Goal: Task Accomplishment & Management: Manage account settings

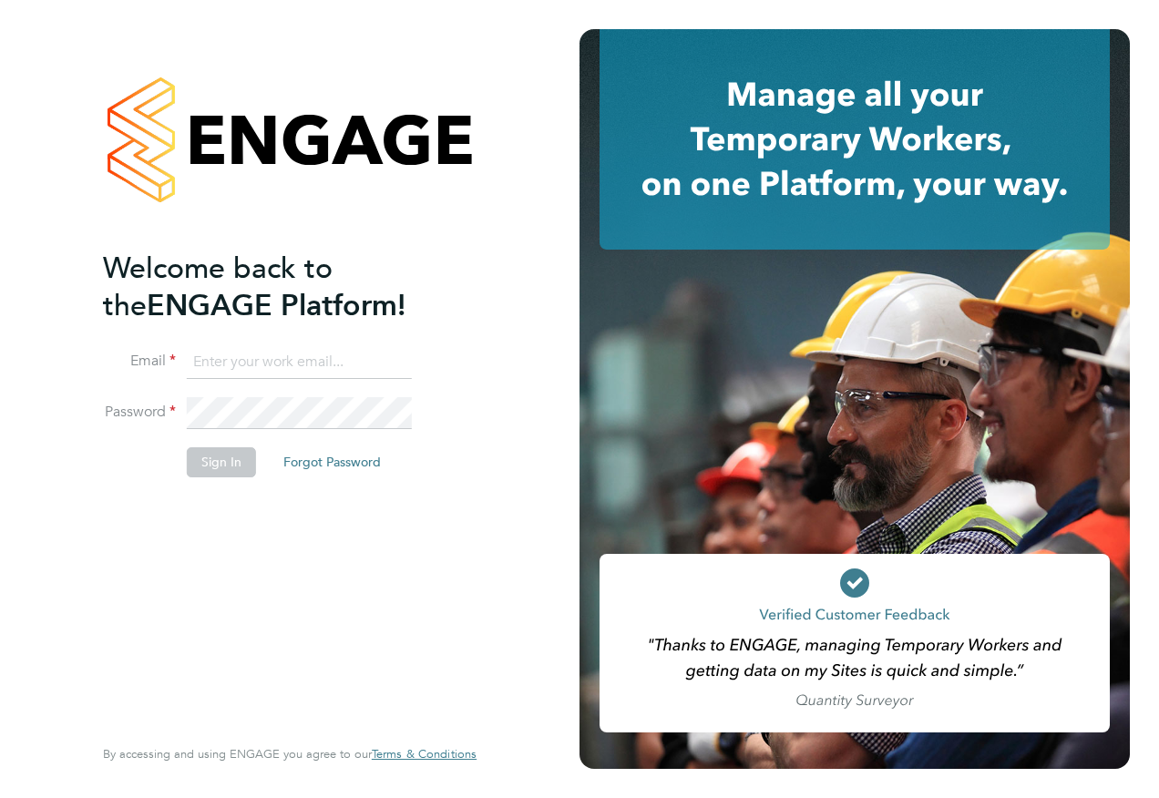
type input "[PERSON_NAME][EMAIL_ADDRESS][PERSON_NAME][DOMAIN_NAME]"
click at [223, 463] on button "Sign In" at bounding box center [221, 461] width 69 height 29
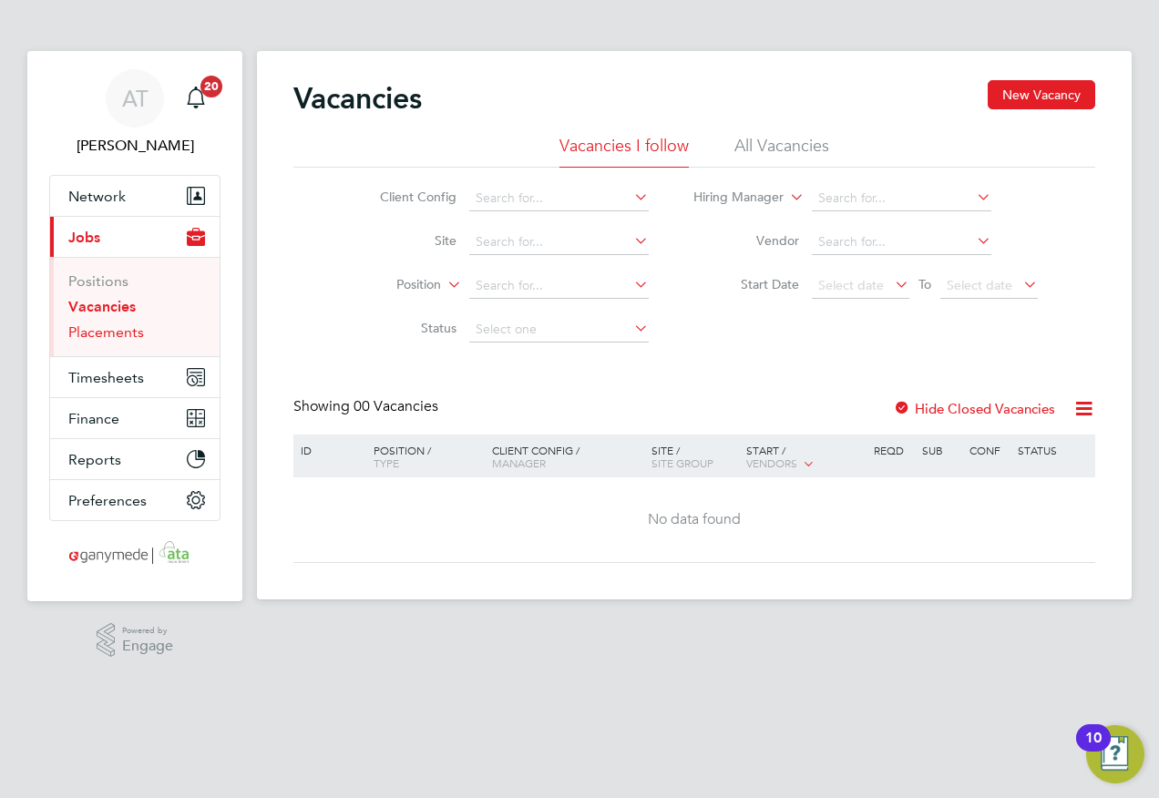
click at [100, 336] on link "Placements" at bounding box center [106, 331] width 76 height 17
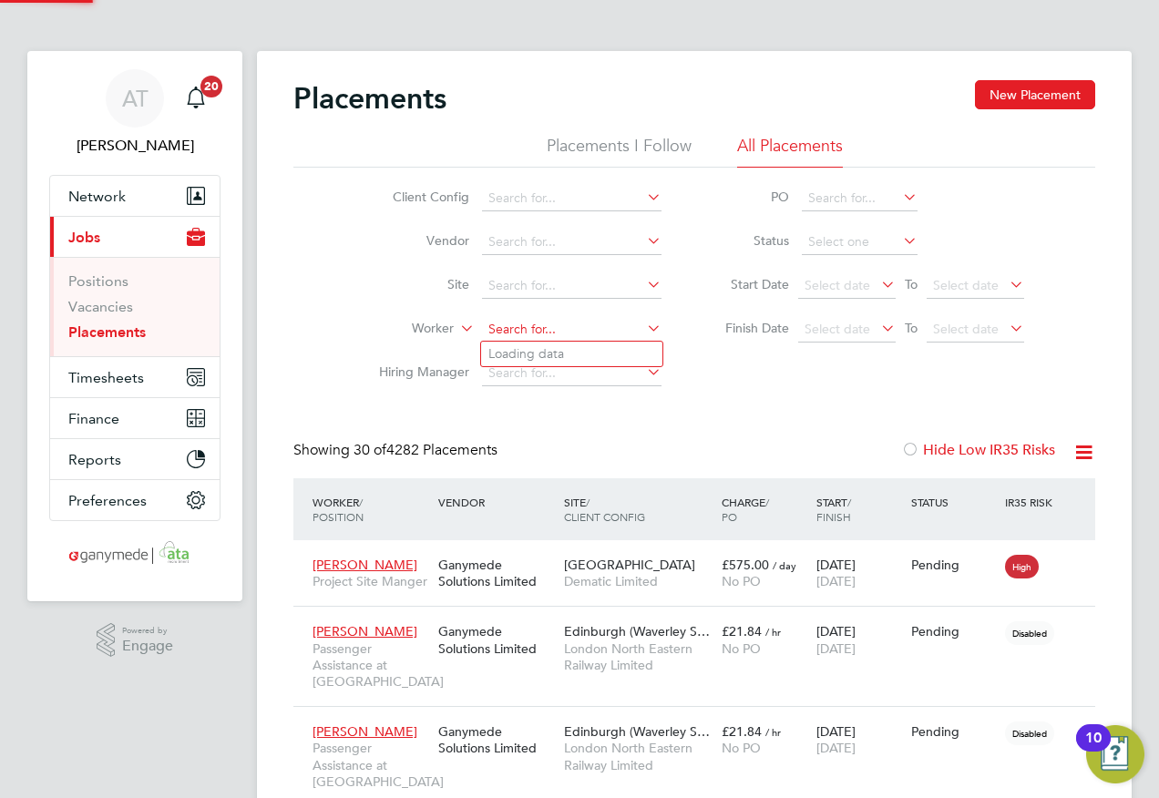
click at [496, 331] on input at bounding box center [571, 330] width 179 height 26
drag, startPoint x: 492, startPoint y: 349, endPoint x: 435, endPoint y: 318, distance: 64.4
click at [495, 354] on b "Liam" at bounding box center [541, 353] width 106 height 15
type input "[PERSON_NAME]"
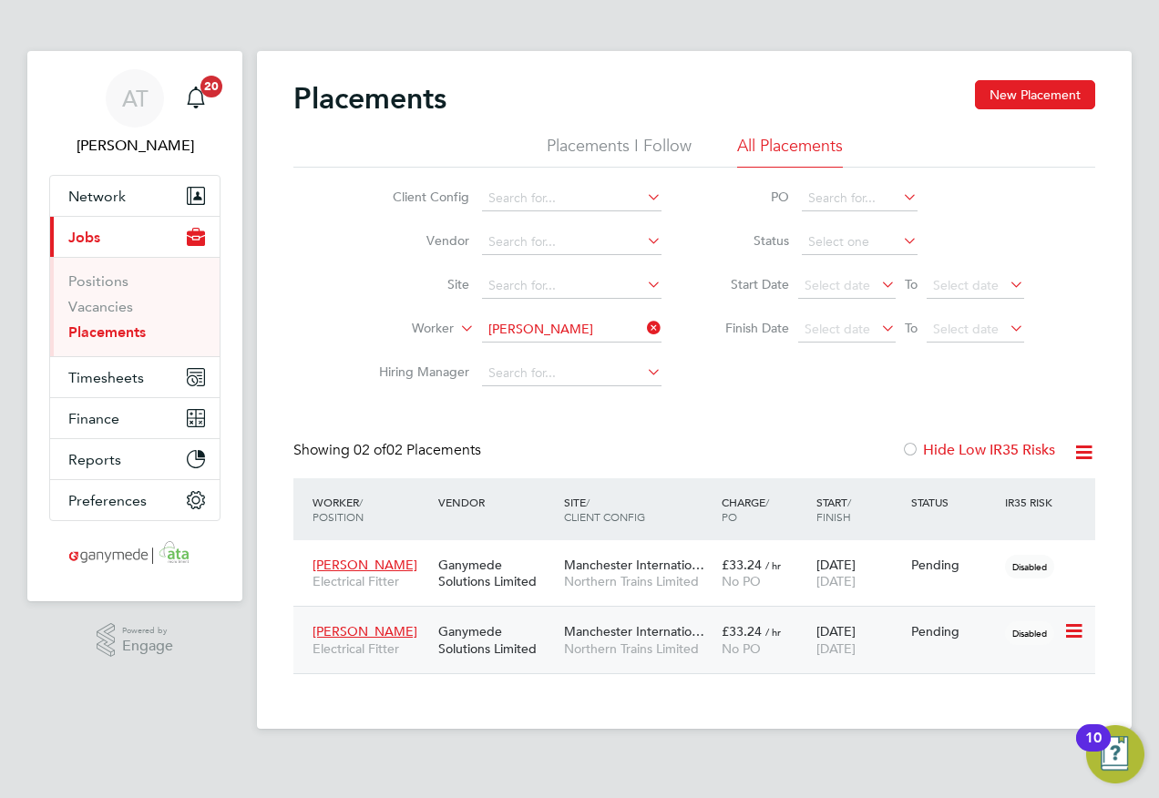
click at [557, 659] on div "Ganymede Solutions Limited" at bounding box center [497, 639] width 126 height 51
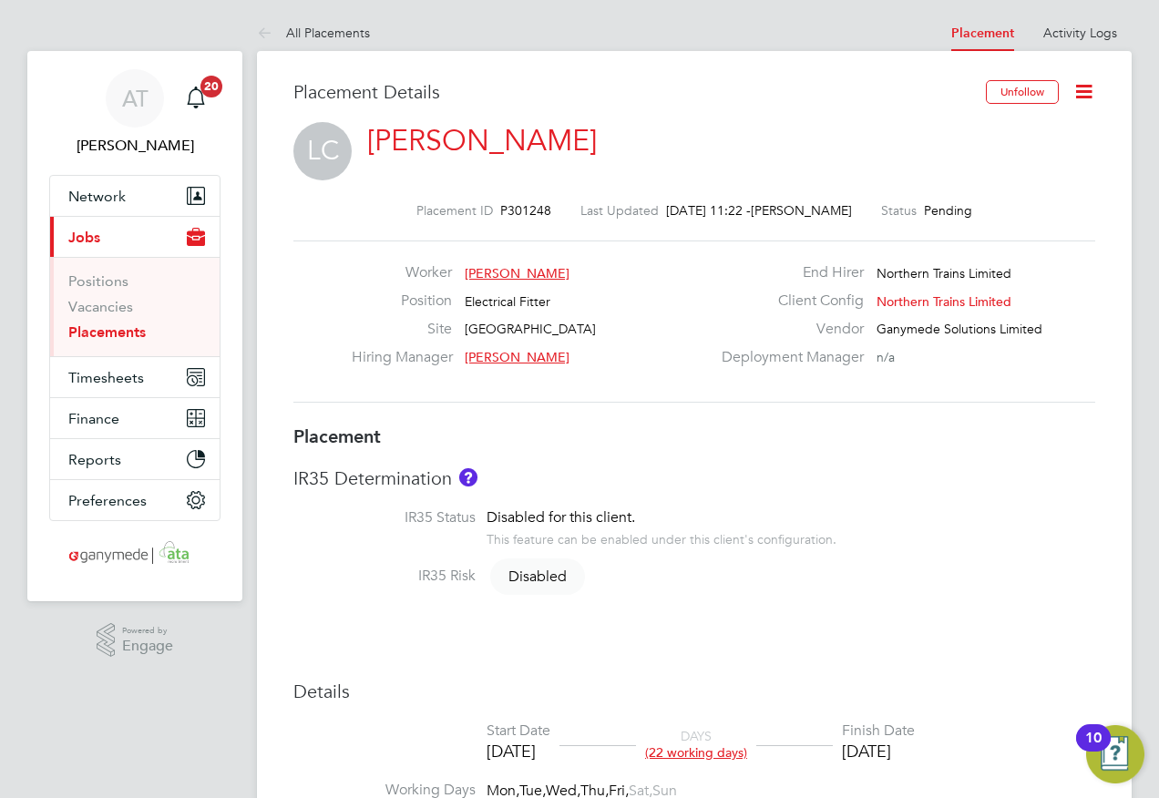
click at [1080, 88] on icon at bounding box center [1083, 91] width 23 height 23
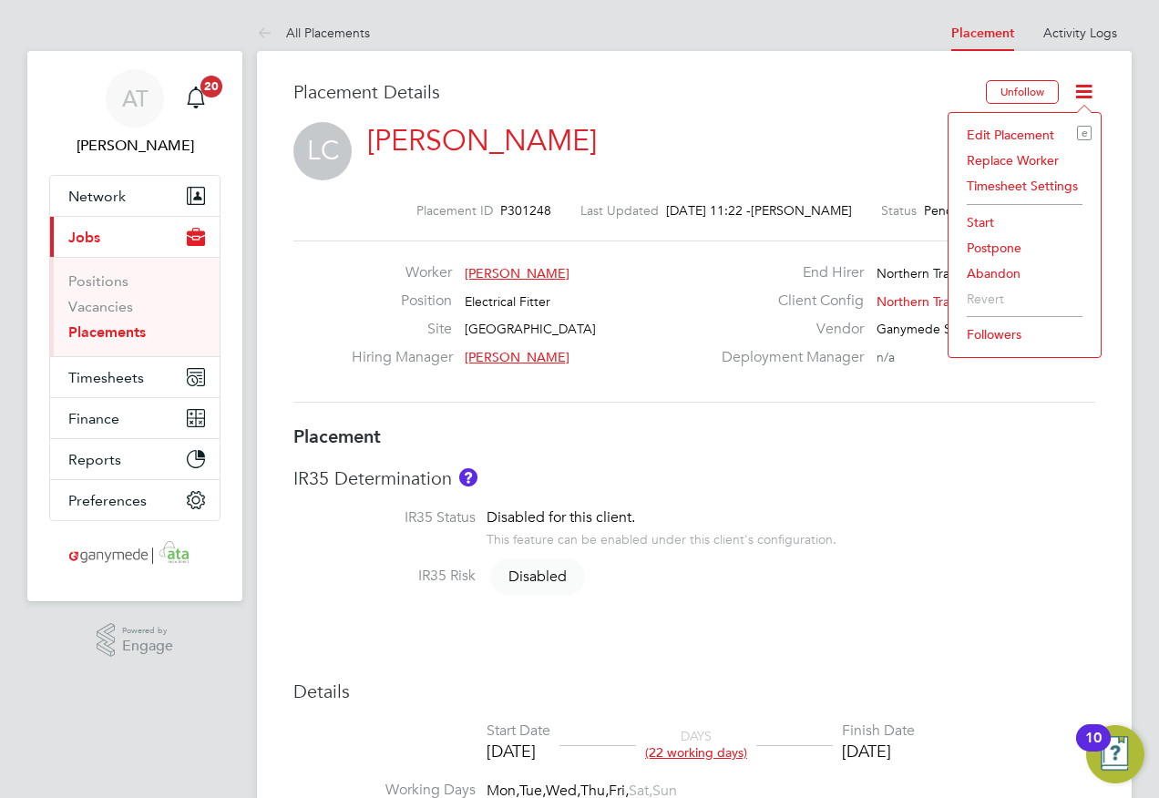
drag, startPoint x: 988, startPoint y: 132, endPoint x: 866, endPoint y: 181, distance: 131.6
click at [987, 132] on li "Edit Placement e" at bounding box center [1025, 135] width 134 height 26
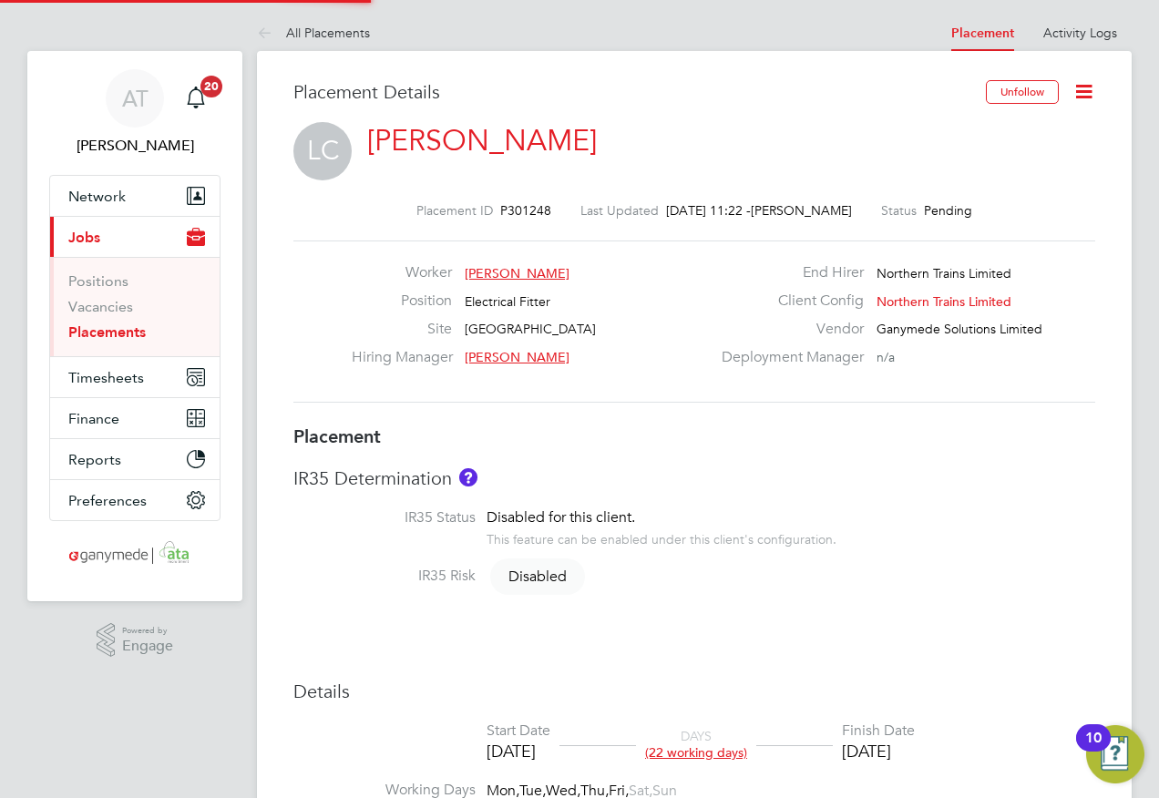
type input "Steve Till"
type input "01 Sep 2025"
type input "30 Sep 2025"
type input "08:00"
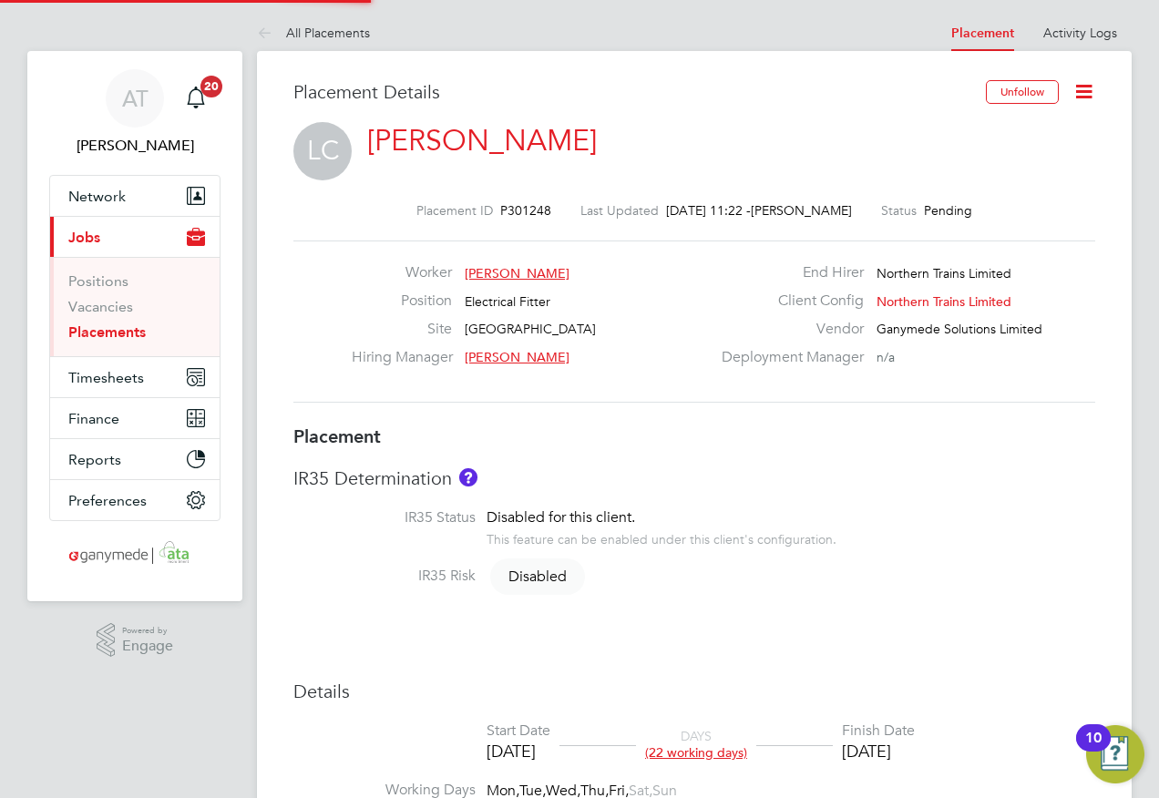
type input "18:00"
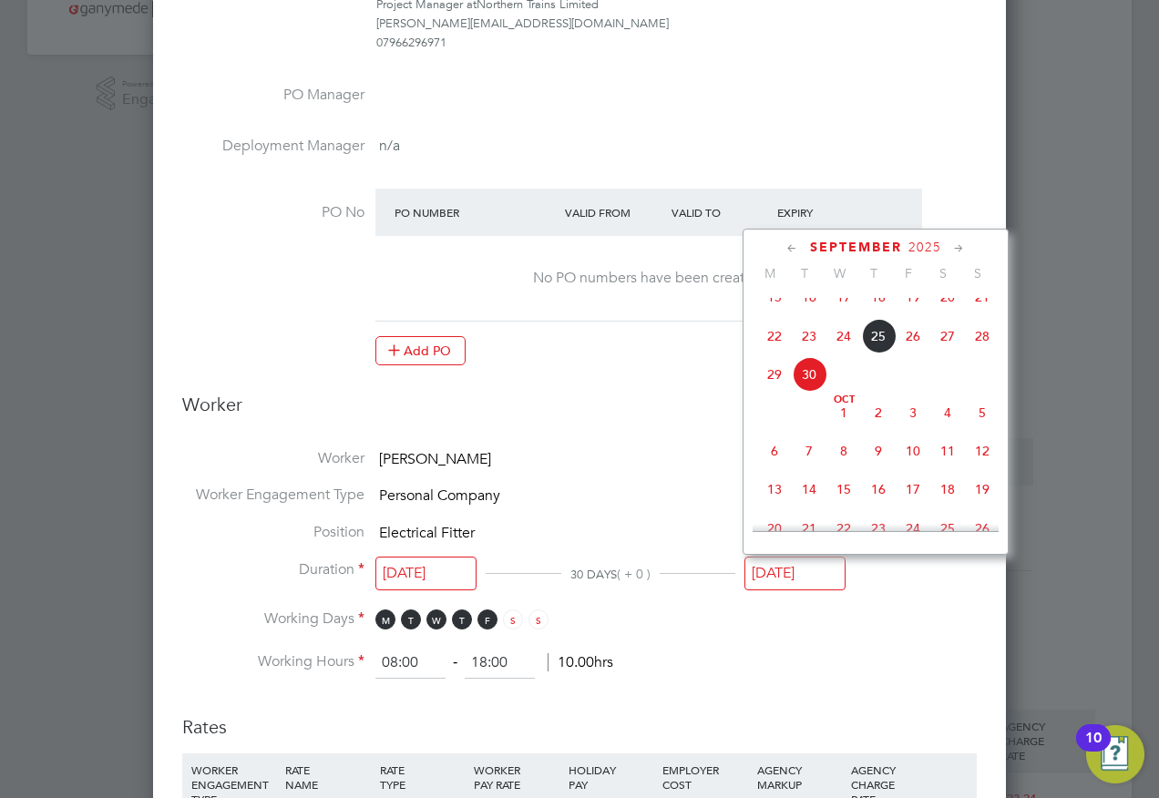
click at [790, 572] on input "30 Sep 2025" at bounding box center [794, 574] width 101 height 34
click at [788, 246] on icon at bounding box center [791, 249] width 17 height 20
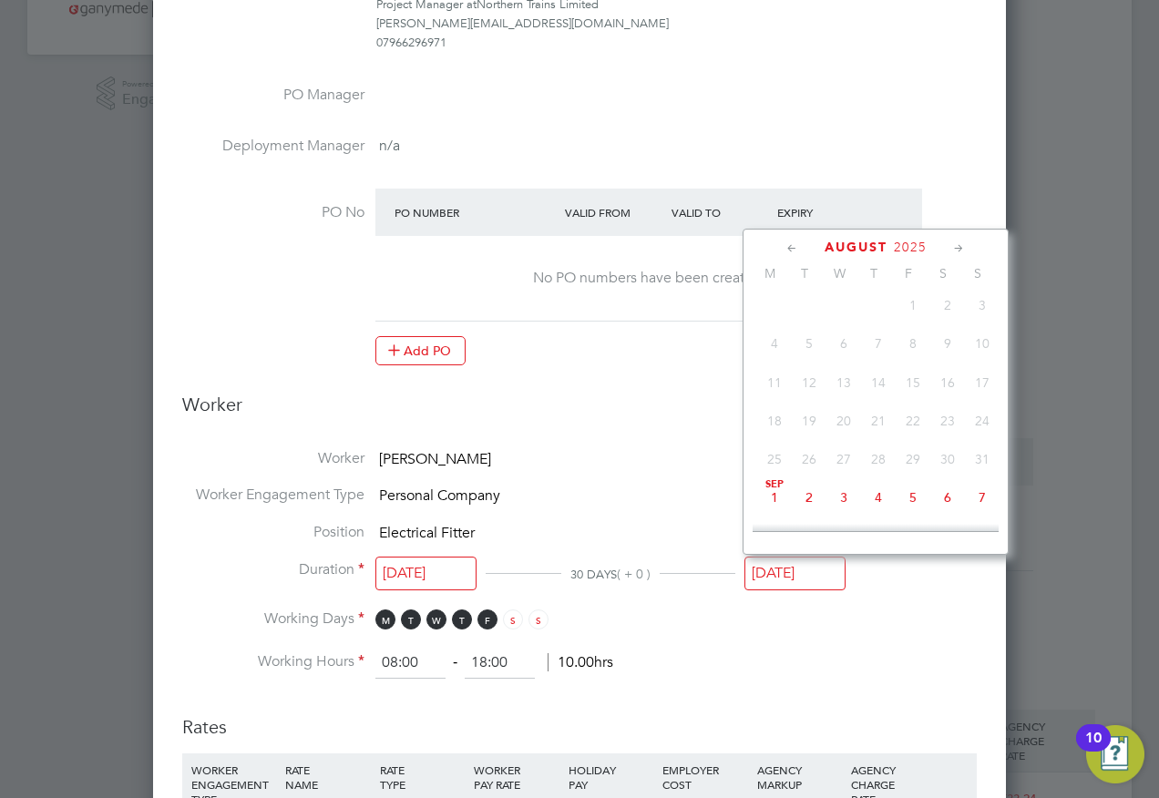
click at [958, 246] on icon at bounding box center [958, 249] width 17 height 20
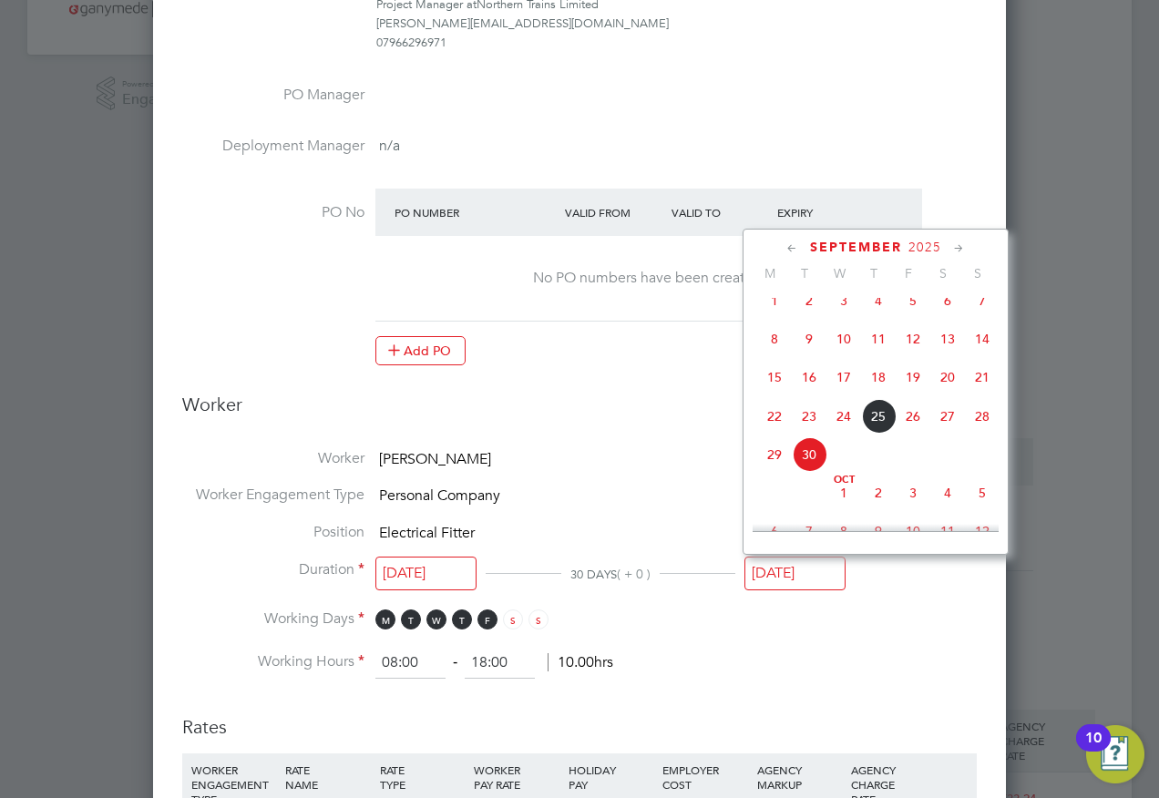
click at [943, 352] on span "13" at bounding box center [947, 339] width 35 height 35
type input "[DATE]"
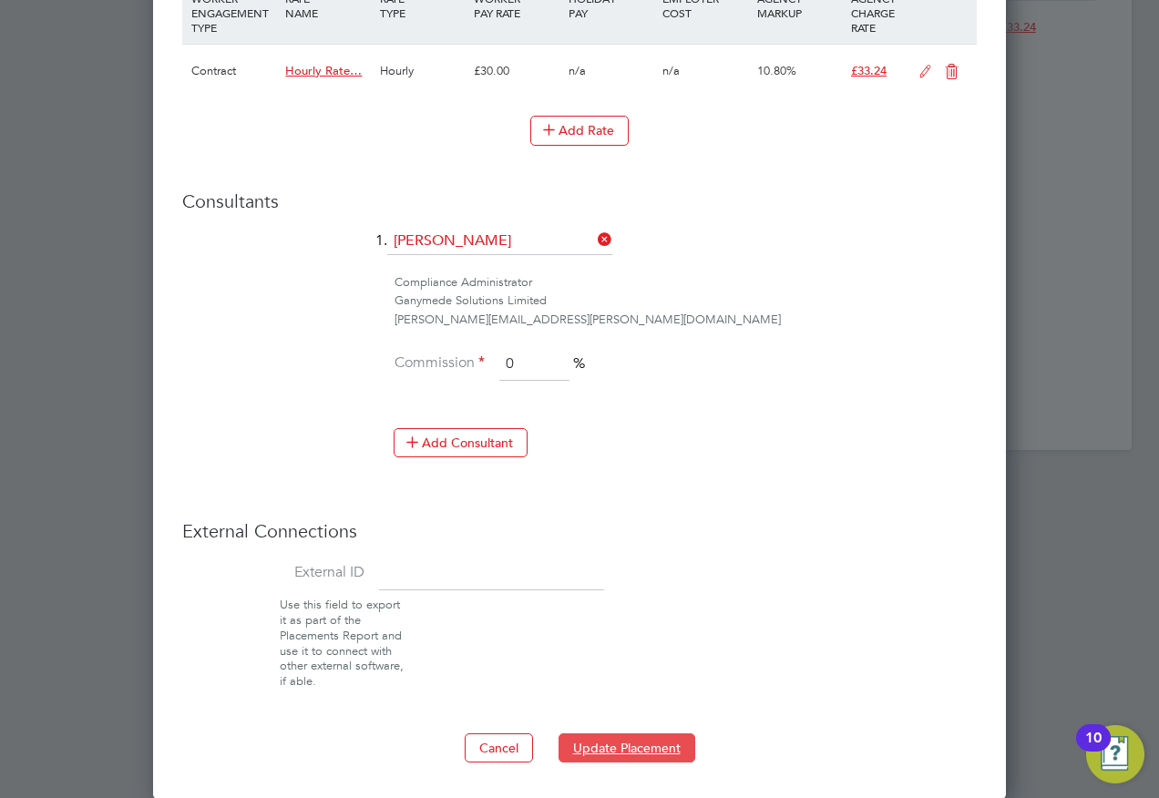
drag, startPoint x: 629, startPoint y: 745, endPoint x: 425, endPoint y: 521, distance: 303.1
click at [629, 744] on button "Update Placement" at bounding box center [626, 747] width 137 height 29
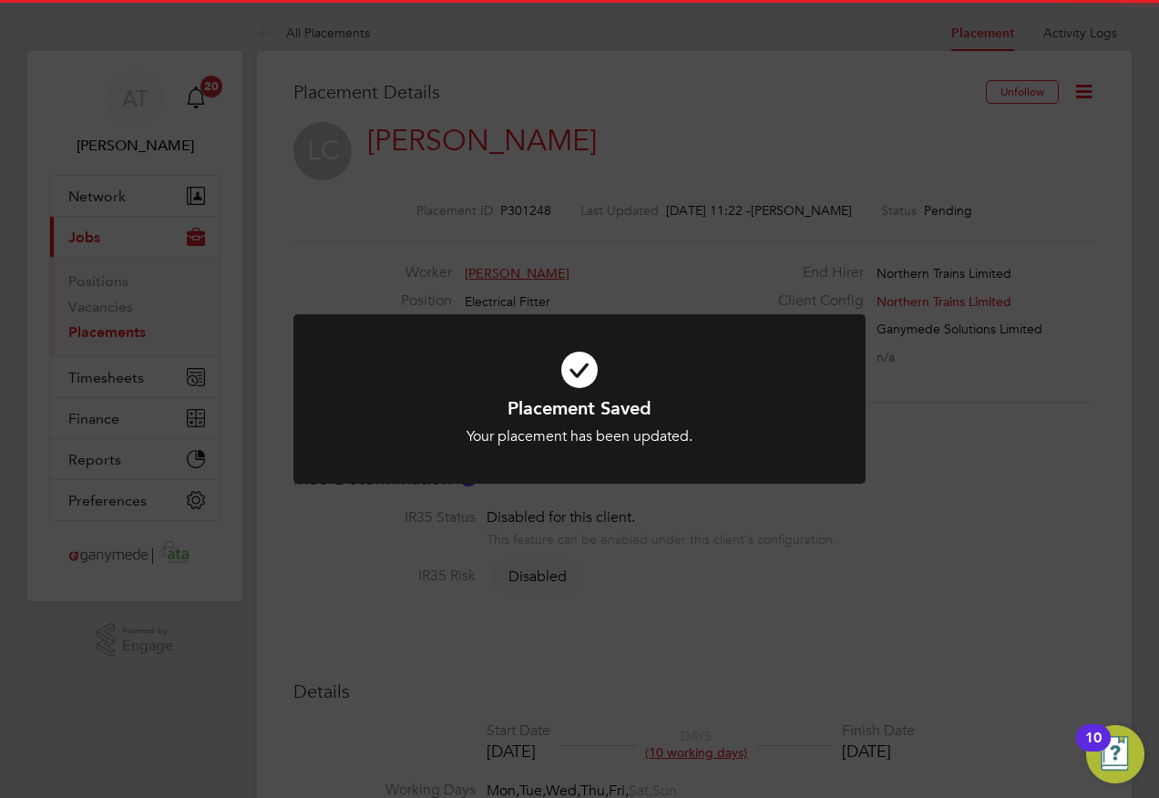
click at [116, 75] on div "Placement Saved Your placement has been updated. Cancel Okay" at bounding box center [579, 399] width 1159 height 798
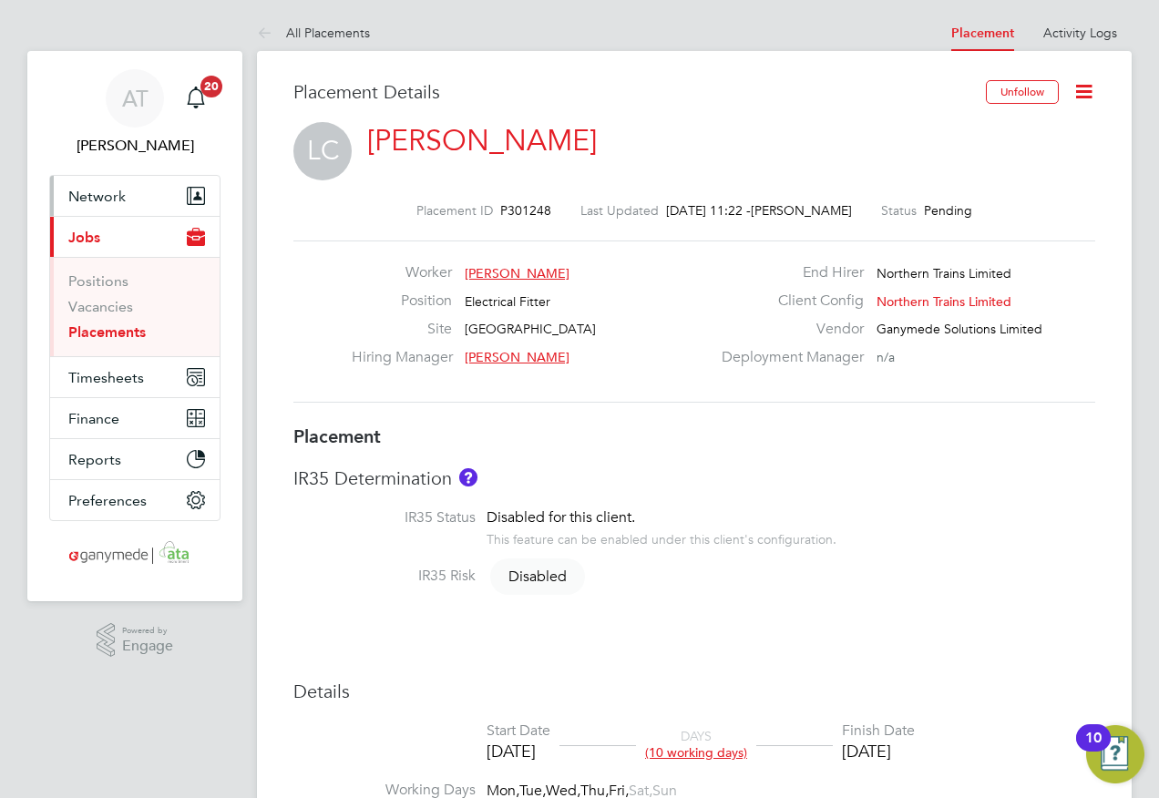
click at [100, 194] on span "Network" at bounding box center [96, 196] width 57 height 17
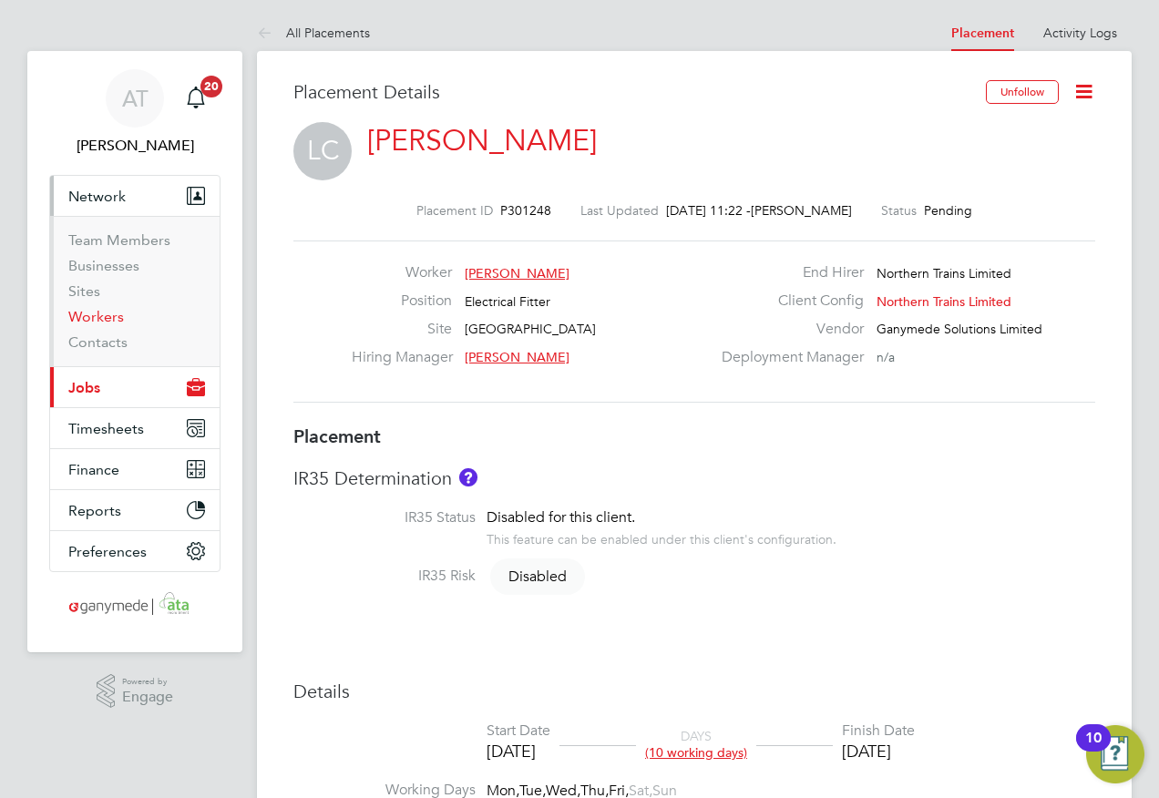
click at [87, 313] on link "Workers" at bounding box center [96, 316] width 56 height 17
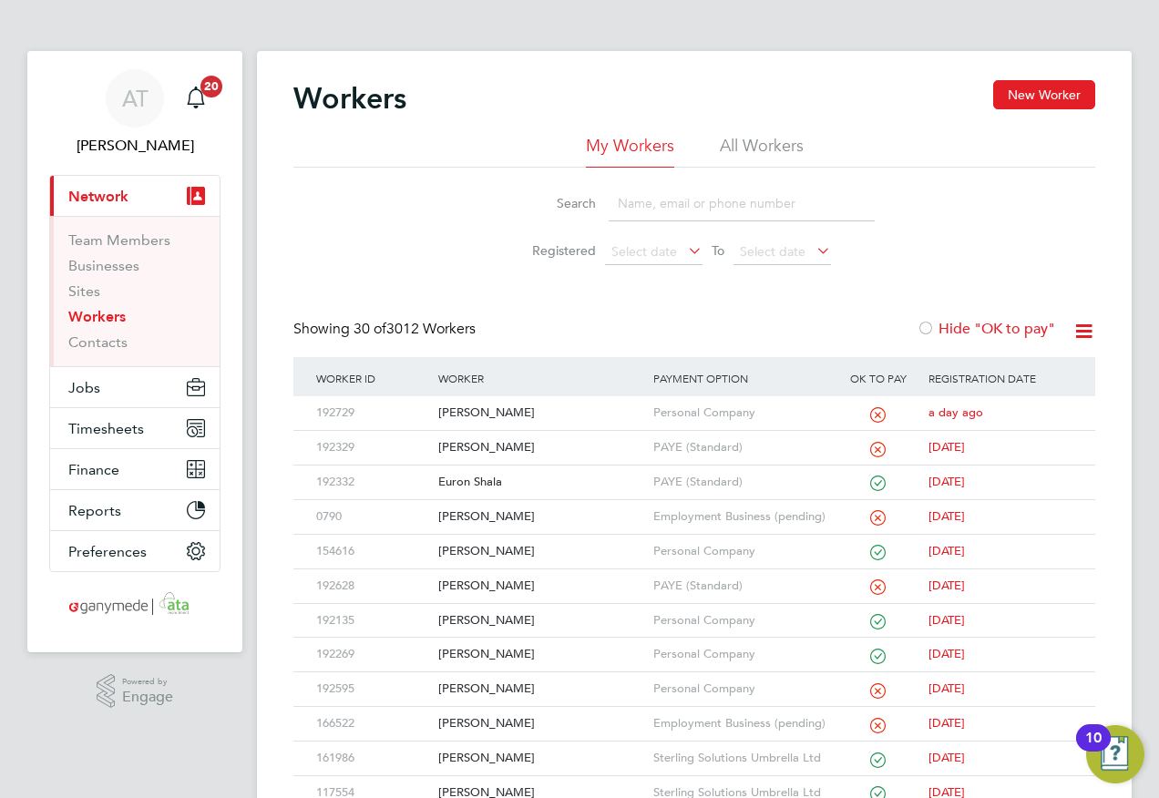
click at [650, 196] on input at bounding box center [742, 204] width 266 height 36
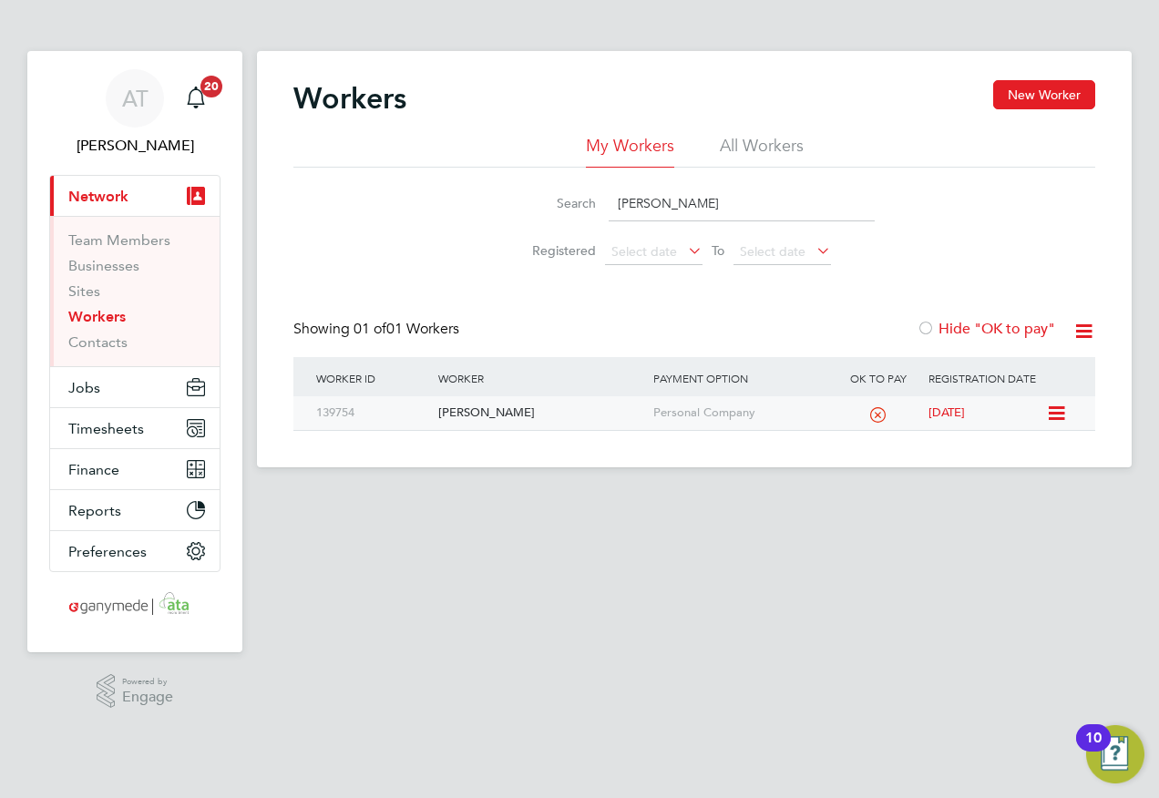
type input "liam clark"
click at [455, 410] on div "[PERSON_NAME]" at bounding box center [541, 413] width 214 height 34
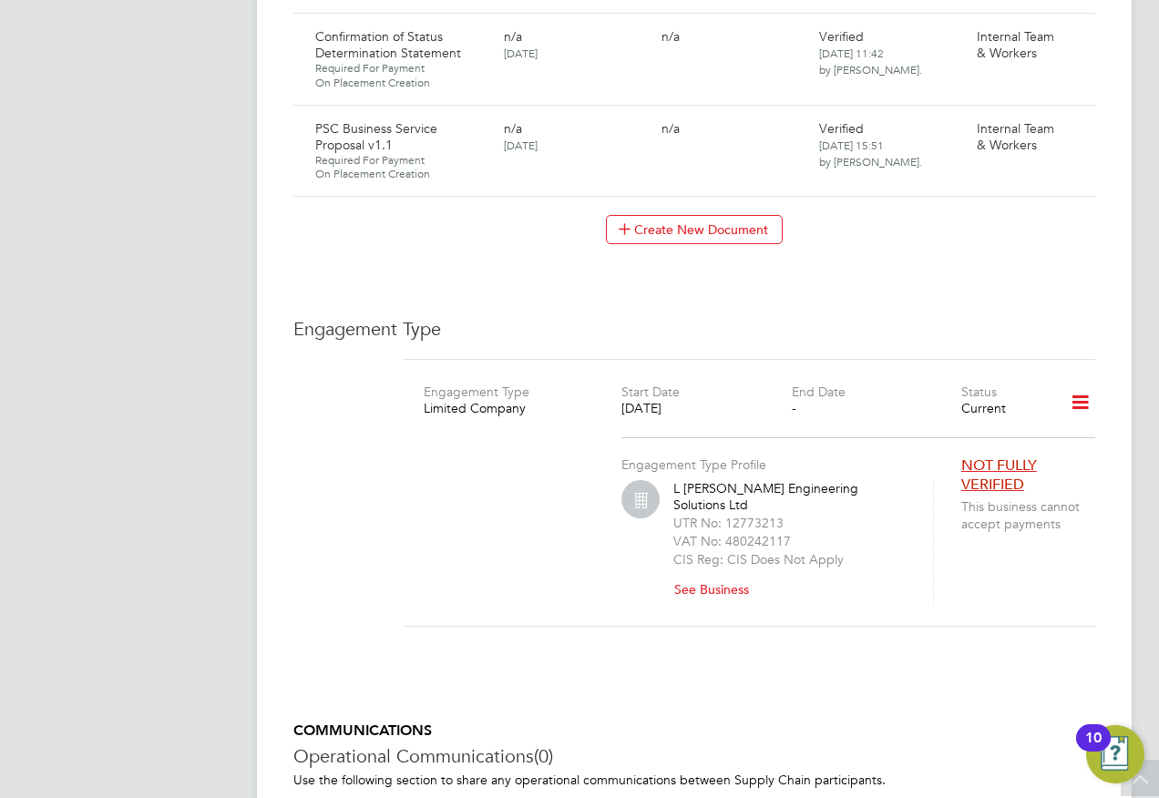
scroll to position [2733, 0]
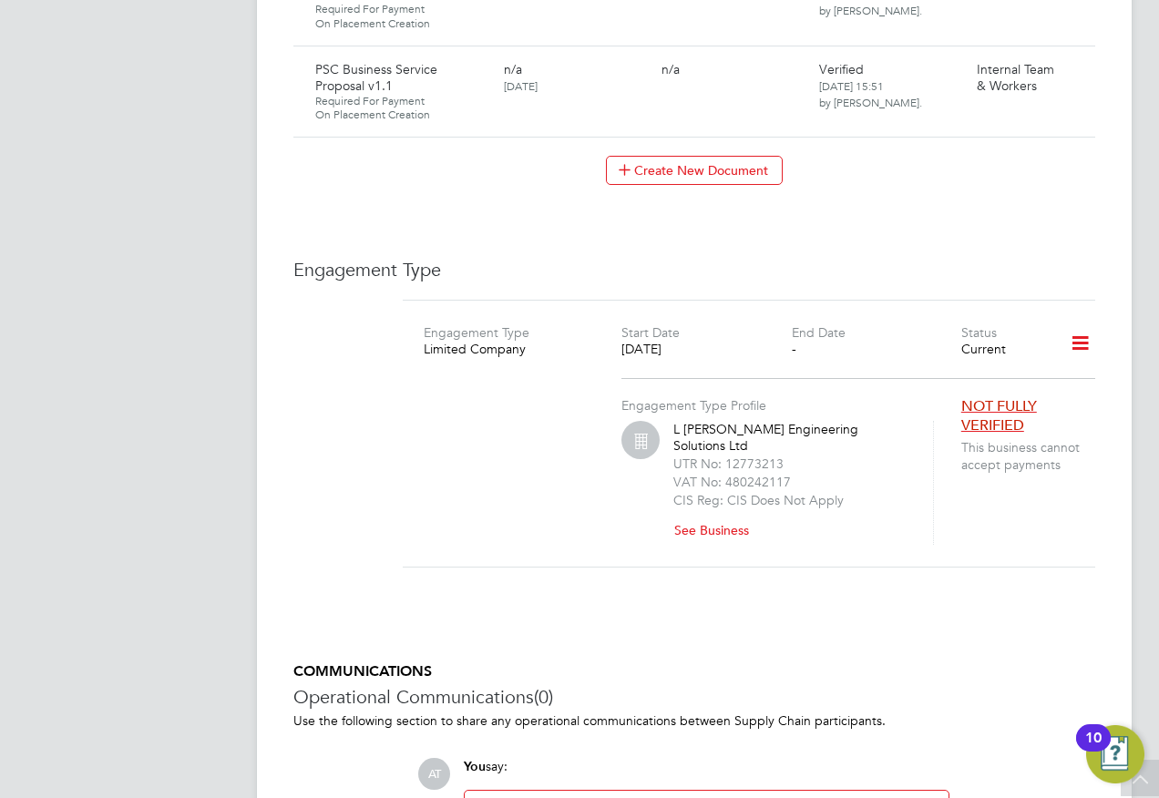
click at [1080, 323] on icon at bounding box center [1080, 344] width 32 height 42
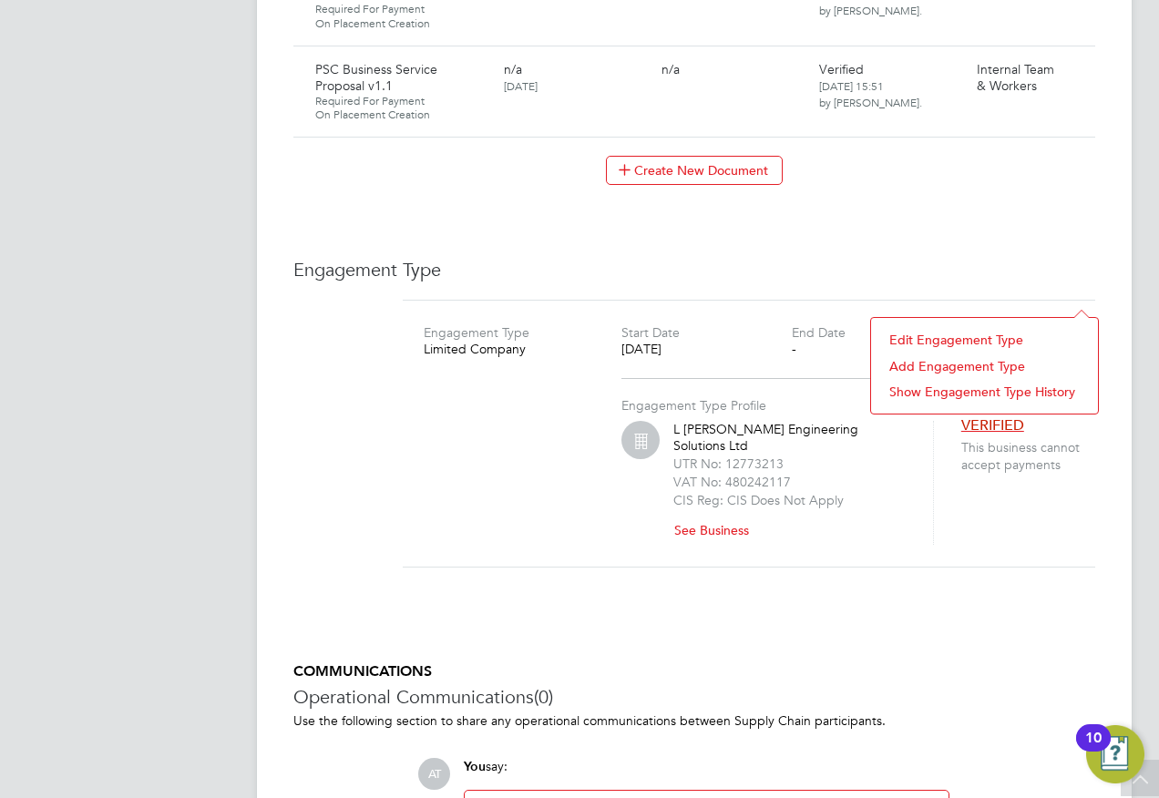
click at [906, 342] on li "Edit Engagement Type" at bounding box center [984, 340] width 209 height 26
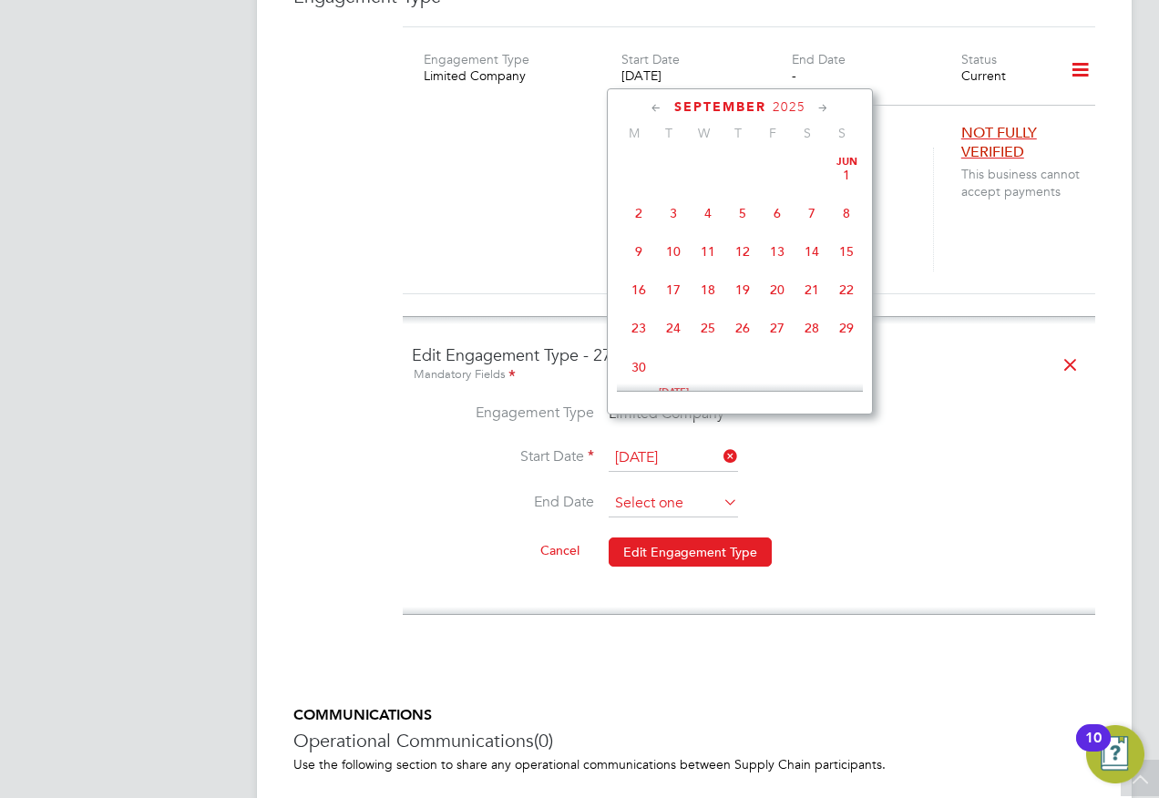
scroll to position [671, 0]
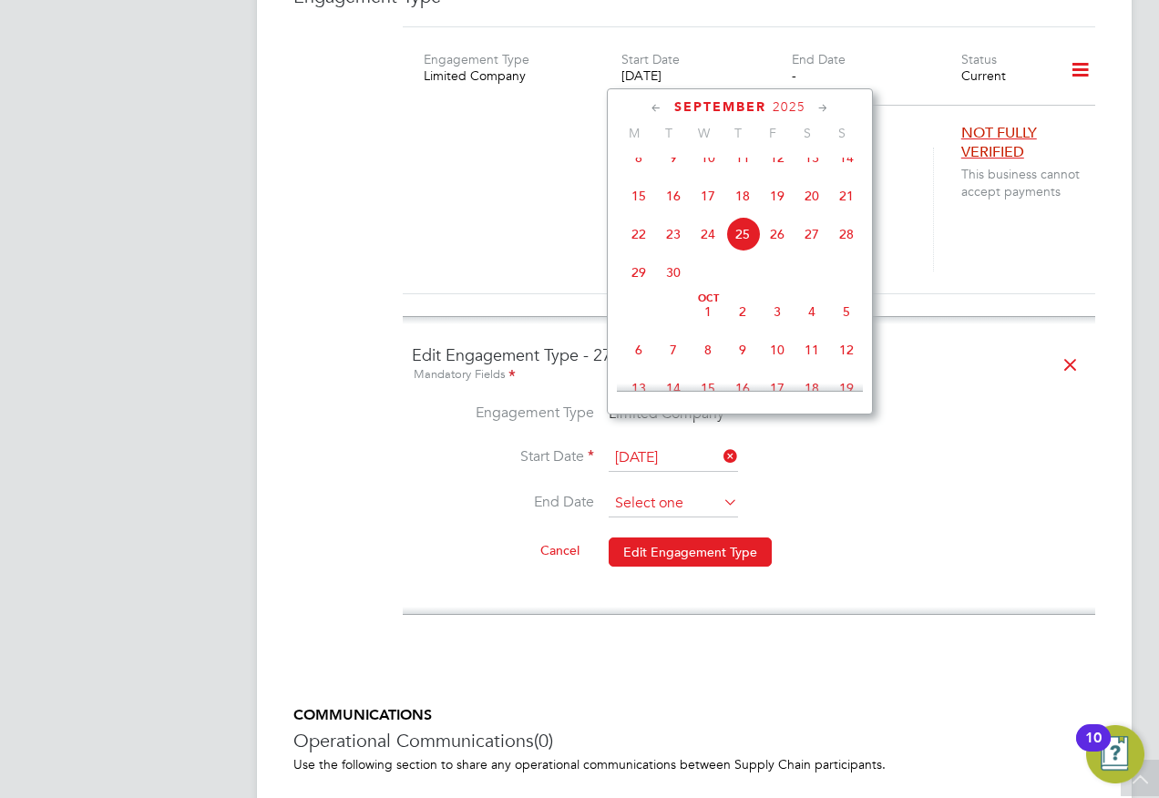
click at [620, 490] on input at bounding box center [673, 503] width 129 height 27
click at [808, 171] on span "13" at bounding box center [811, 157] width 35 height 35
type input "[DATE]"
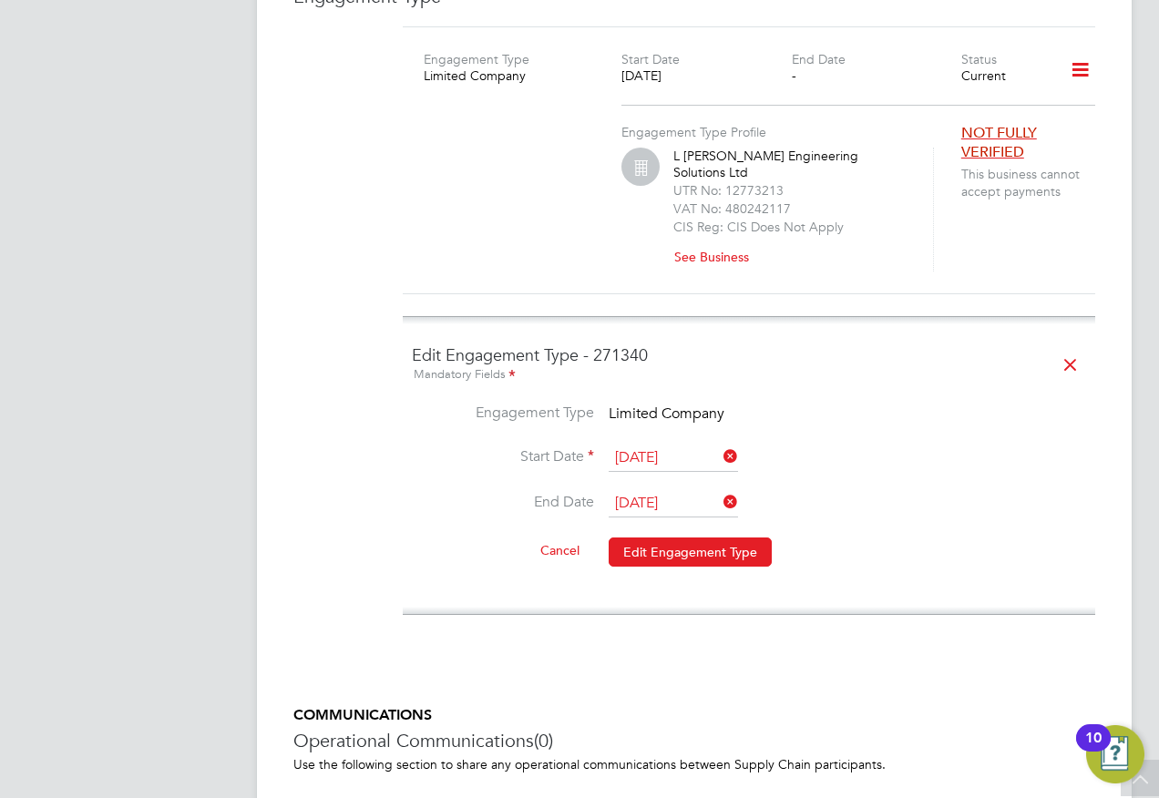
click at [720, 489] on icon at bounding box center [720, 502] width 0 height 26
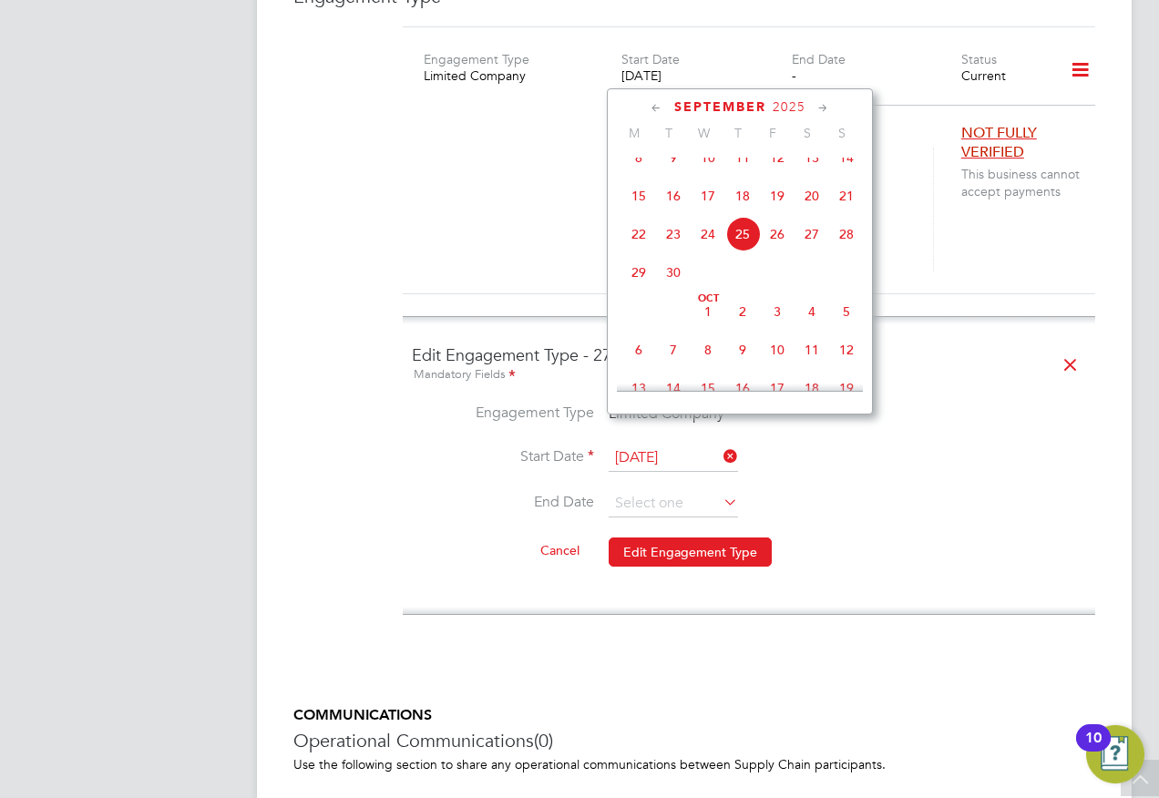
click at [809, 170] on span "13" at bounding box center [811, 157] width 35 height 35
type input "[DATE]"
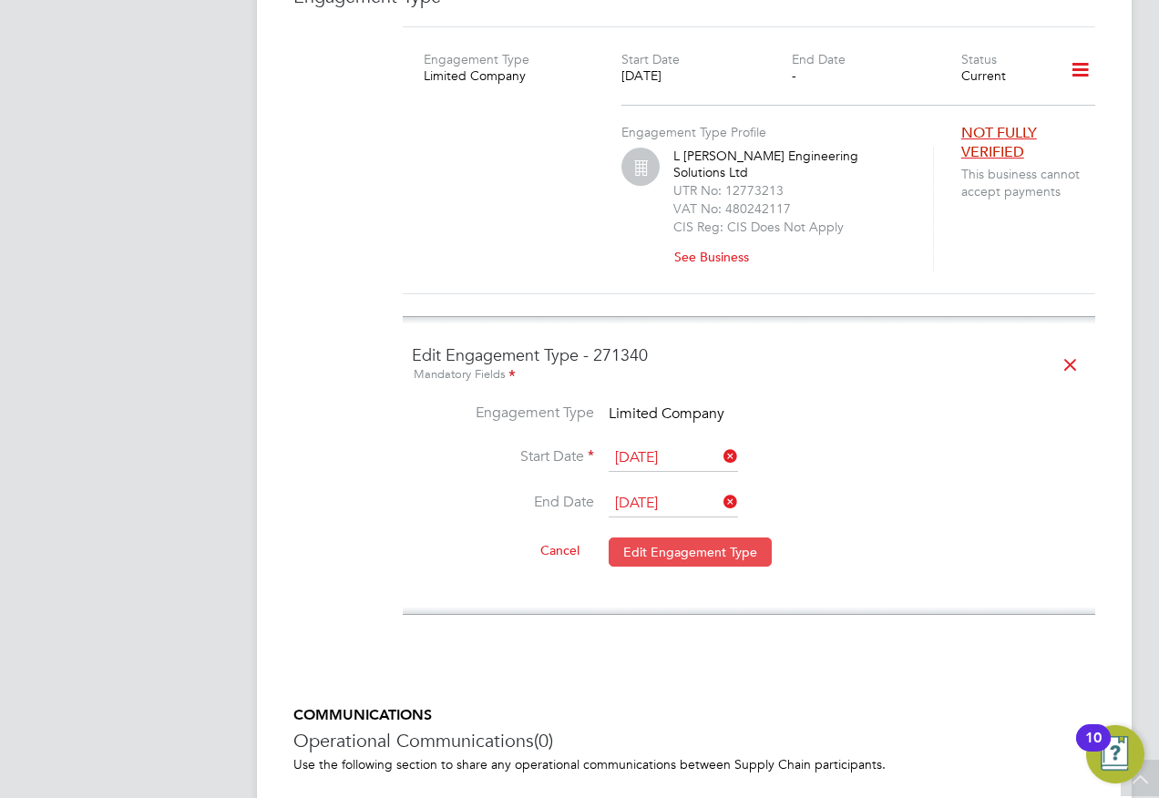
click at [655, 538] on button "Edit Engagement Type" at bounding box center [690, 552] width 163 height 29
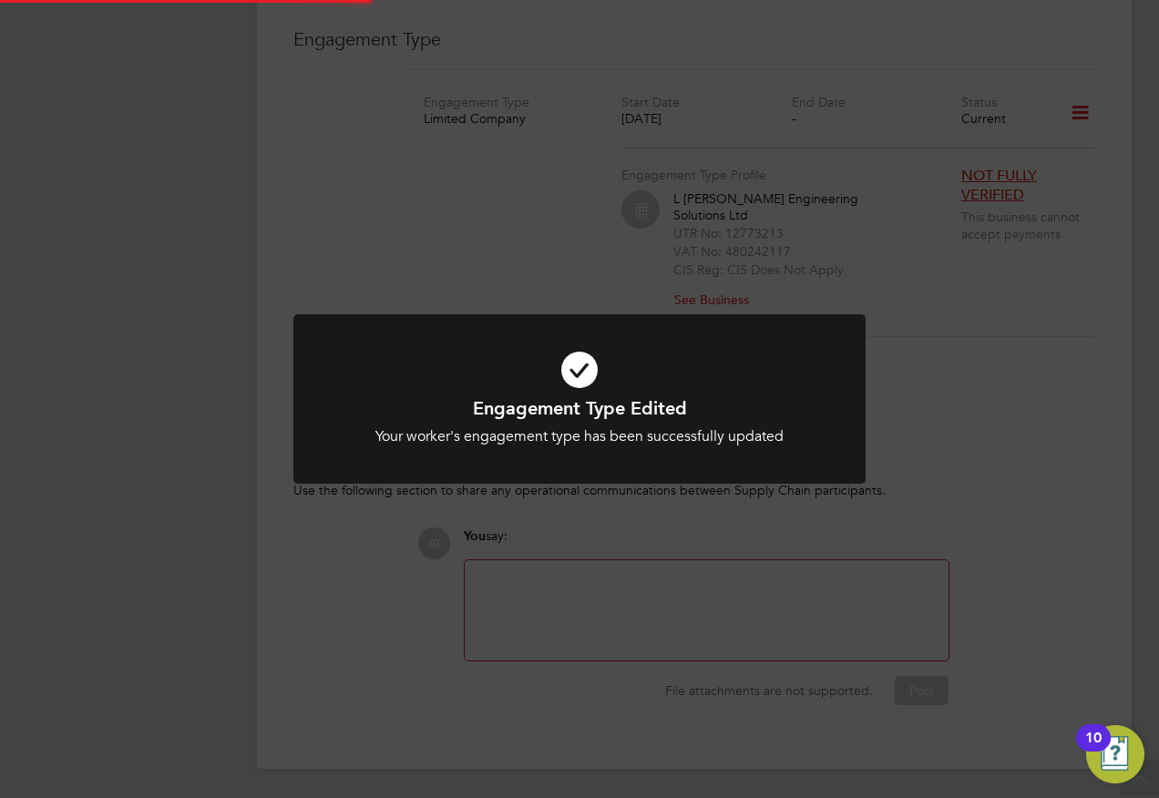
scroll to position [2889, 0]
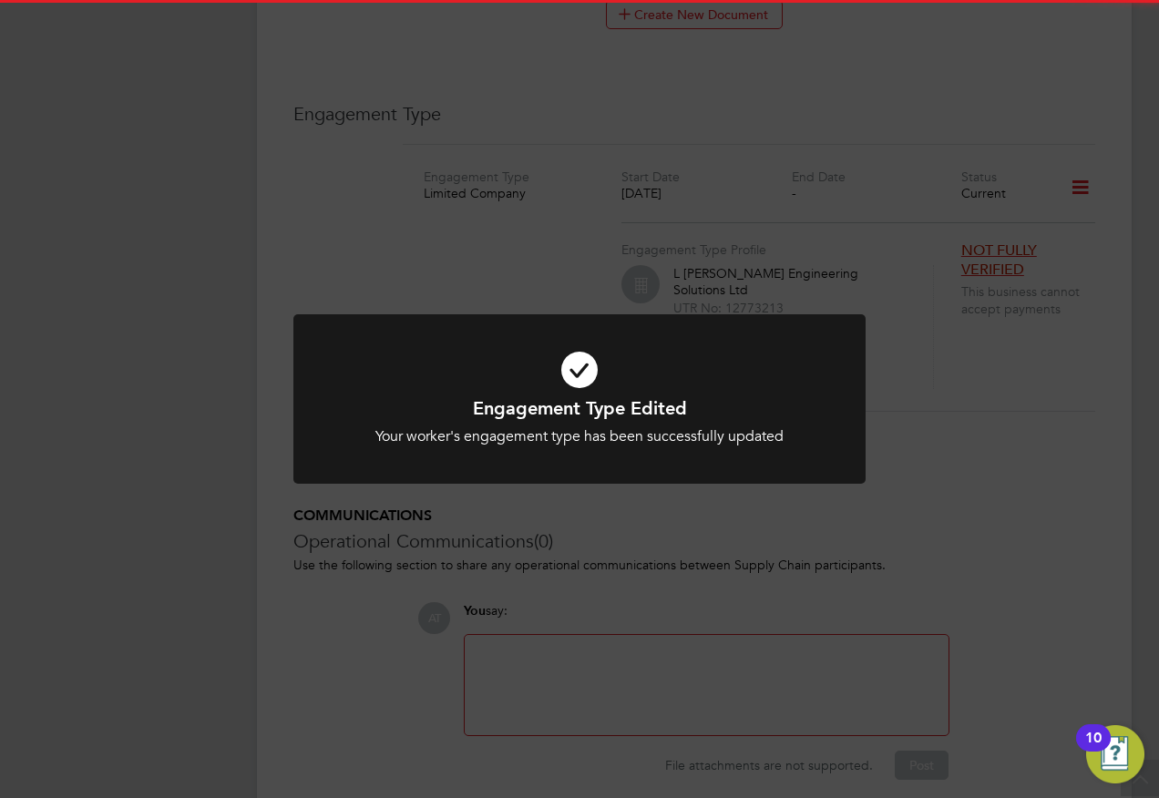
click at [96, 279] on div "Engagement Type Edited Your worker's engagement type has been successfully upda…" at bounding box center [579, 399] width 1159 height 798
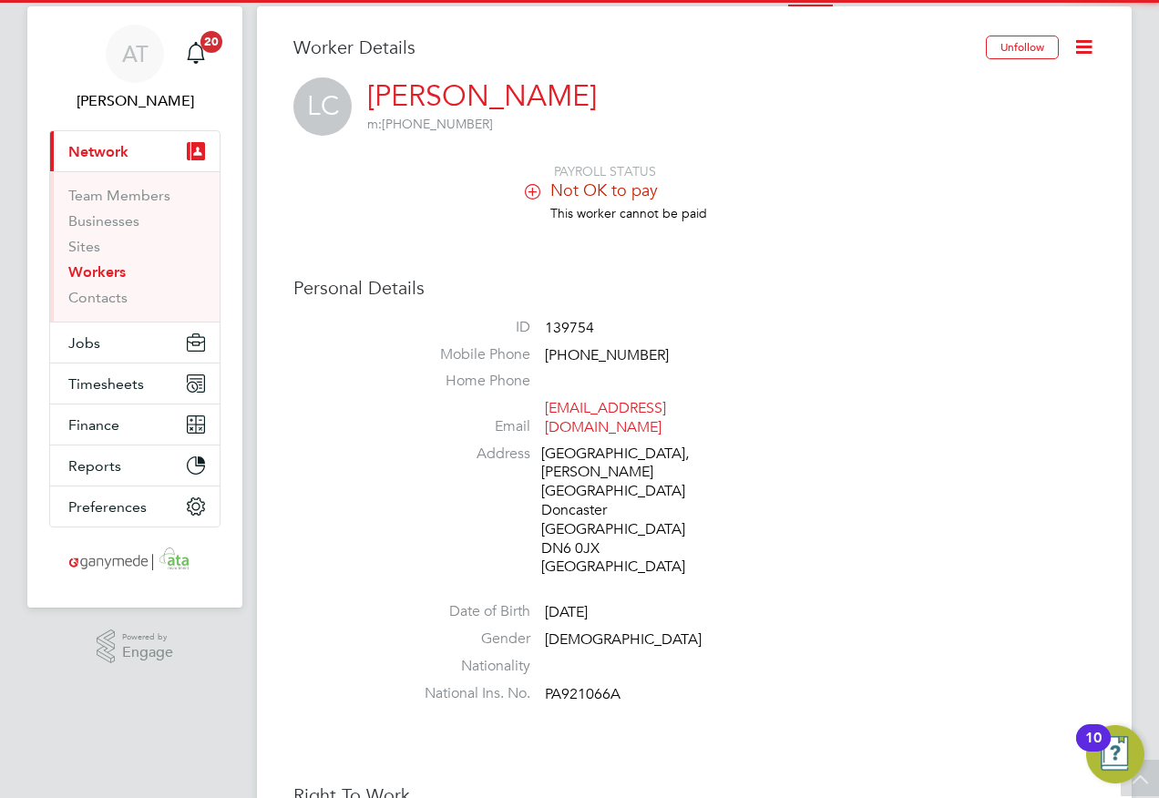
scroll to position [0, 0]
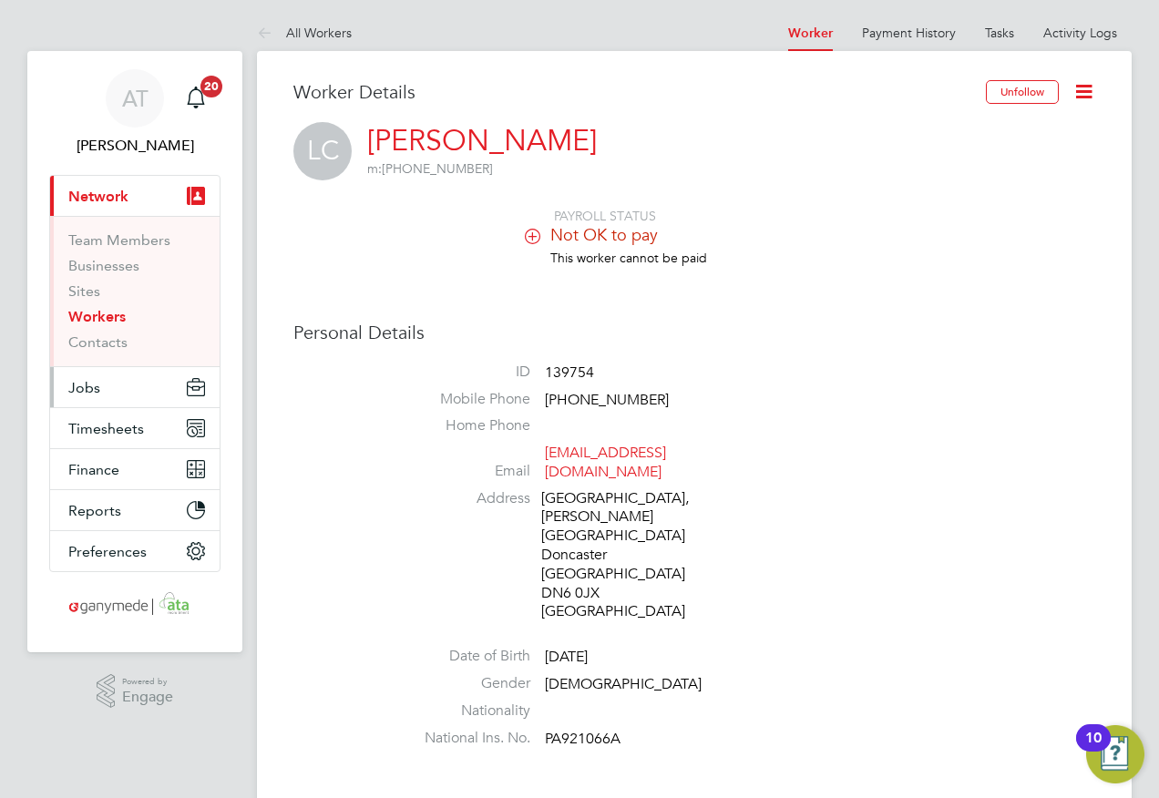
click at [82, 388] on span "Jobs" at bounding box center [84, 387] width 32 height 17
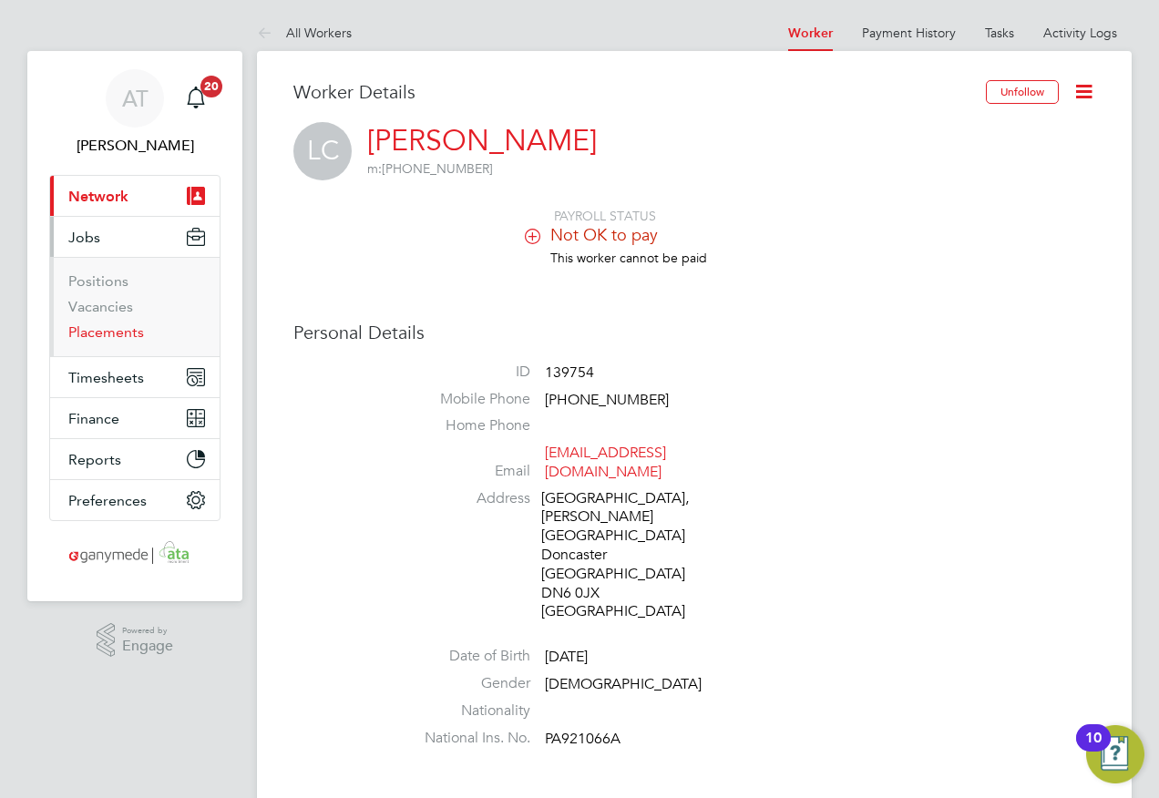
click at [76, 331] on link "Placements" at bounding box center [106, 331] width 76 height 17
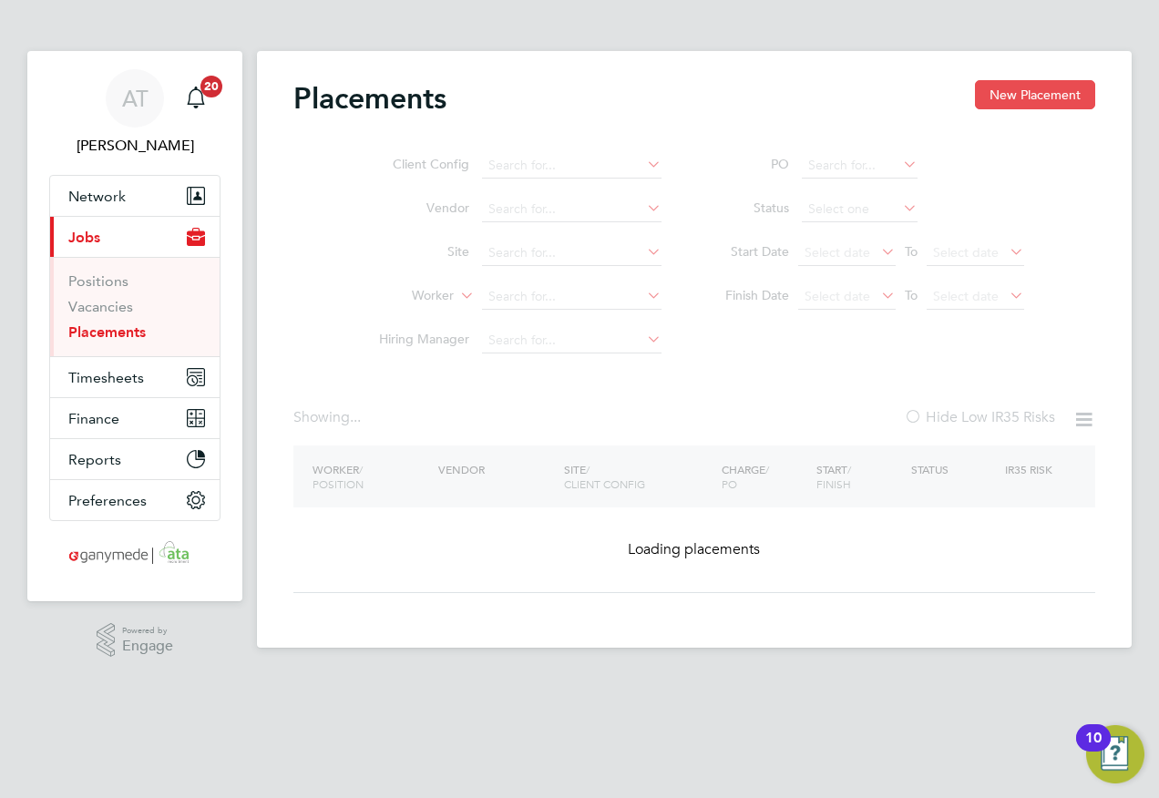
click at [1024, 90] on button "New Placement" at bounding box center [1035, 94] width 120 height 29
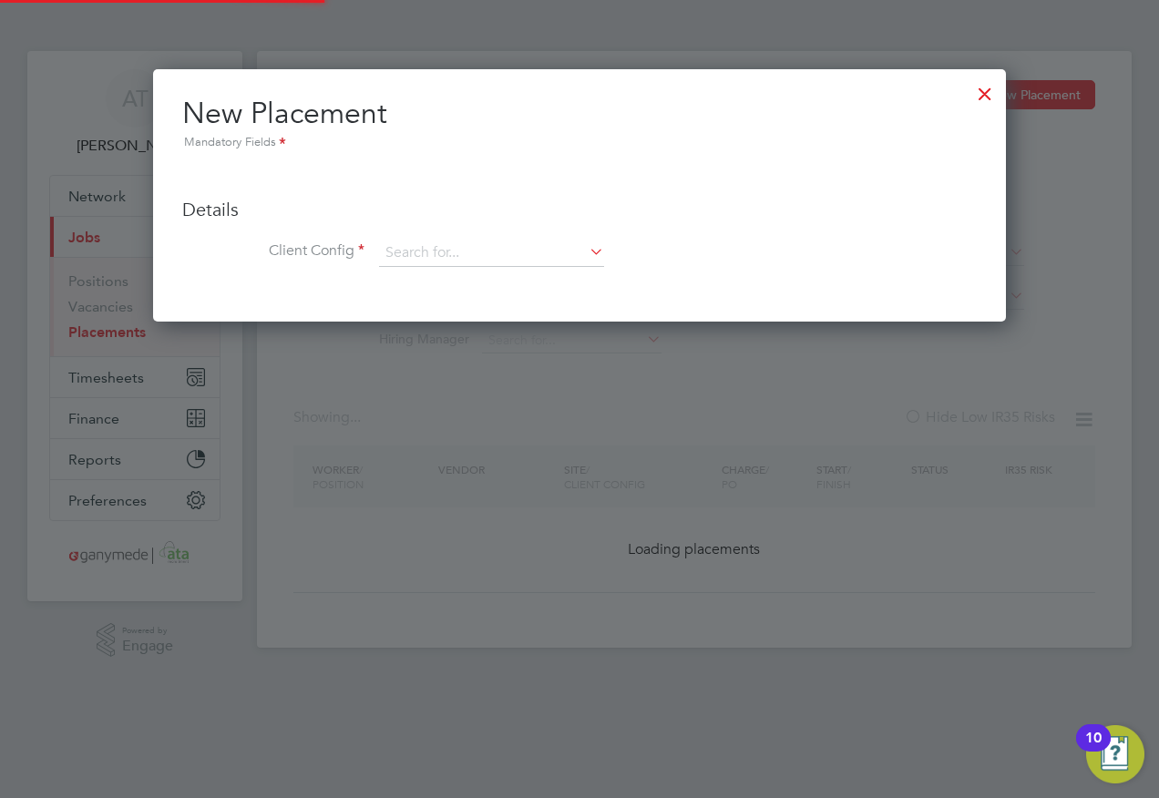
scroll to position [252, 854]
click at [396, 251] on input at bounding box center [491, 253] width 225 height 27
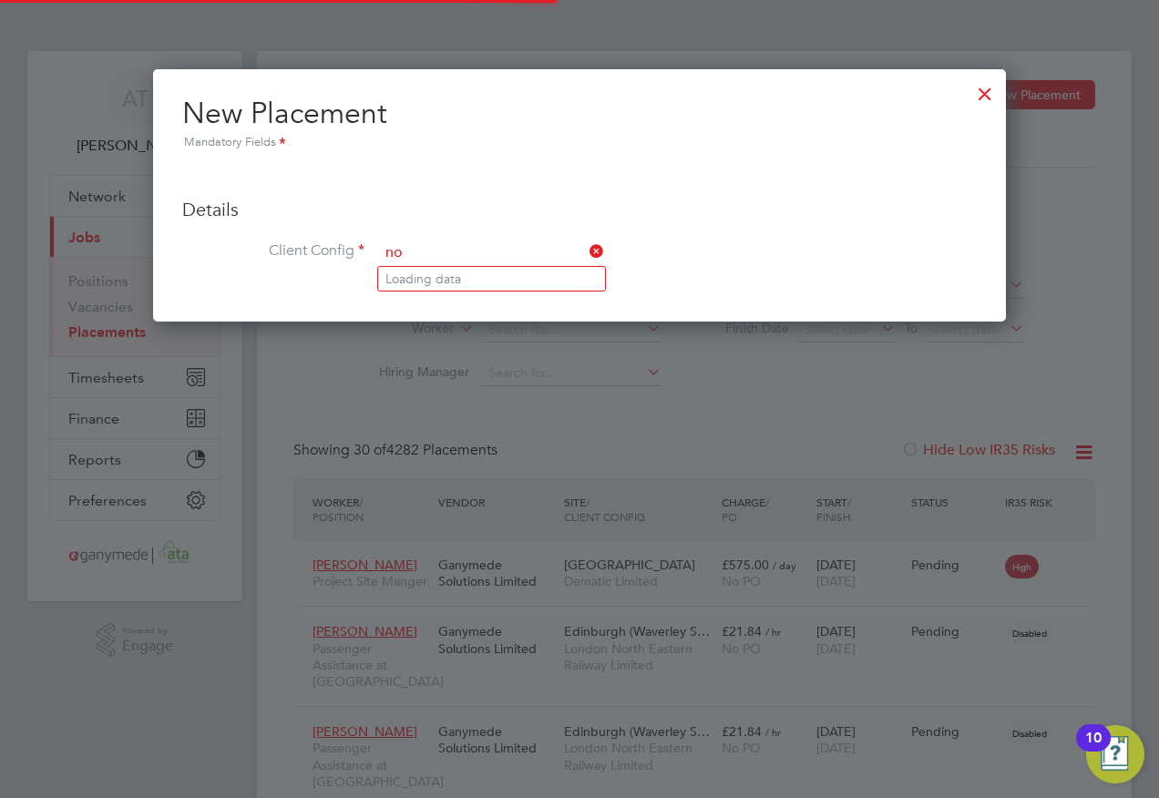
scroll to position [0, 0]
click at [428, 278] on b "Northern" at bounding box center [412, 278] width 54 height 15
type input "Northern Trains Limited"
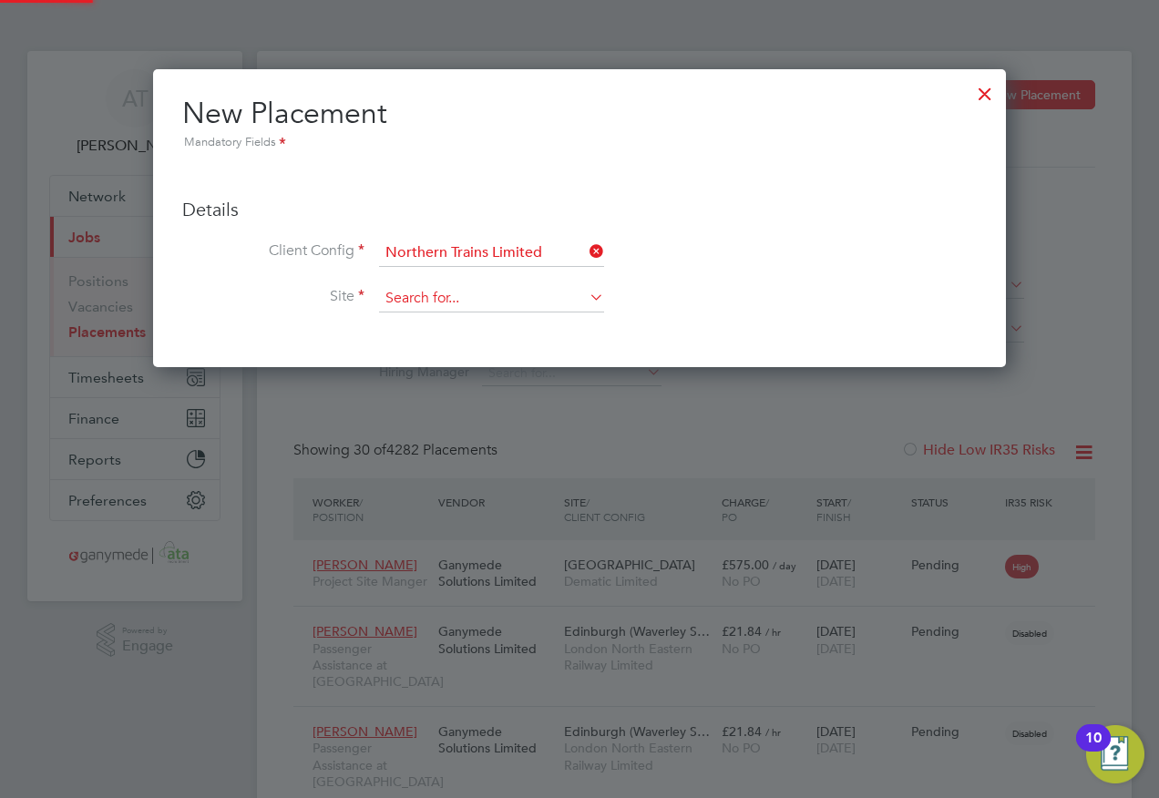
click at [397, 304] on input at bounding box center [491, 298] width 225 height 27
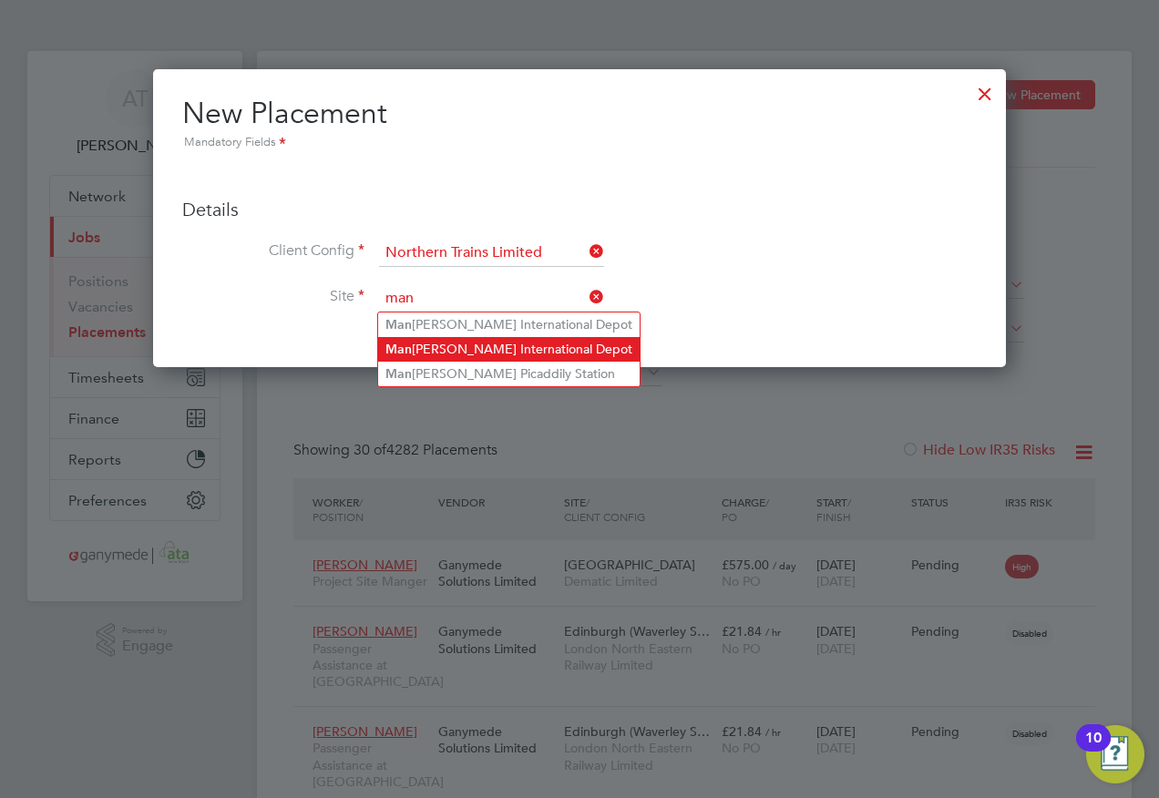
click at [465, 345] on li "Man chester International Depot" at bounding box center [508, 349] width 261 height 25
type input "Manchester International Depot"
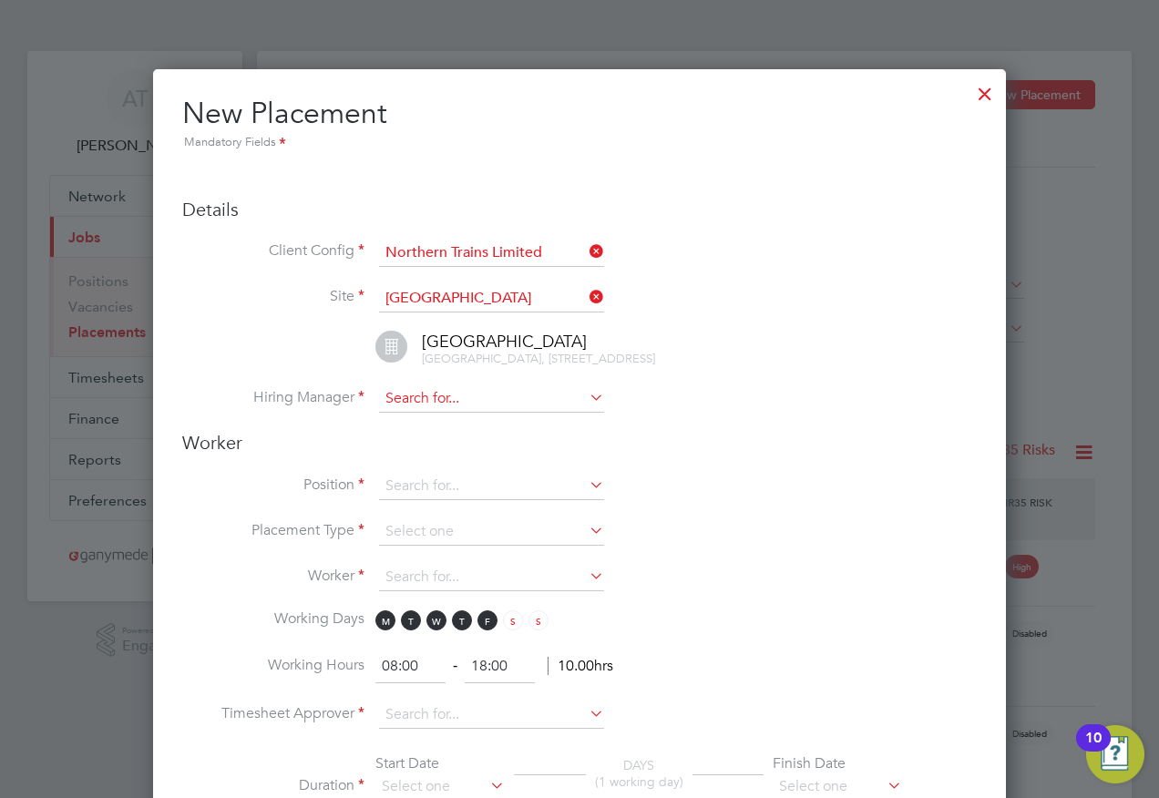
click at [409, 402] on input at bounding box center [491, 398] width 225 height 27
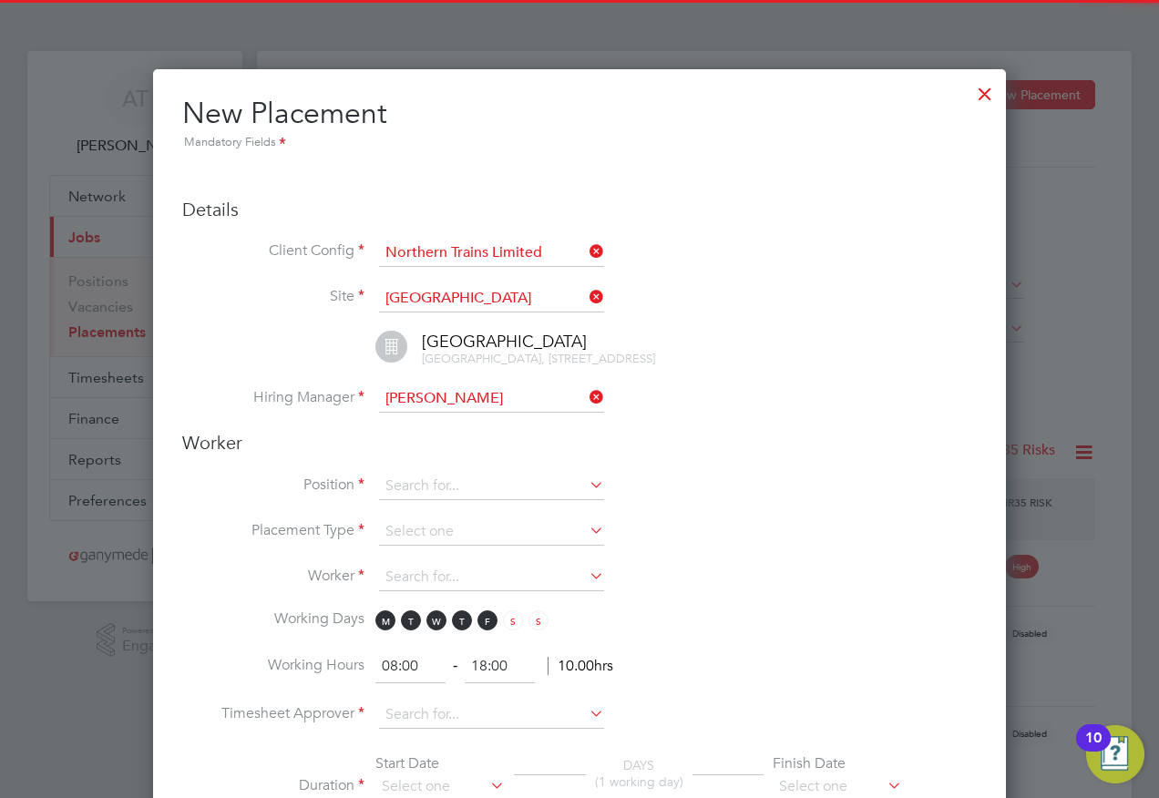
click at [423, 441] on li "Steve Till" at bounding box center [496, 440] width 236 height 25
type input "Steve Till"
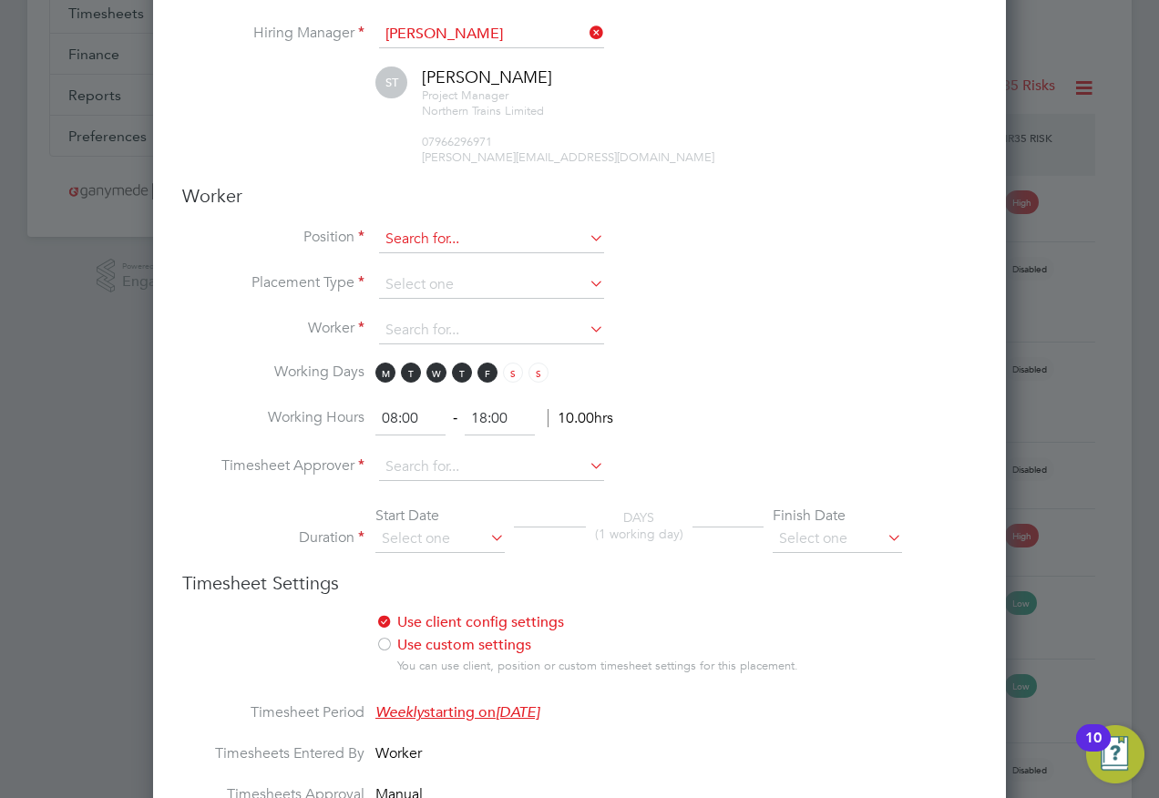
click at [389, 253] on input at bounding box center [491, 239] width 225 height 27
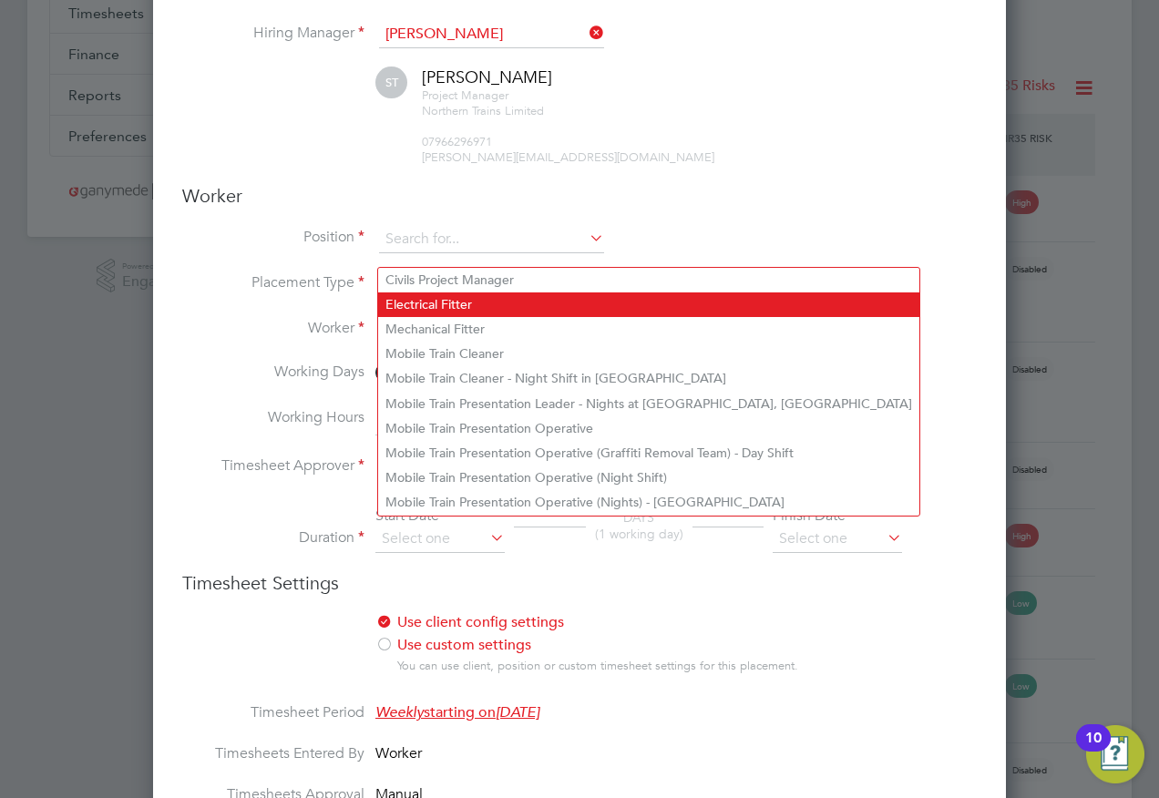
click at [473, 308] on li "Electrical Fitter" at bounding box center [648, 304] width 541 height 25
type input "Electrical Fitter"
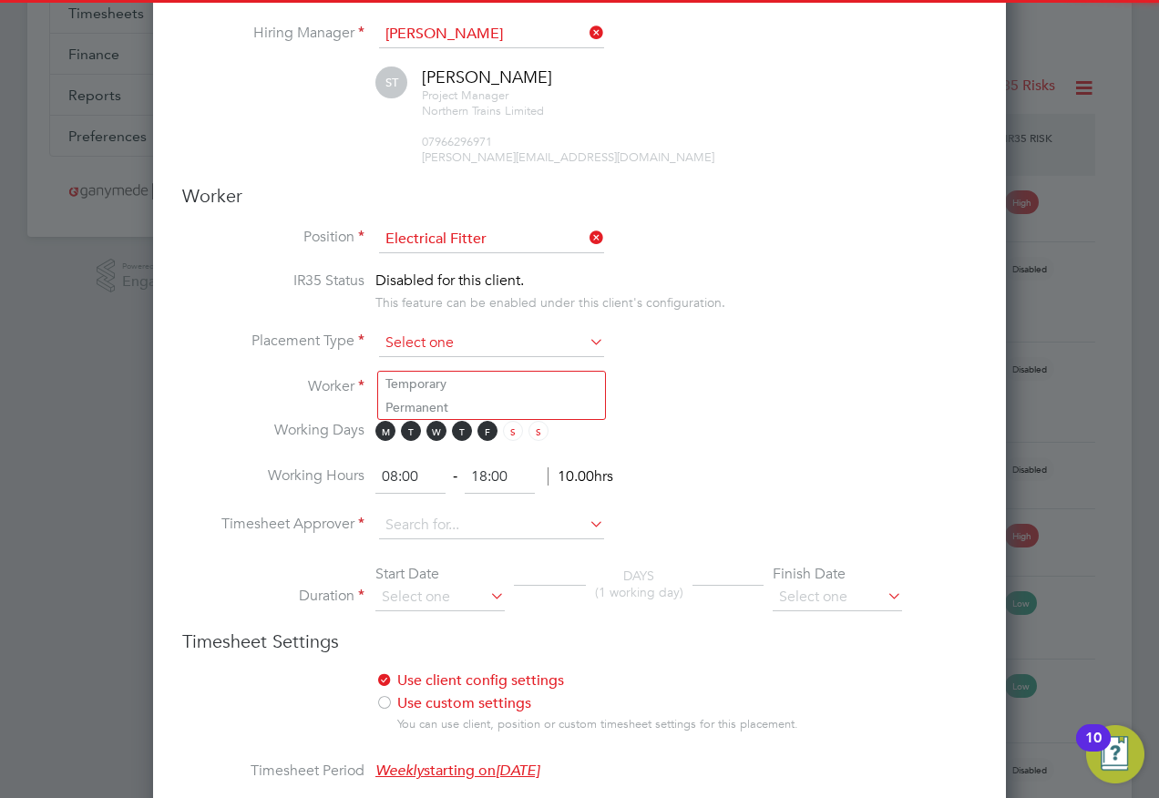
click at [408, 357] on input at bounding box center [491, 343] width 225 height 27
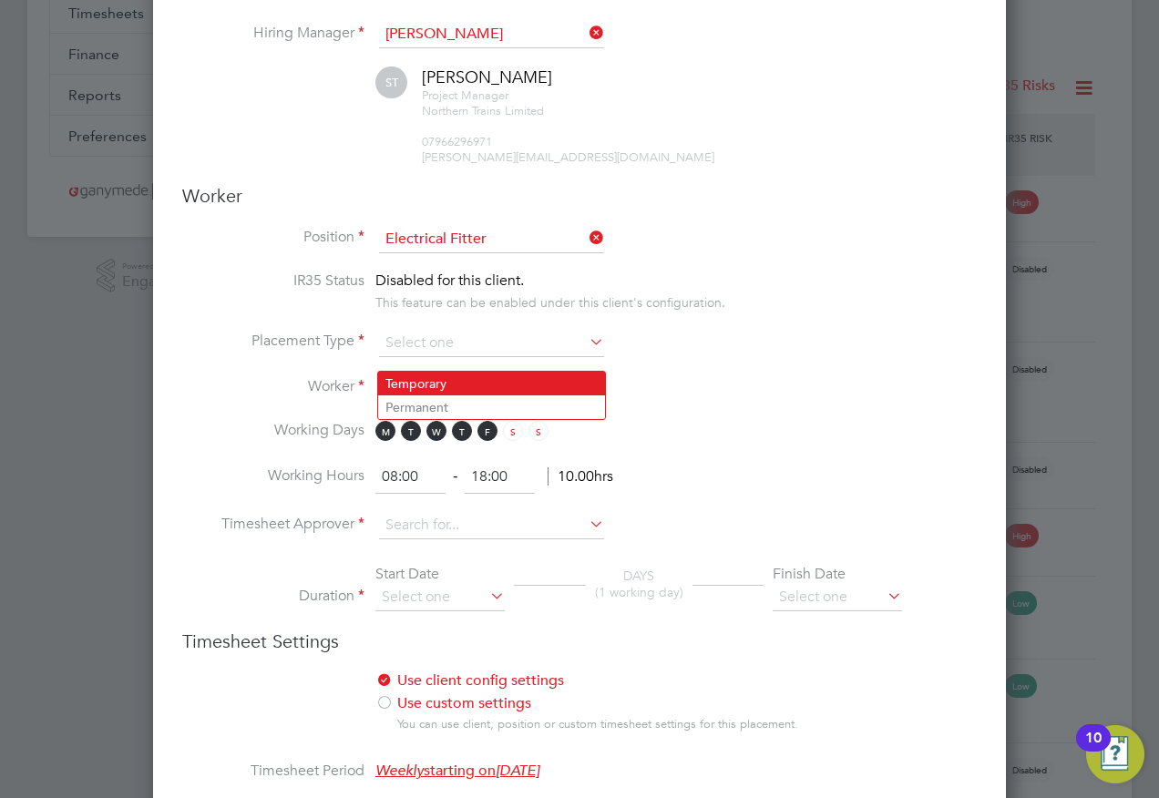
click at [408, 383] on li "Temporary" at bounding box center [491, 384] width 227 height 24
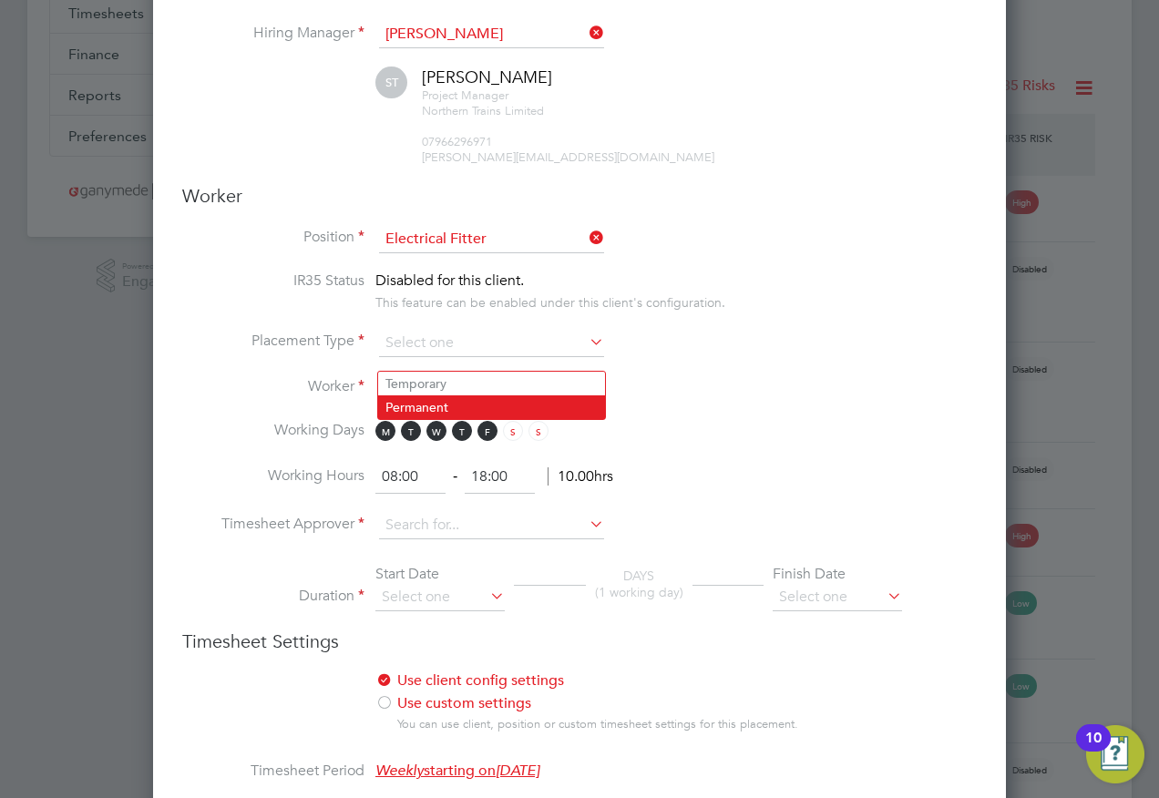
type input "Temporary"
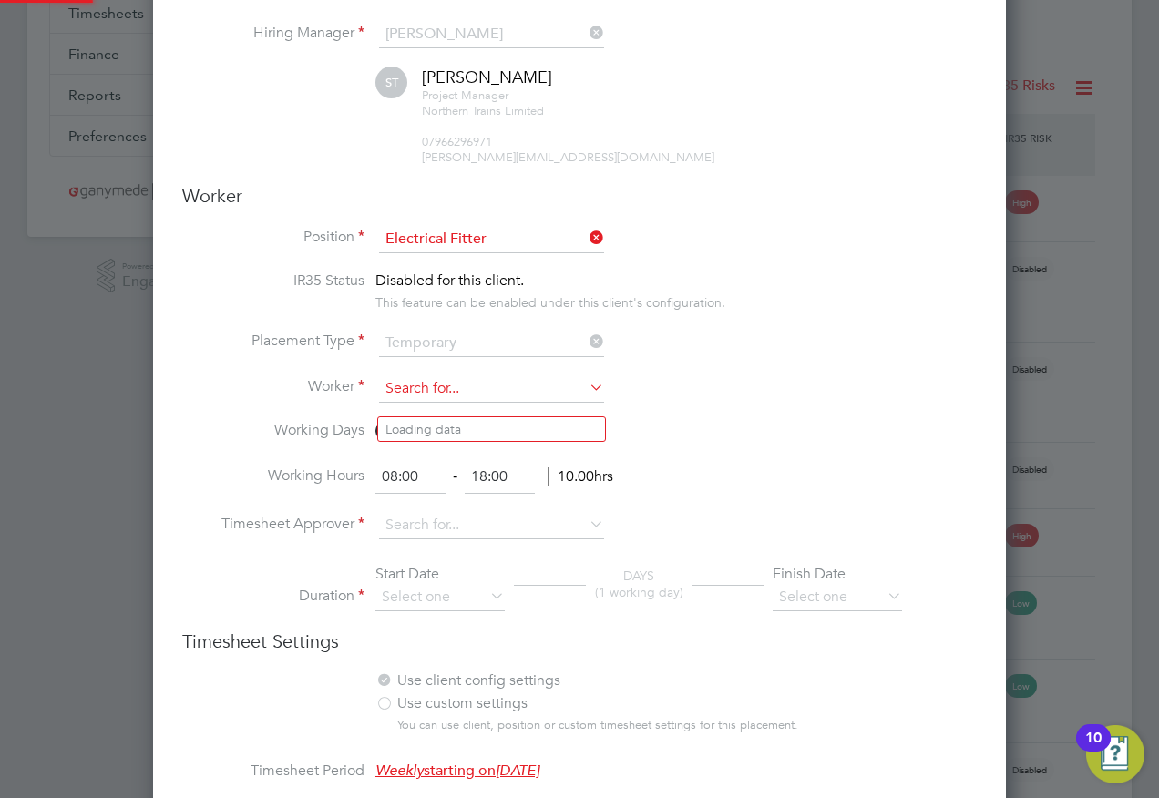
click at [404, 403] on input at bounding box center [491, 388] width 225 height 27
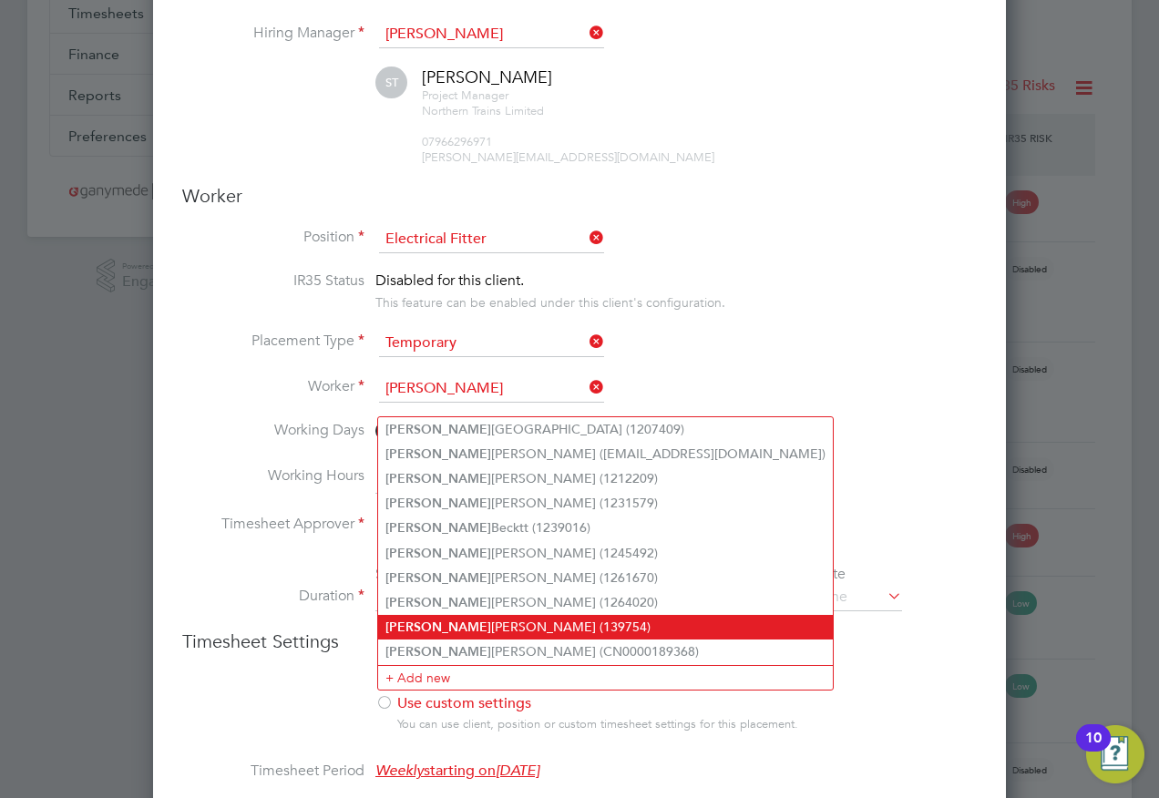
click at [435, 615] on li "Liam Clark (139754)" at bounding box center [605, 627] width 455 height 25
type input "Liam Clark (139754)"
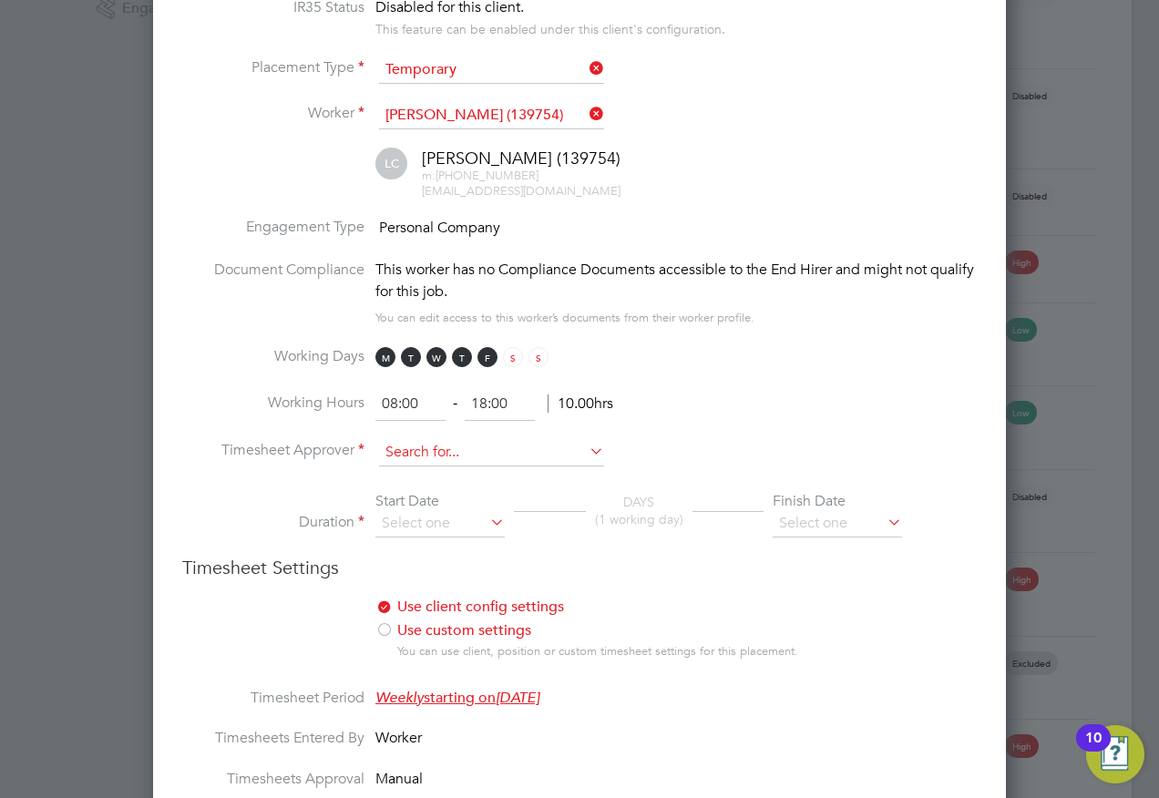
click at [405, 466] on input at bounding box center [491, 452] width 225 height 27
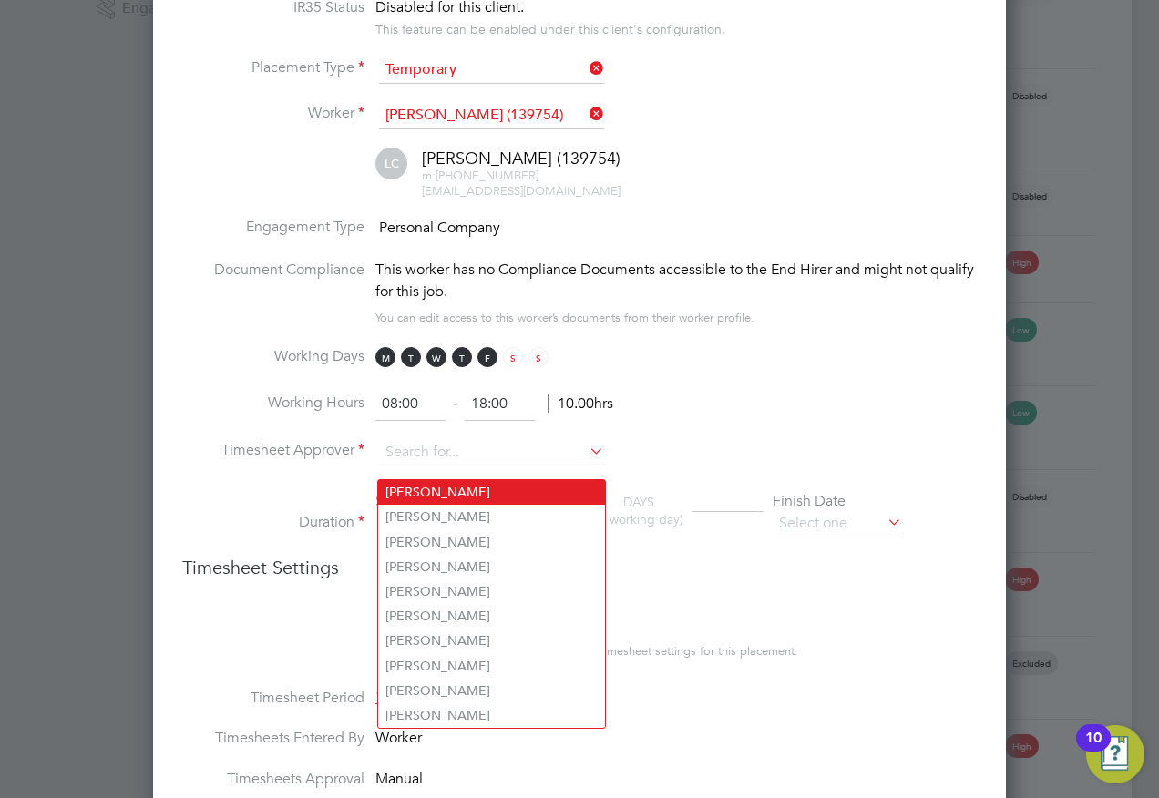
click at [405, 485] on li "Steve Till" at bounding box center [491, 492] width 227 height 25
type input "Steve Till"
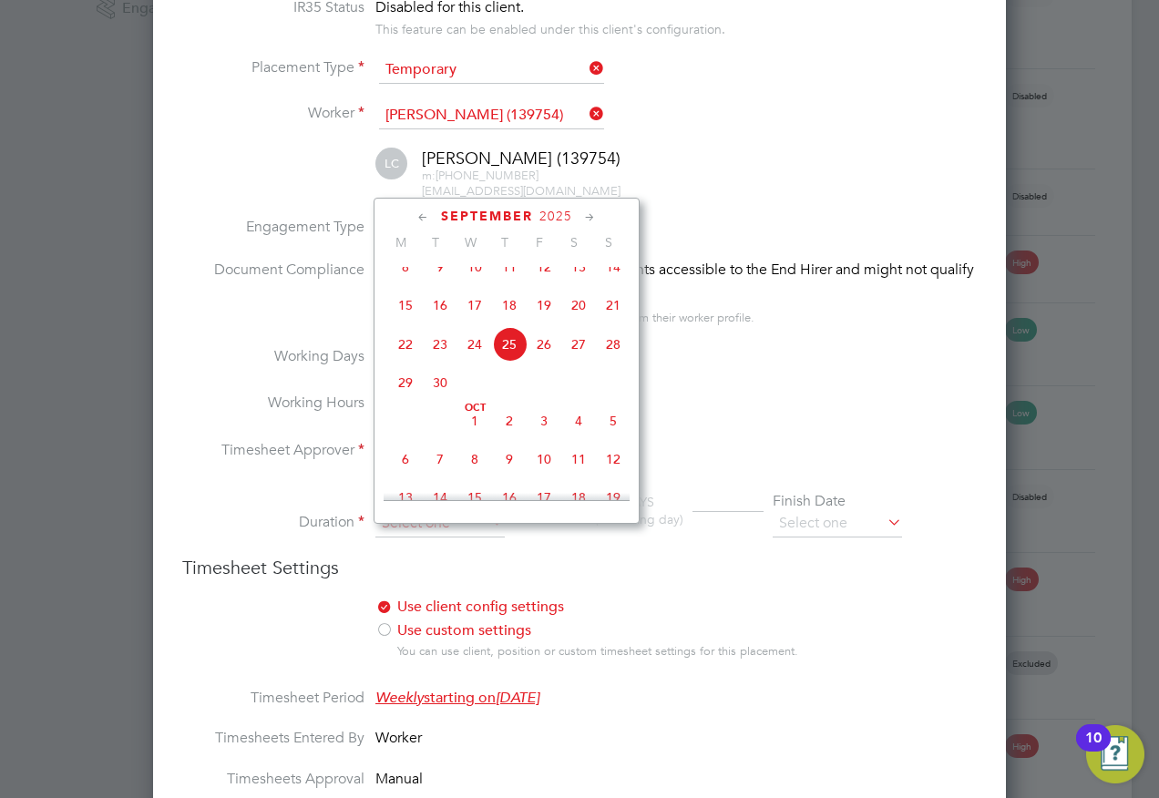
click at [392, 534] on input at bounding box center [439, 523] width 129 height 27
click at [612, 281] on span "14" at bounding box center [613, 267] width 35 height 35
type input "[DATE]"
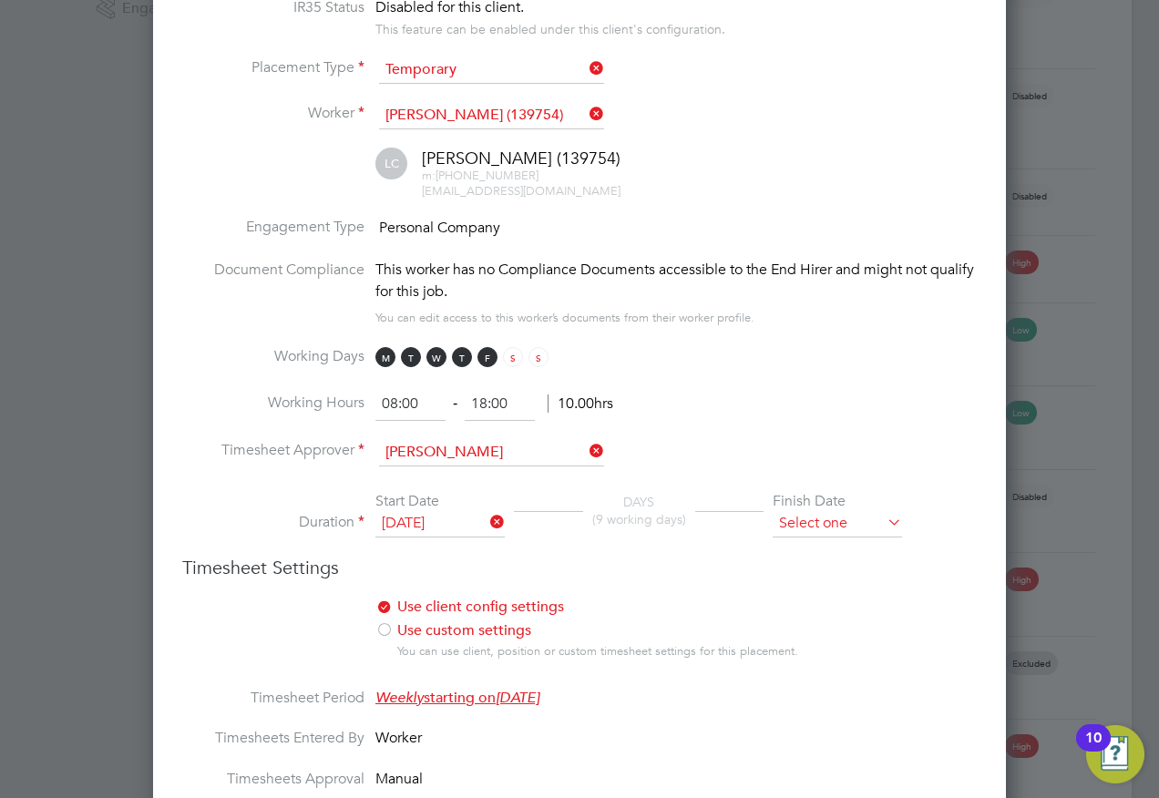
click at [814, 538] on input at bounding box center [837, 523] width 129 height 27
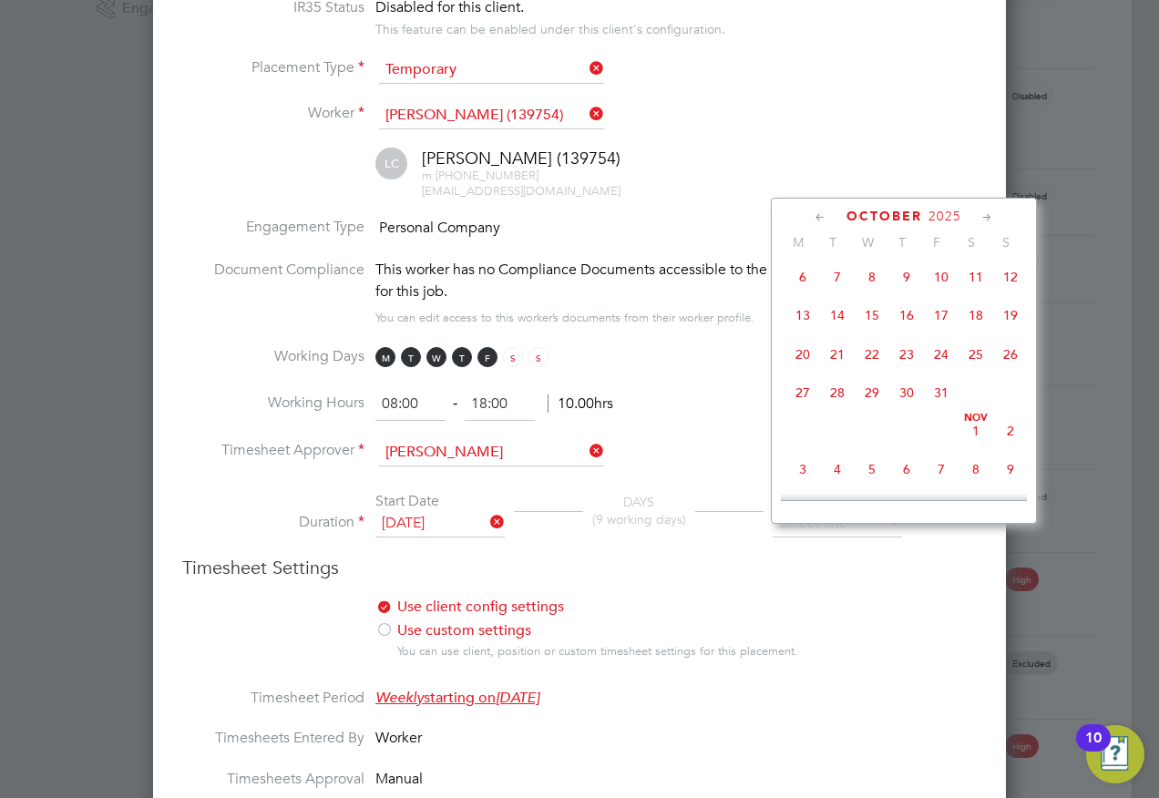
drag, startPoint x: 913, startPoint y: 372, endPoint x: 849, endPoint y: 388, distance: 65.8
click at [909, 372] on span "23" at bounding box center [906, 354] width 35 height 35
type input "23 Oct 2025"
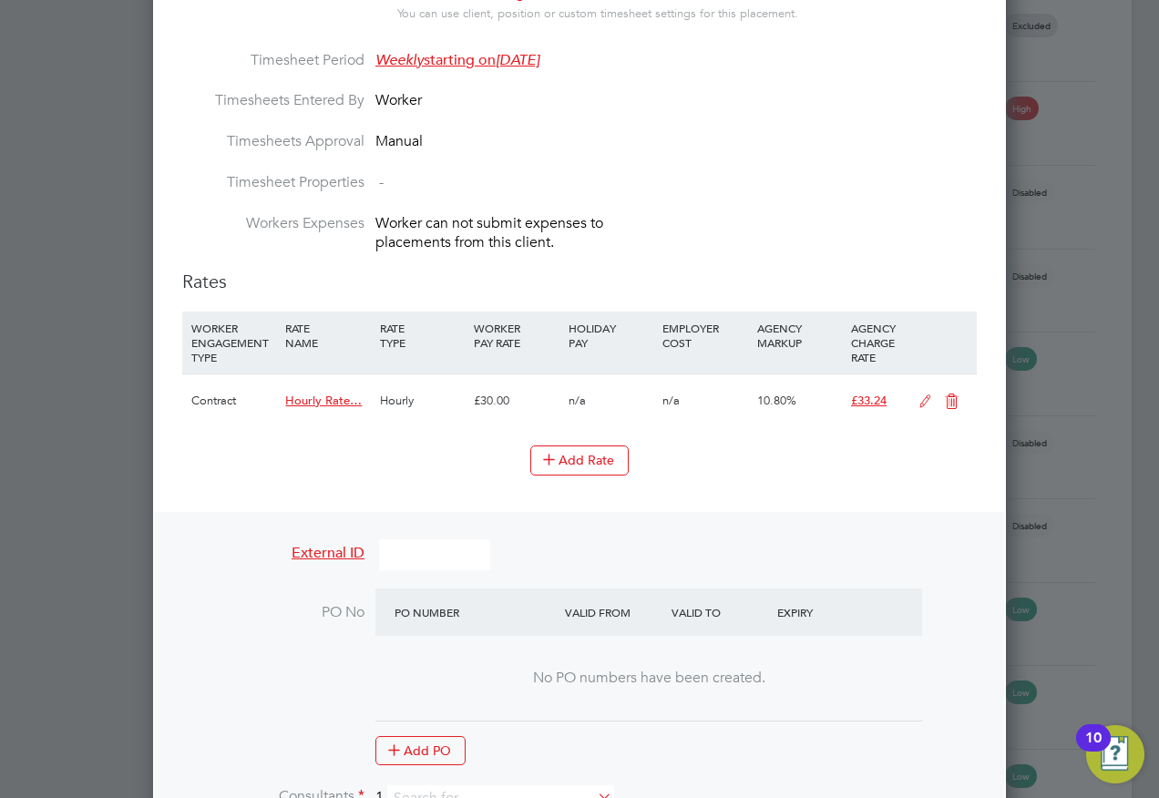
click at [301, 408] on span "Hourly Rate…" at bounding box center [323, 400] width 77 height 15
click at [237, 445] on li "WORKER ENGAGEMENT TYPE RATE NAME RATE TYPE WORKER PAY RATE HOLIDAY PAY EMPLOYER…" at bounding box center [579, 379] width 794 height 134
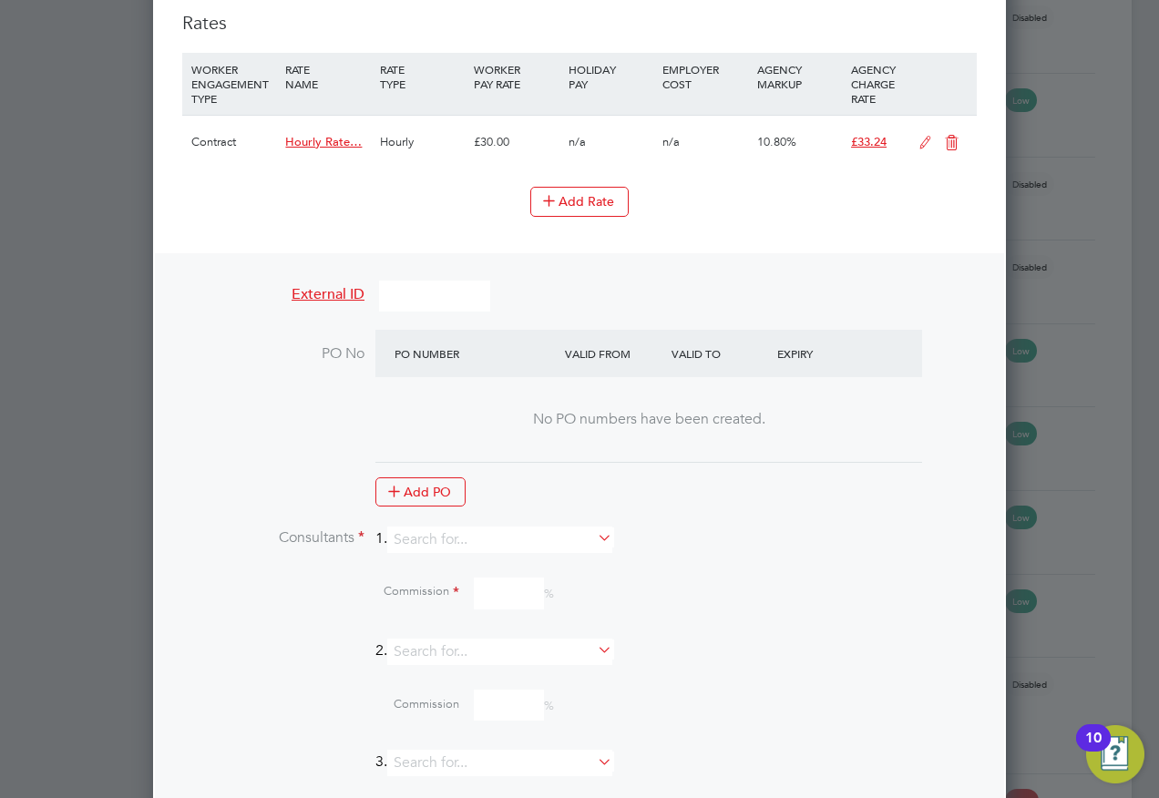
scroll to position [1640, 0]
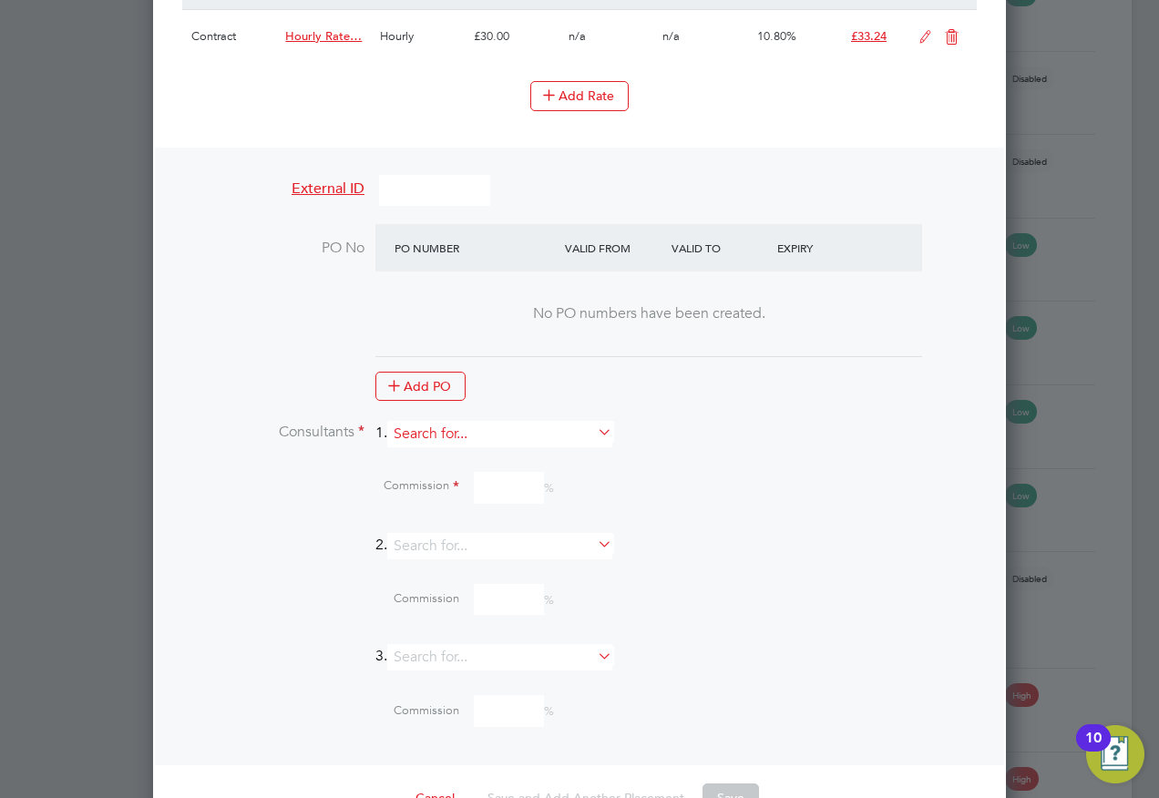
click at [419, 444] on input at bounding box center [499, 434] width 225 height 26
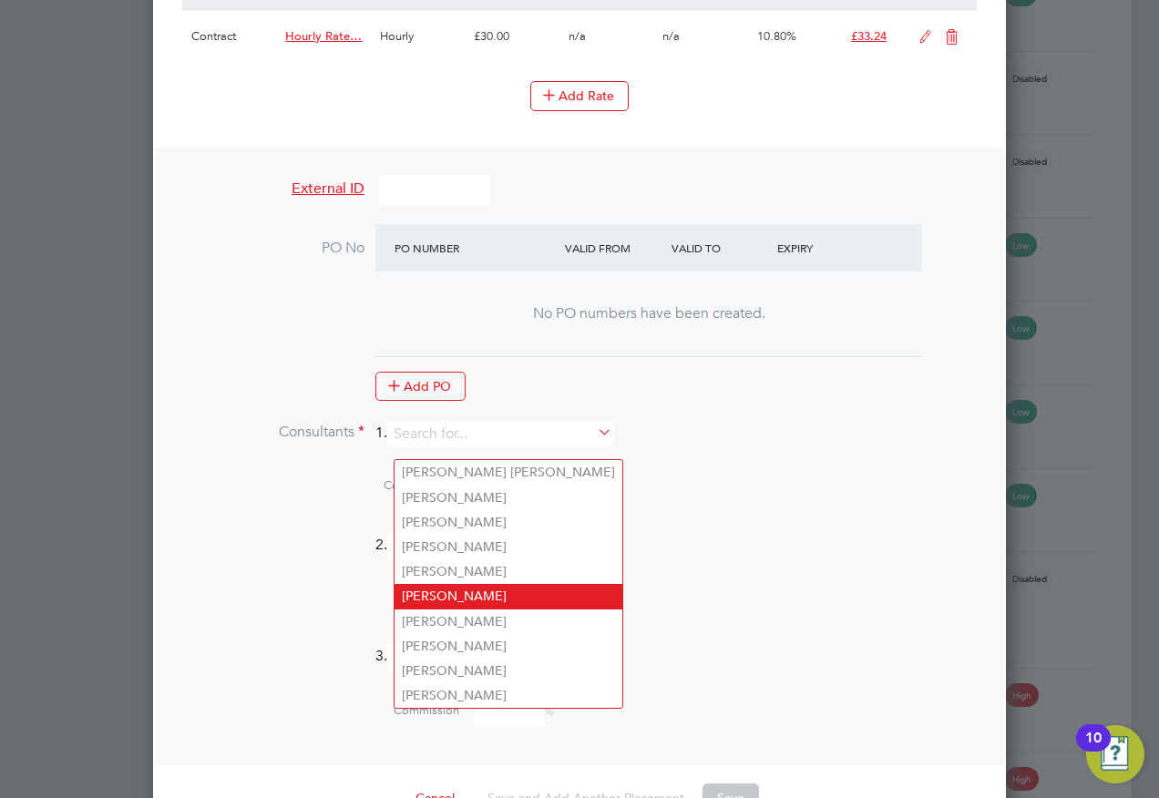
click at [433, 589] on li "[PERSON_NAME]" at bounding box center [508, 596] width 228 height 25
type input "[PERSON_NAME]"
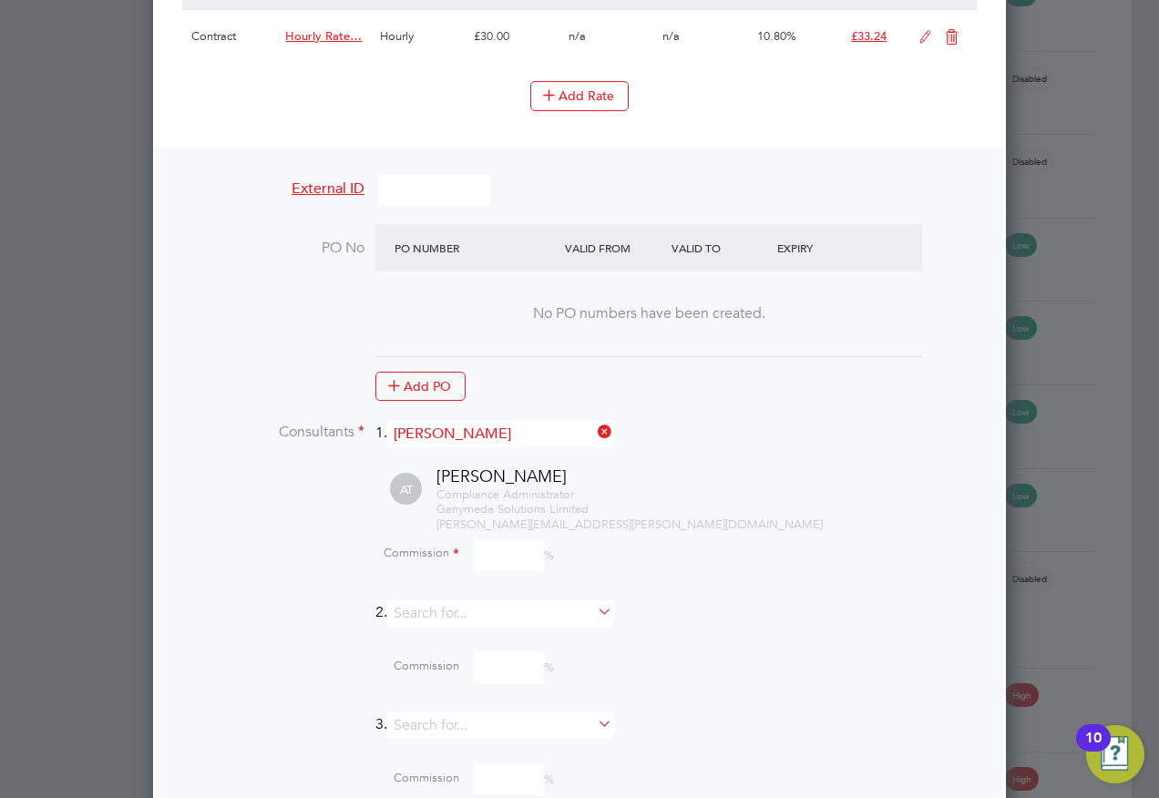
click at [504, 567] on input at bounding box center [509, 555] width 70 height 32
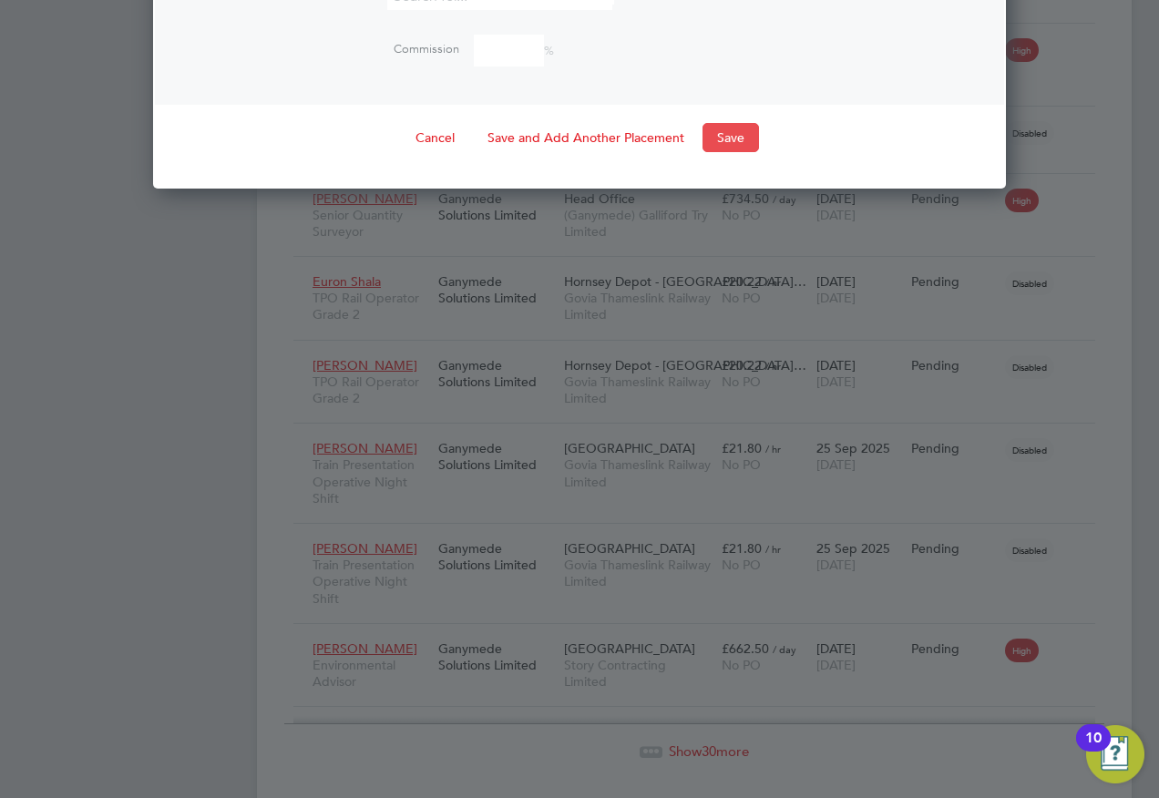
type input "0"
click at [723, 150] on button "Save" at bounding box center [730, 137] width 56 height 29
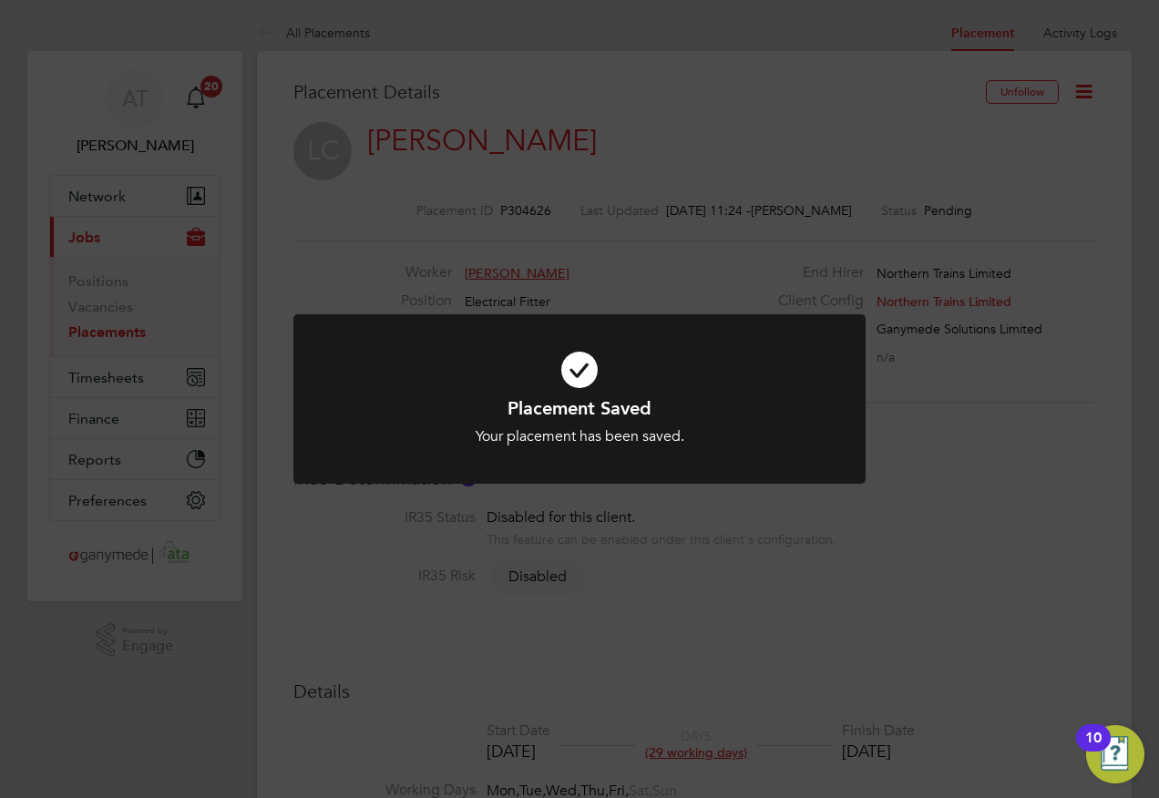
click at [353, 203] on div "Placement Saved Your placement has been saved. Cancel Okay" at bounding box center [579, 399] width 1159 height 798
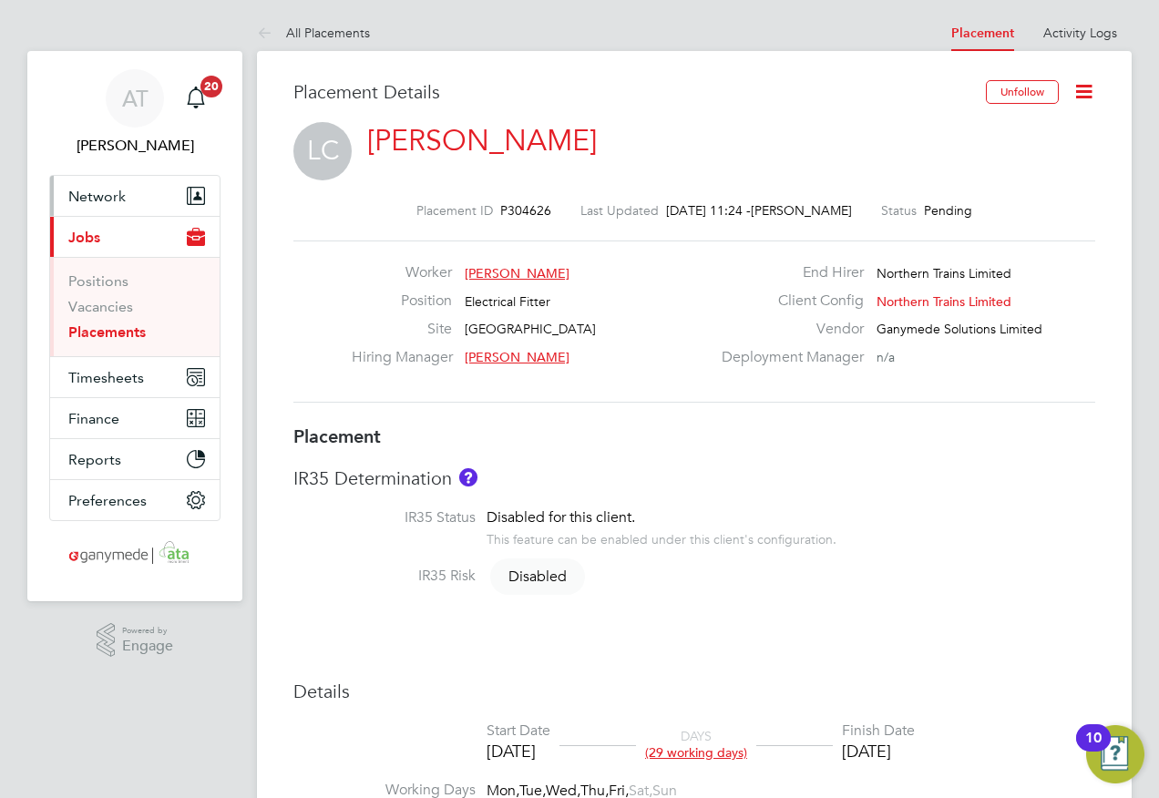
click at [87, 194] on span "Network" at bounding box center [96, 196] width 57 height 17
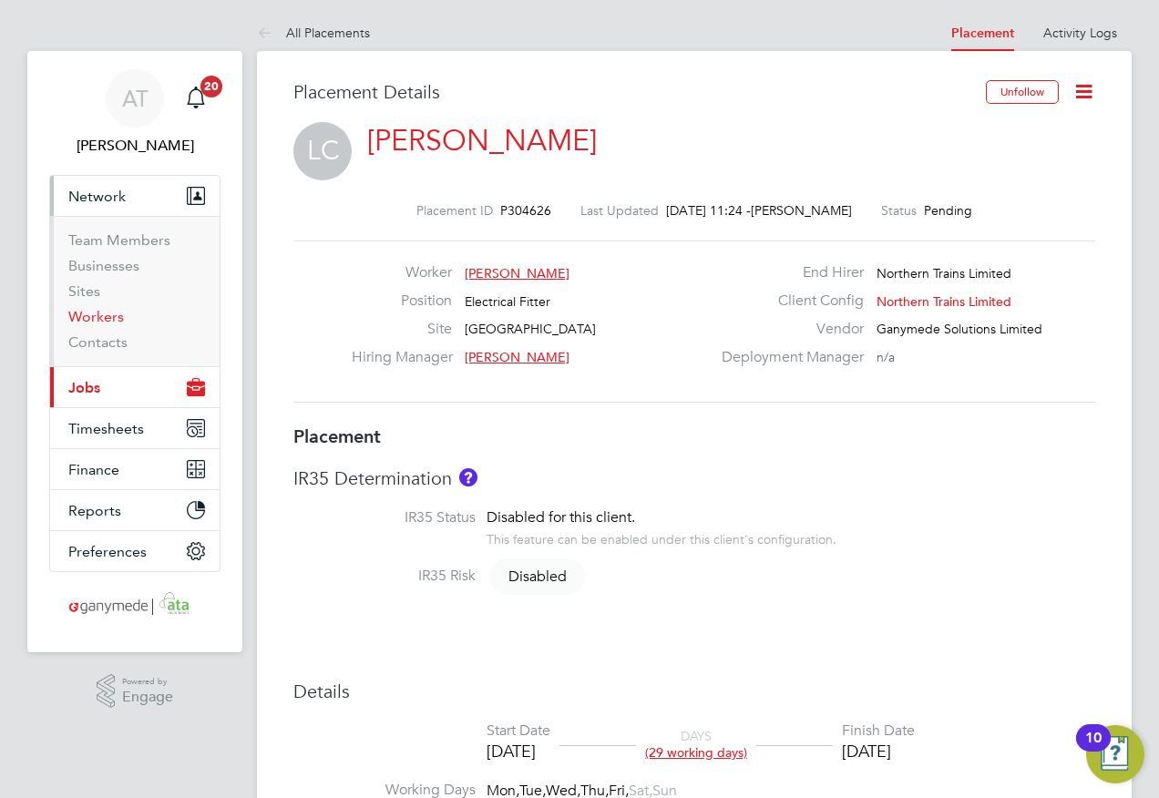
click at [91, 313] on link "Workers" at bounding box center [96, 316] width 56 height 17
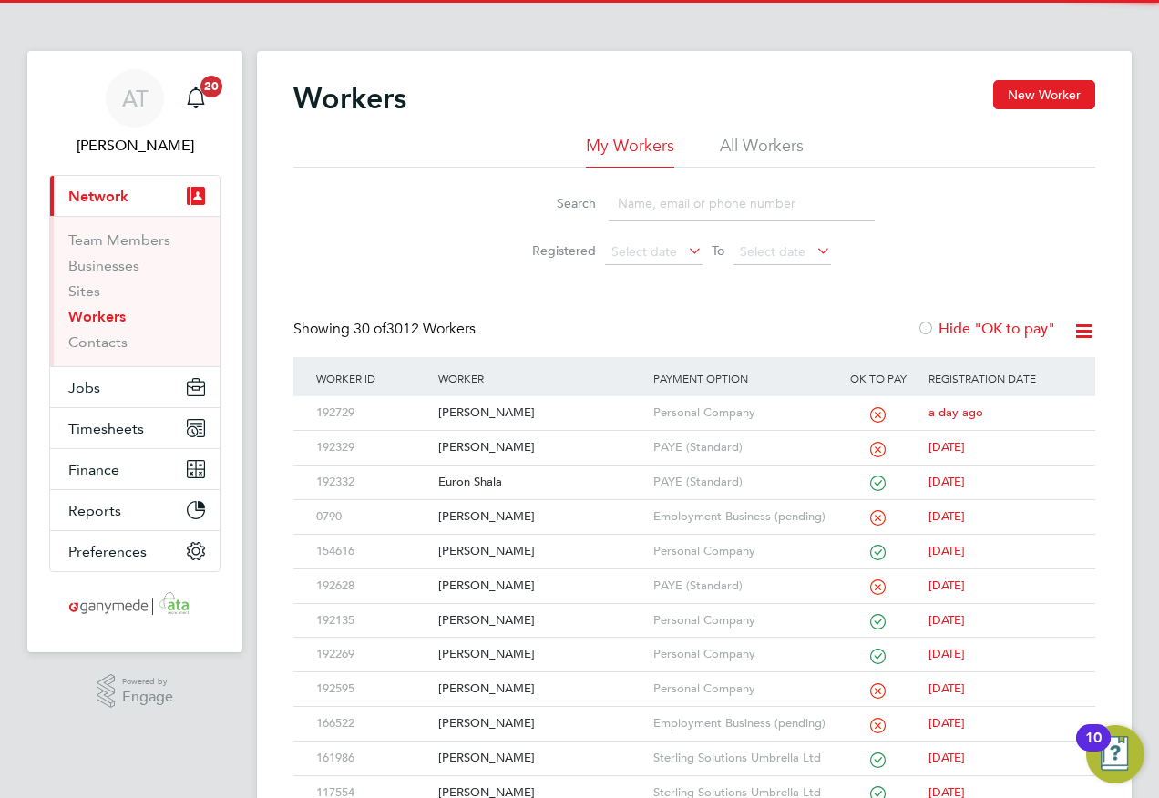
click at [609, 206] on input at bounding box center [742, 204] width 266 height 36
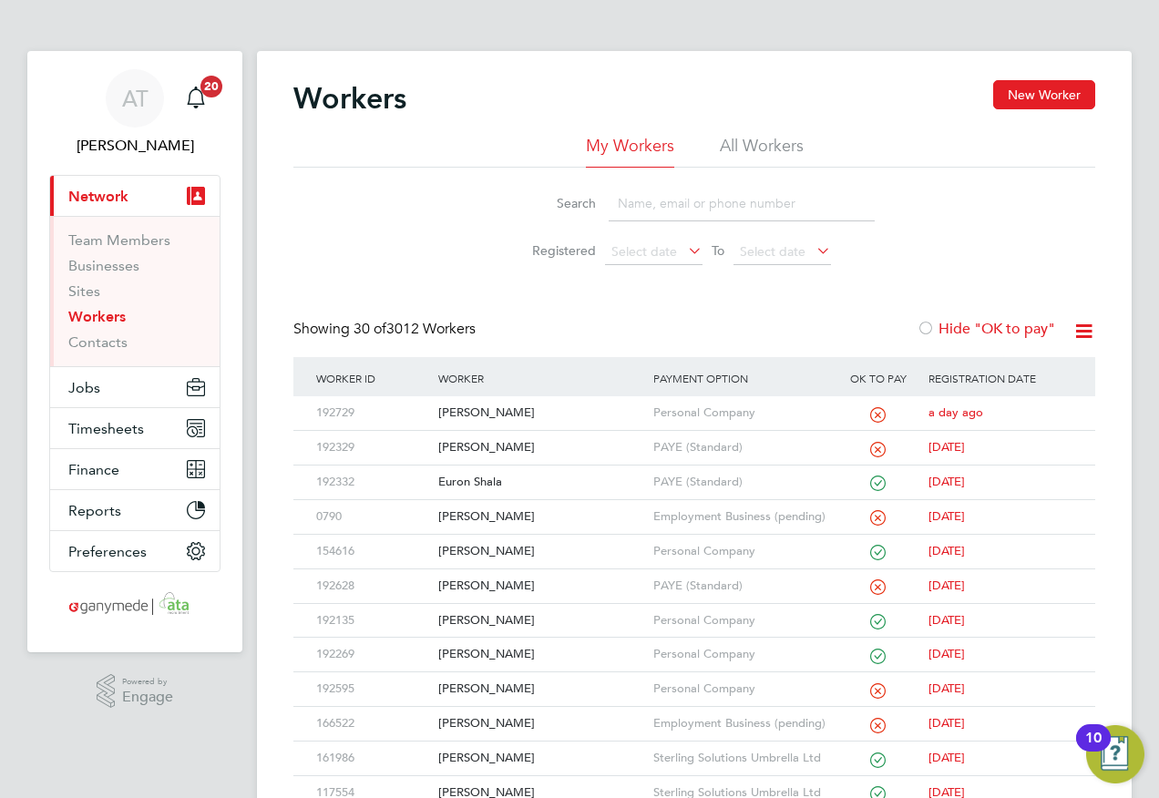
click at [630, 197] on input at bounding box center [742, 204] width 266 height 36
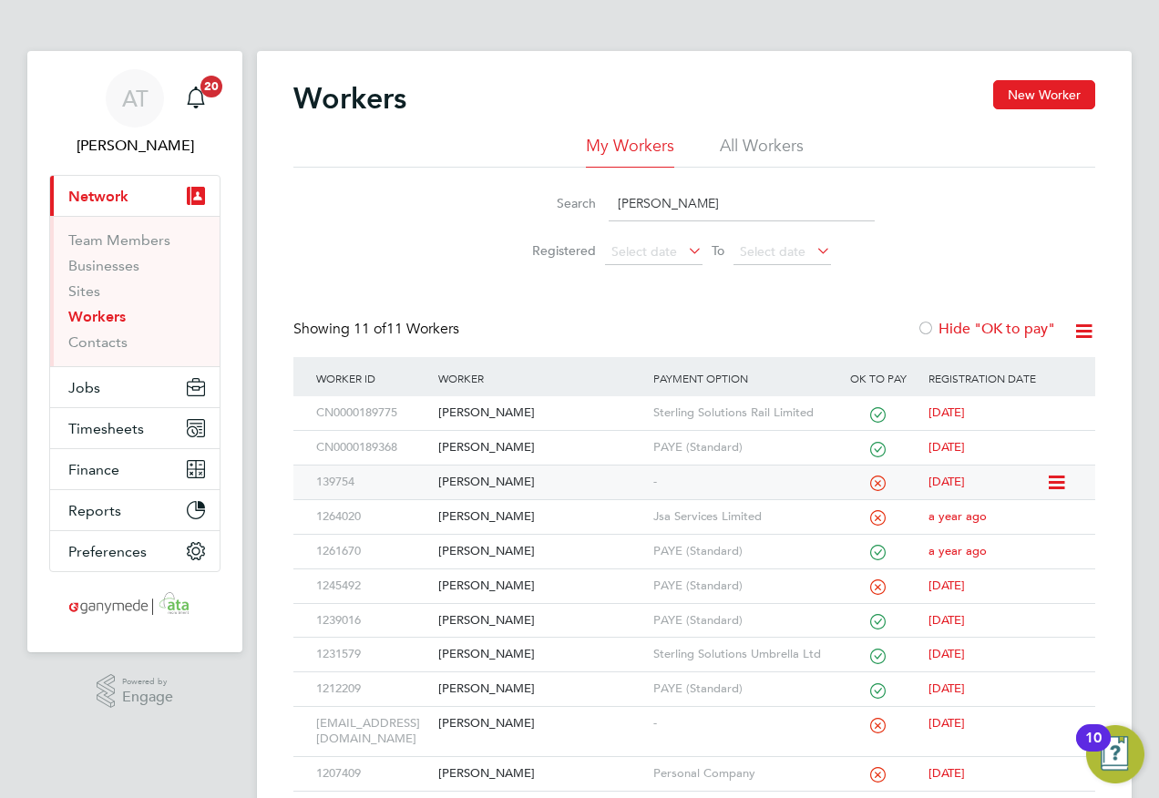
type input "liam"
click at [458, 485] on div "[PERSON_NAME]" at bounding box center [541, 483] width 214 height 34
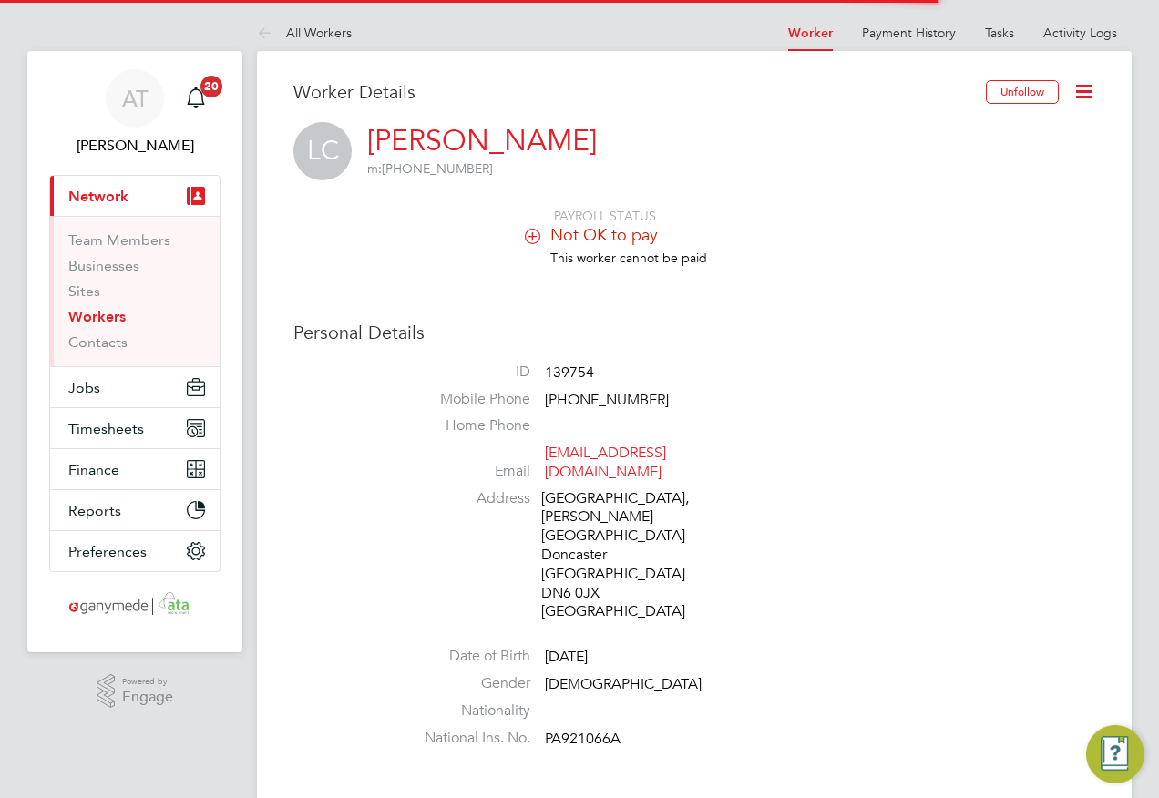
drag, startPoint x: 398, startPoint y: 238, endPoint x: 578, endPoint y: 270, distance: 182.3
click at [399, 237] on div "PAYROLL STATUS Not OK to pay This worker cannot be paid" at bounding box center [694, 246] width 802 height 77
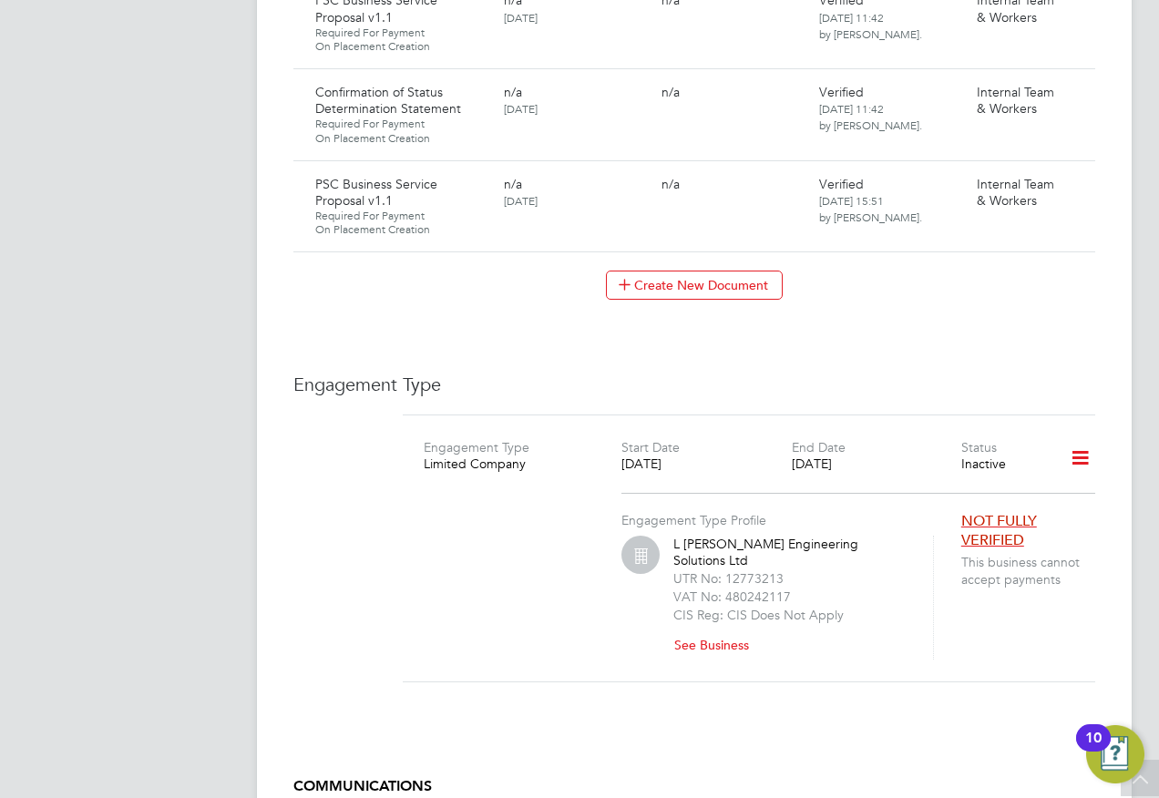
scroll to position [2733, 0]
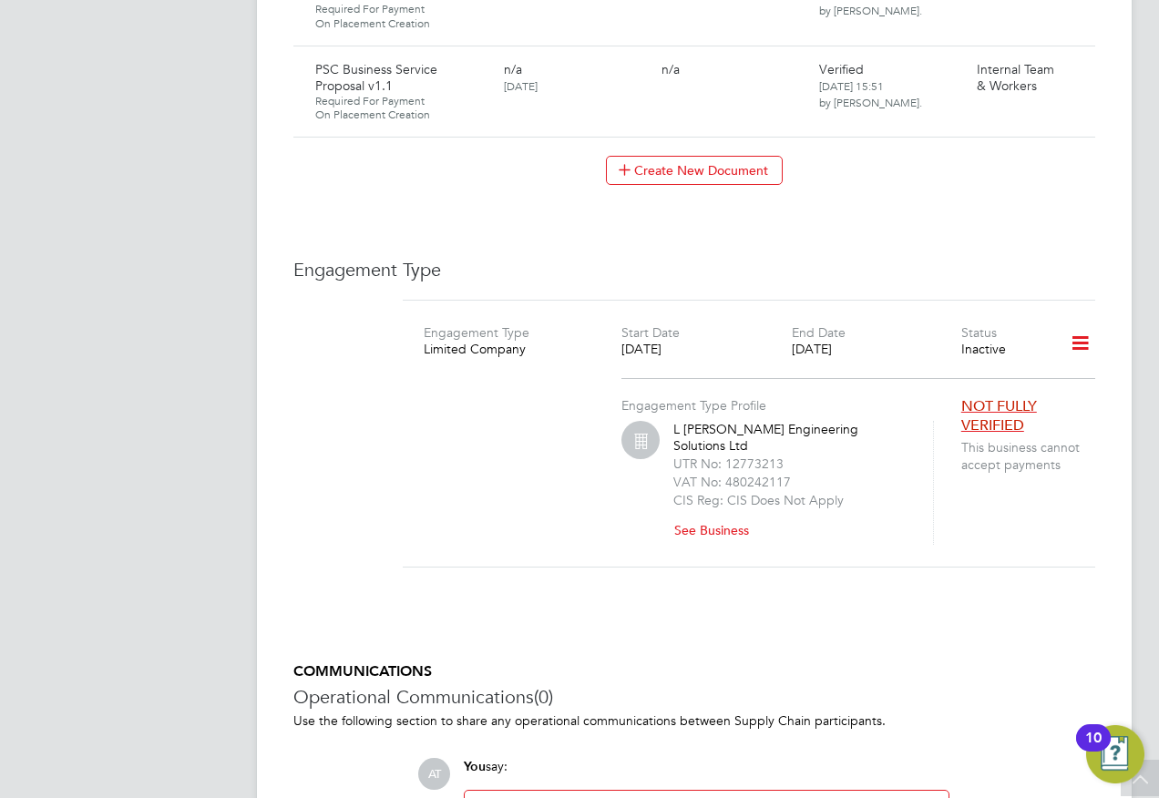
click at [1083, 323] on icon at bounding box center [1080, 344] width 32 height 42
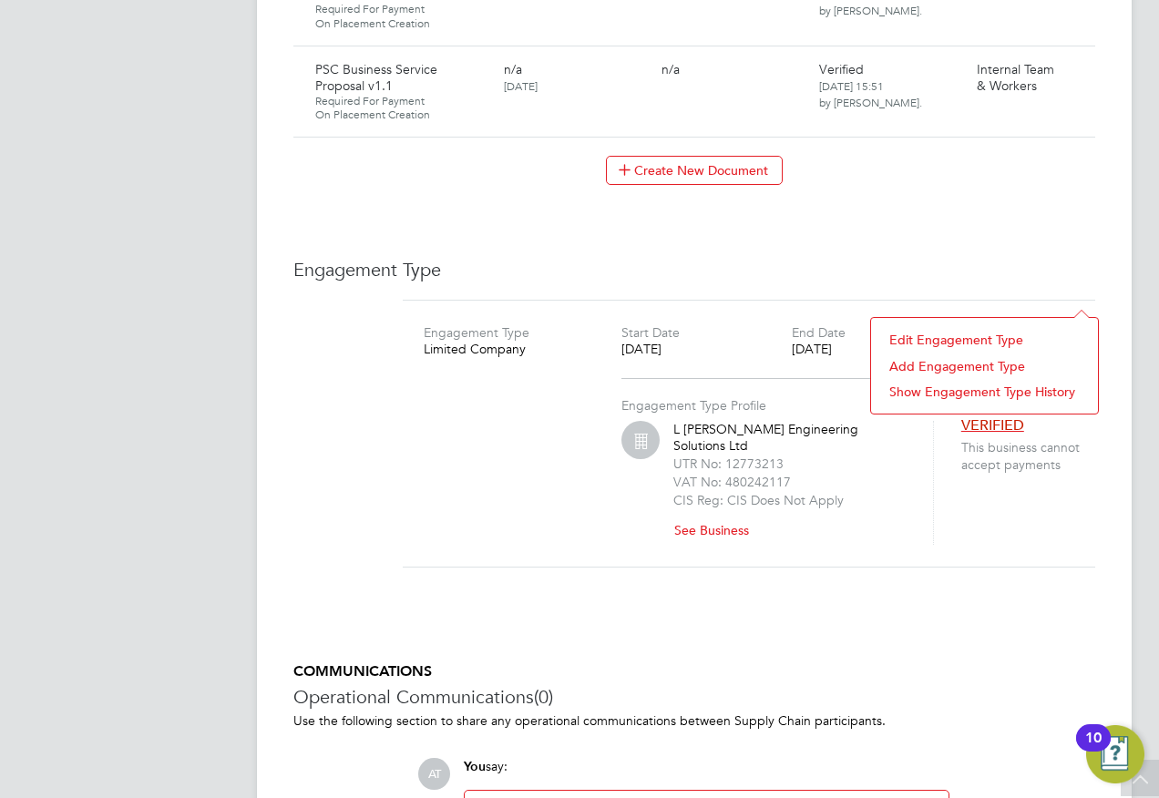
drag, startPoint x: 930, startPoint y: 365, endPoint x: 683, endPoint y: 381, distance: 247.4
click at [930, 366] on li "Add Engagement Type" at bounding box center [984, 366] width 209 height 26
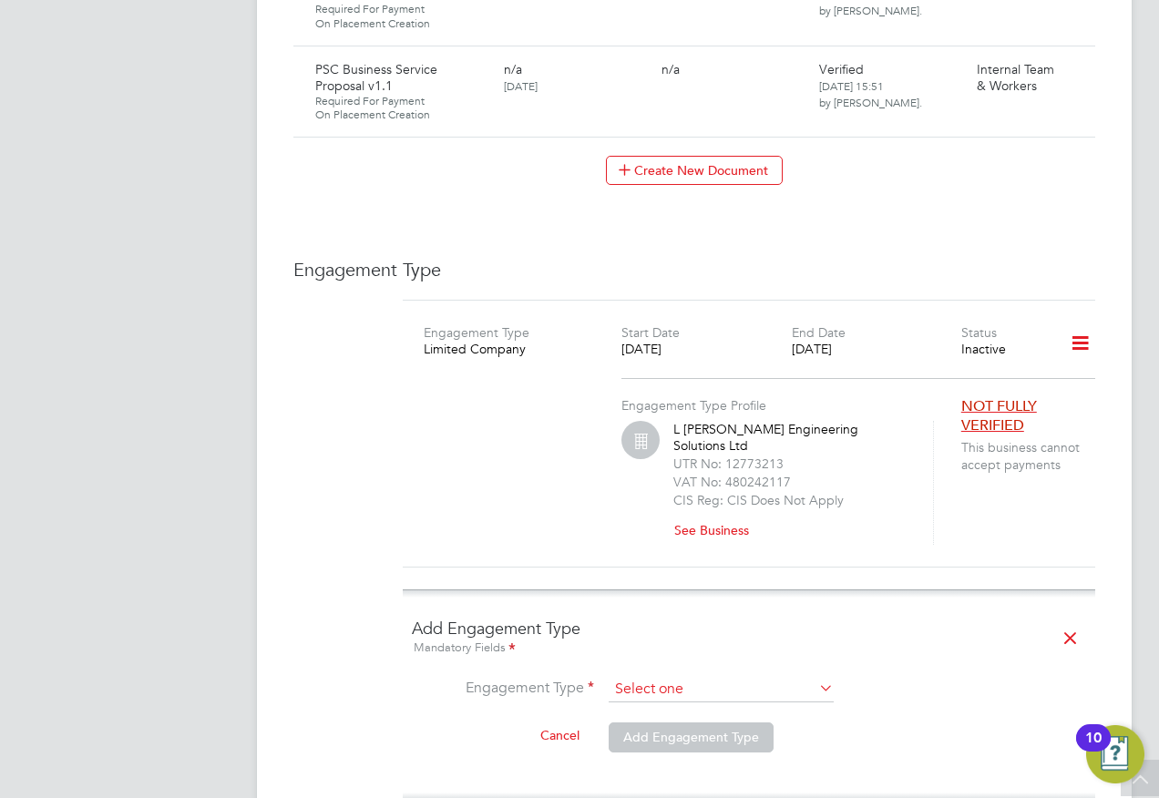
click at [639, 677] on input at bounding box center [721, 690] width 225 height 26
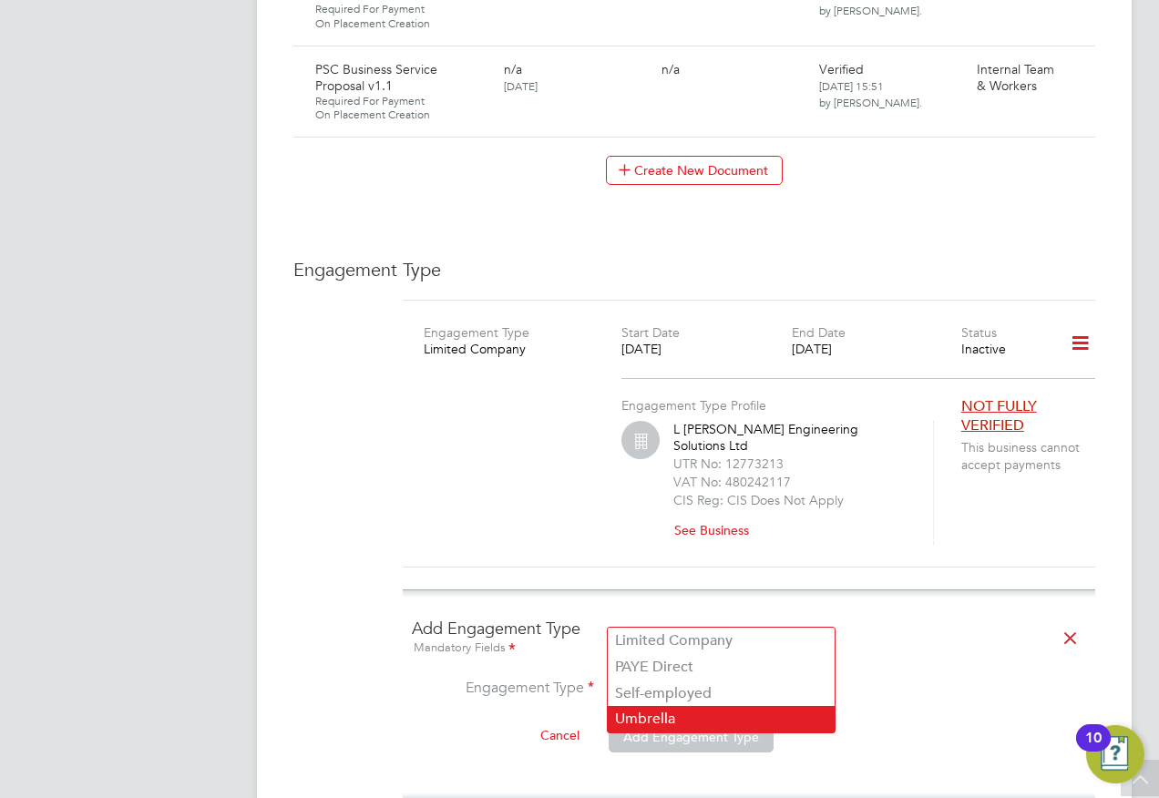
click at [631, 717] on li "Umbrella" at bounding box center [721, 719] width 227 height 26
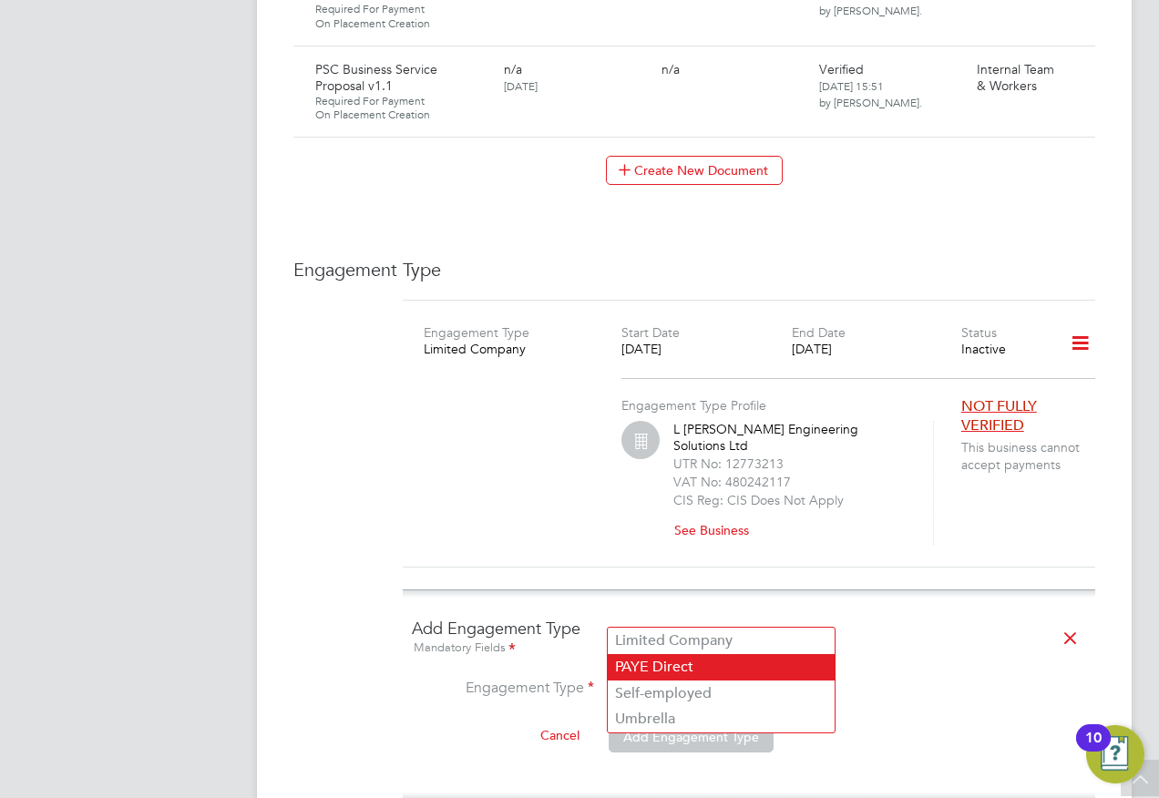
type input "Umbrella"
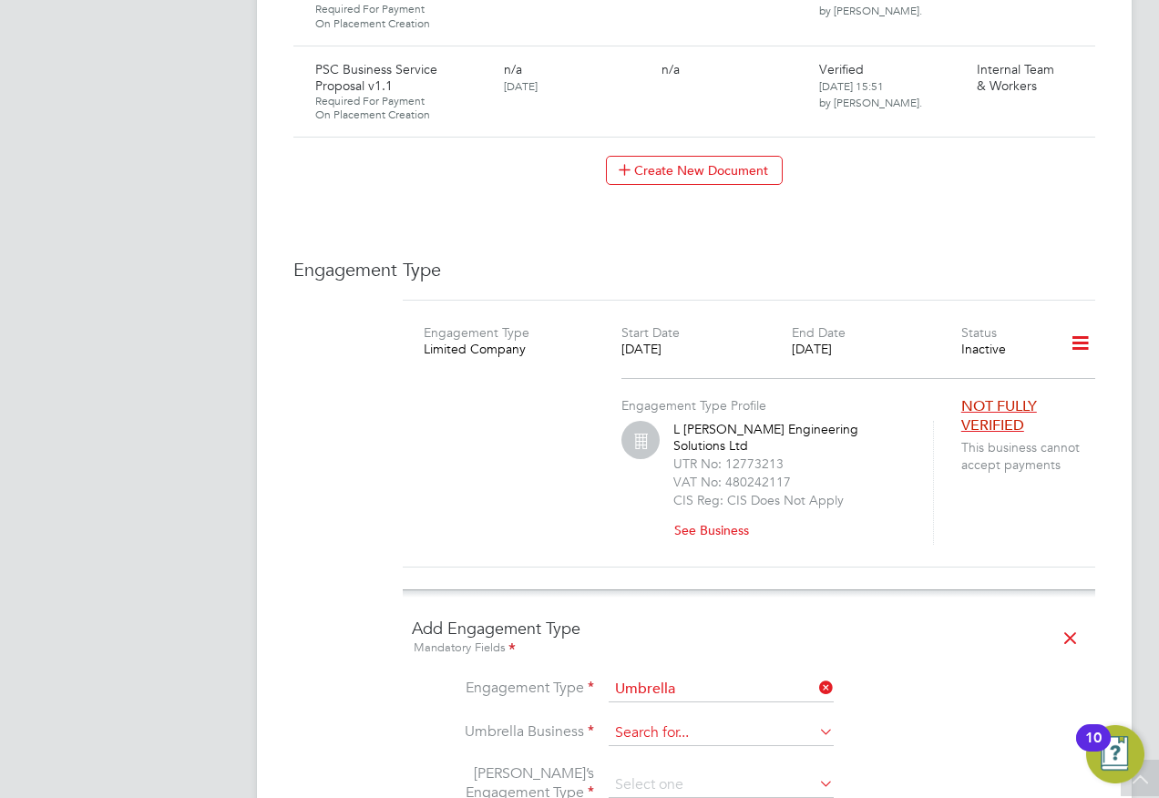
click at [648, 721] on input at bounding box center [721, 734] width 225 height 26
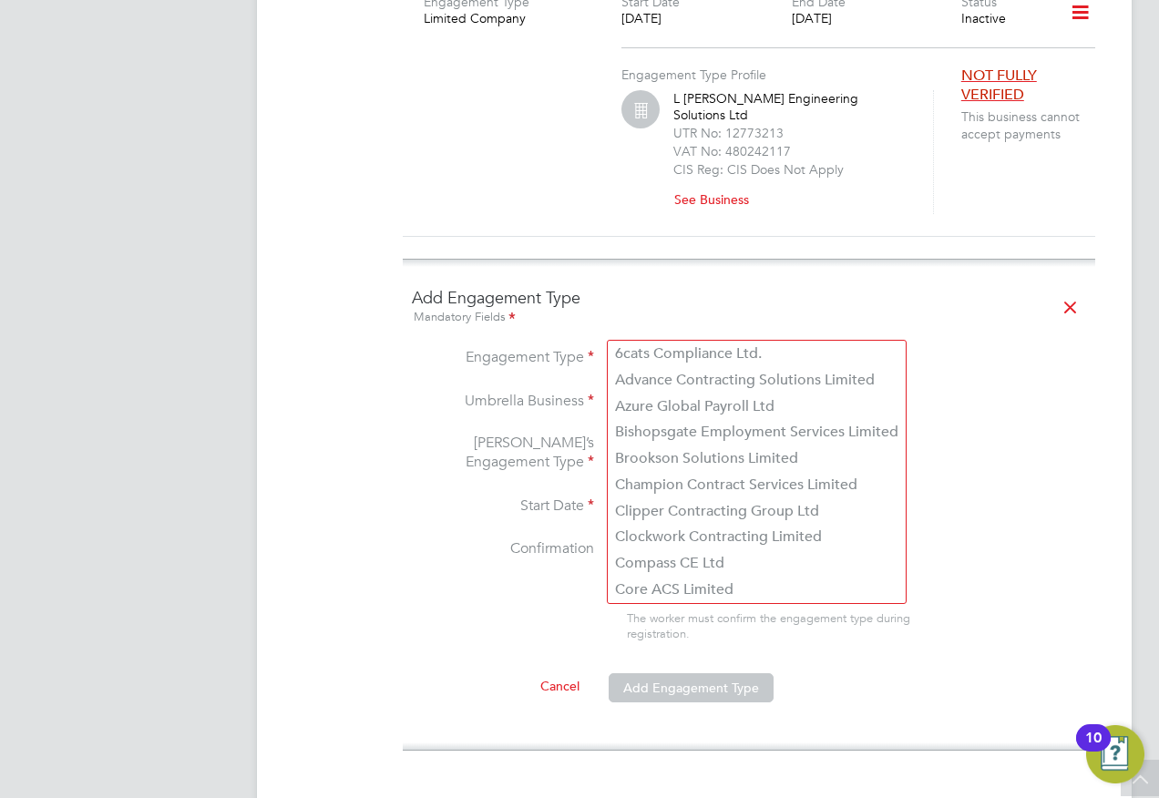
scroll to position [3098, 0]
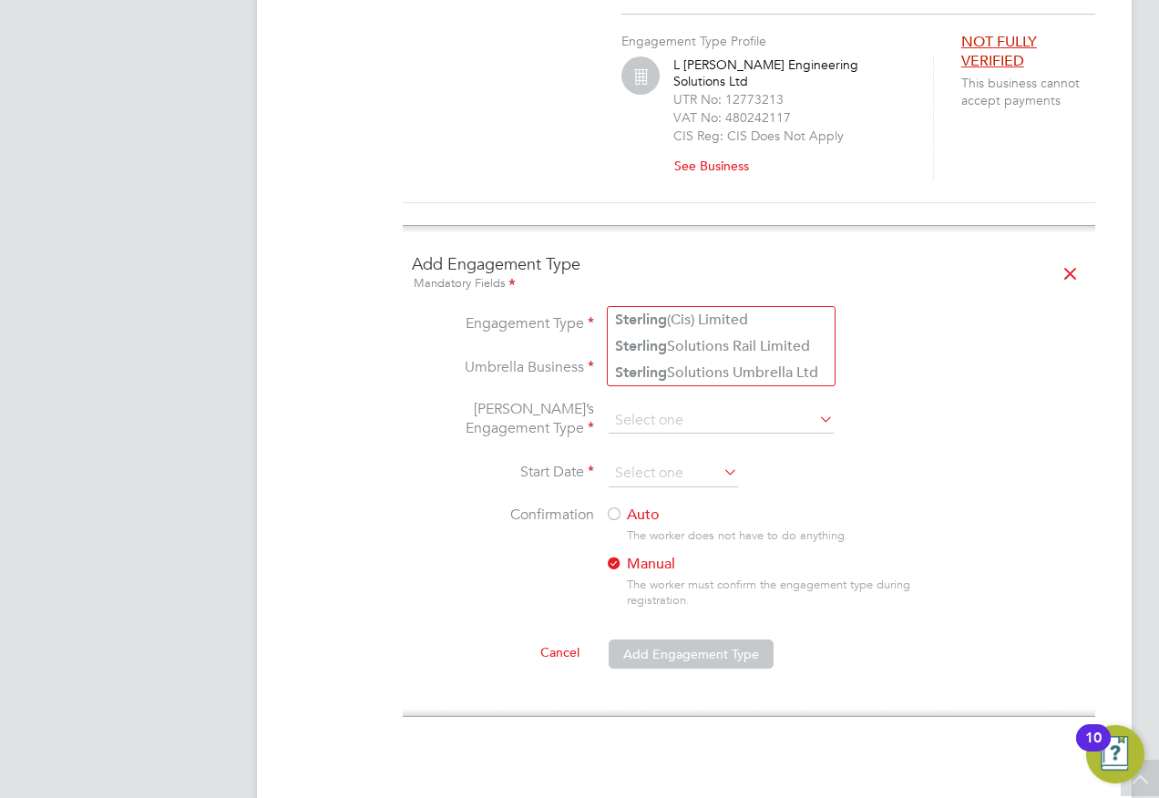
type input "sterling"
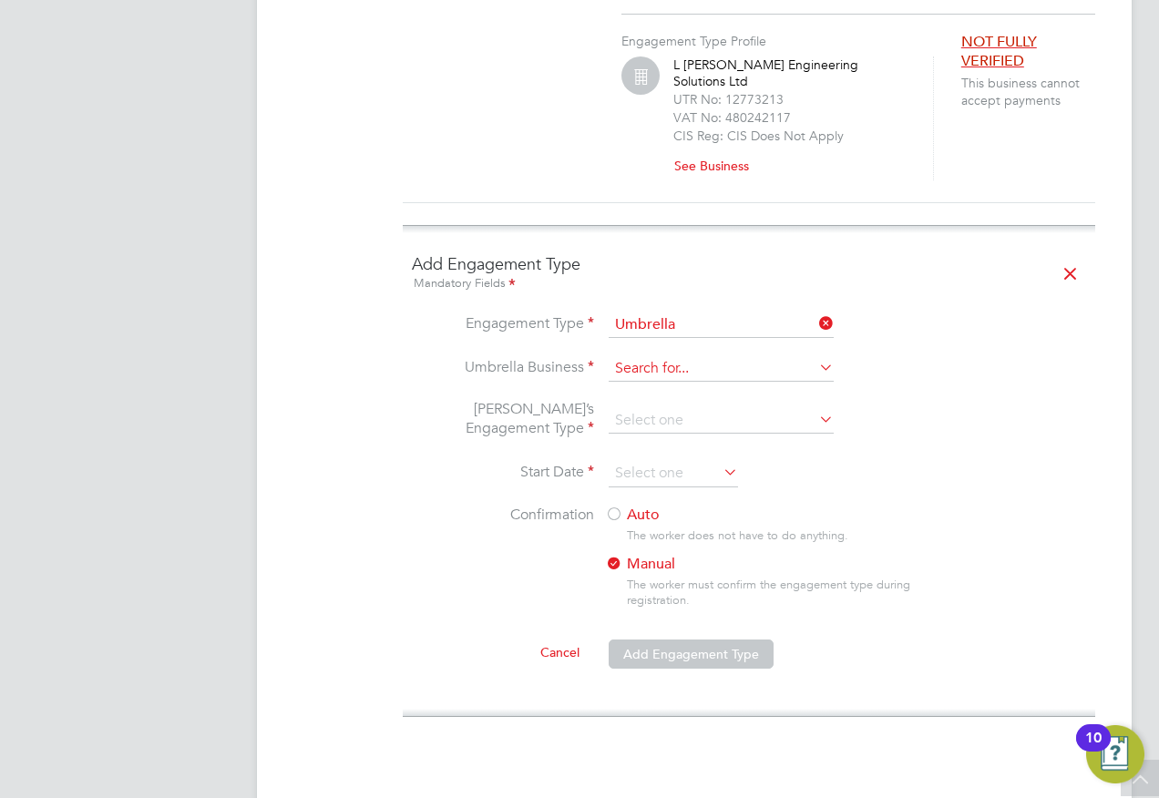
click at [628, 356] on input at bounding box center [721, 369] width 225 height 26
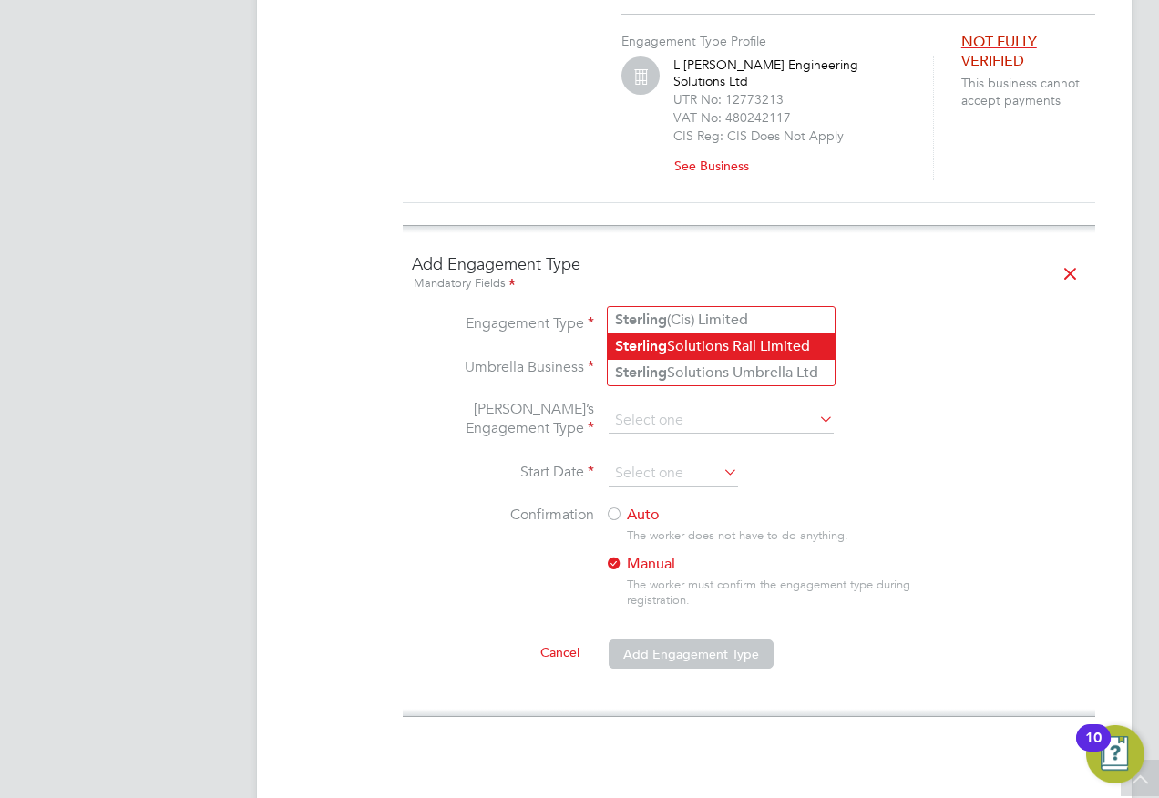
click at [671, 339] on li "Sterling Solutions Rail Limited" at bounding box center [721, 346] width 227 height 26
type input "Sterling Solutions Rail Limited"
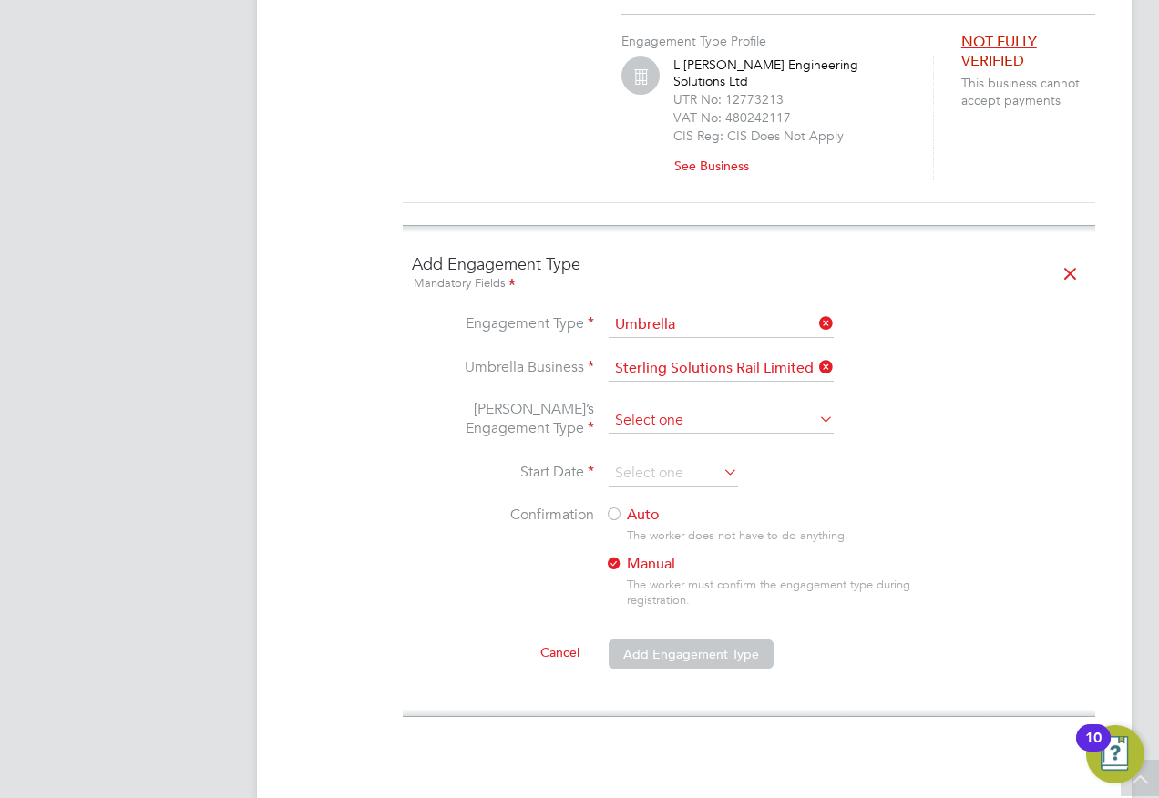
click at [627, 408] on input at bounding box center [721, 421] width 225 height 26
click at [632, 480] on li "PAYE Umbrella" at bounding box center [721, 477] width 227 height 26
type input "PAYE Umbrella"
click at [641, 460] on input at bounding box center [673, 473] width 129 height 27
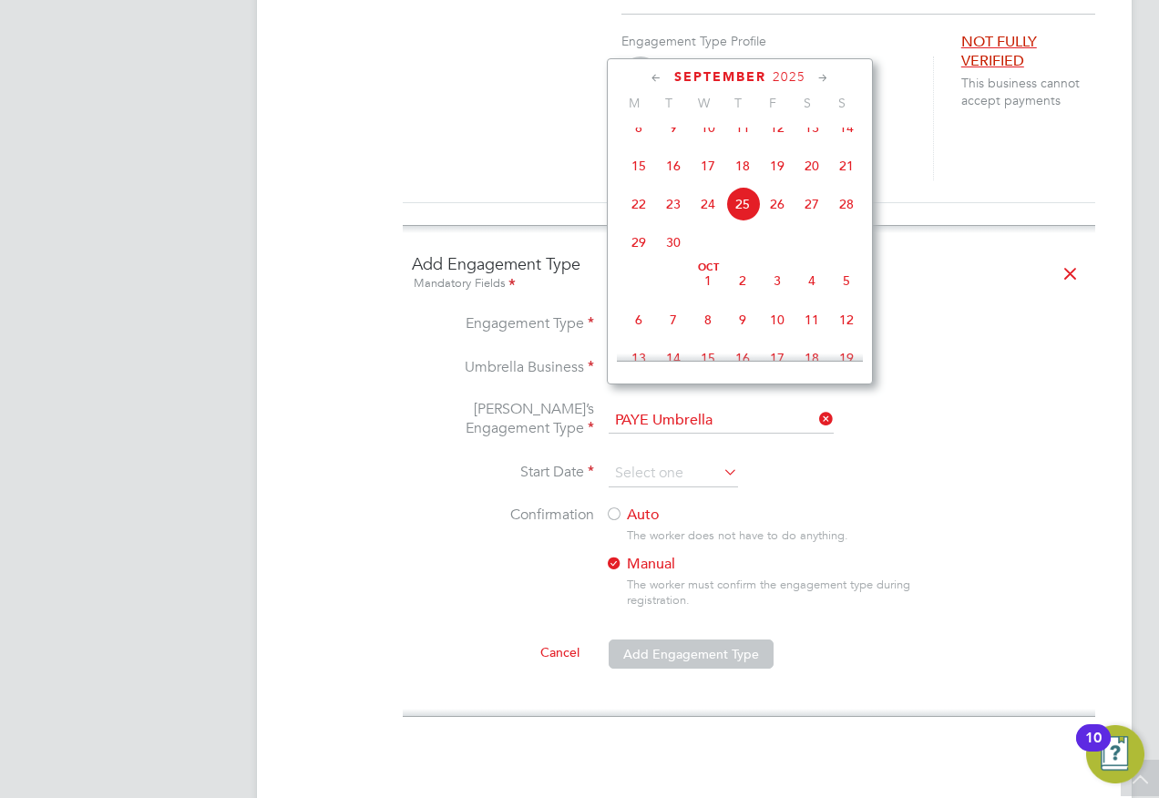
drag, startPoint x: 847, startPoint y: 137, endPoint x: 765, endPoint y: 248, distance: 138.1
click at [847, 138] on span "14" at bounding box center [846, 127] width 35 height 35
type input "[DATE]"
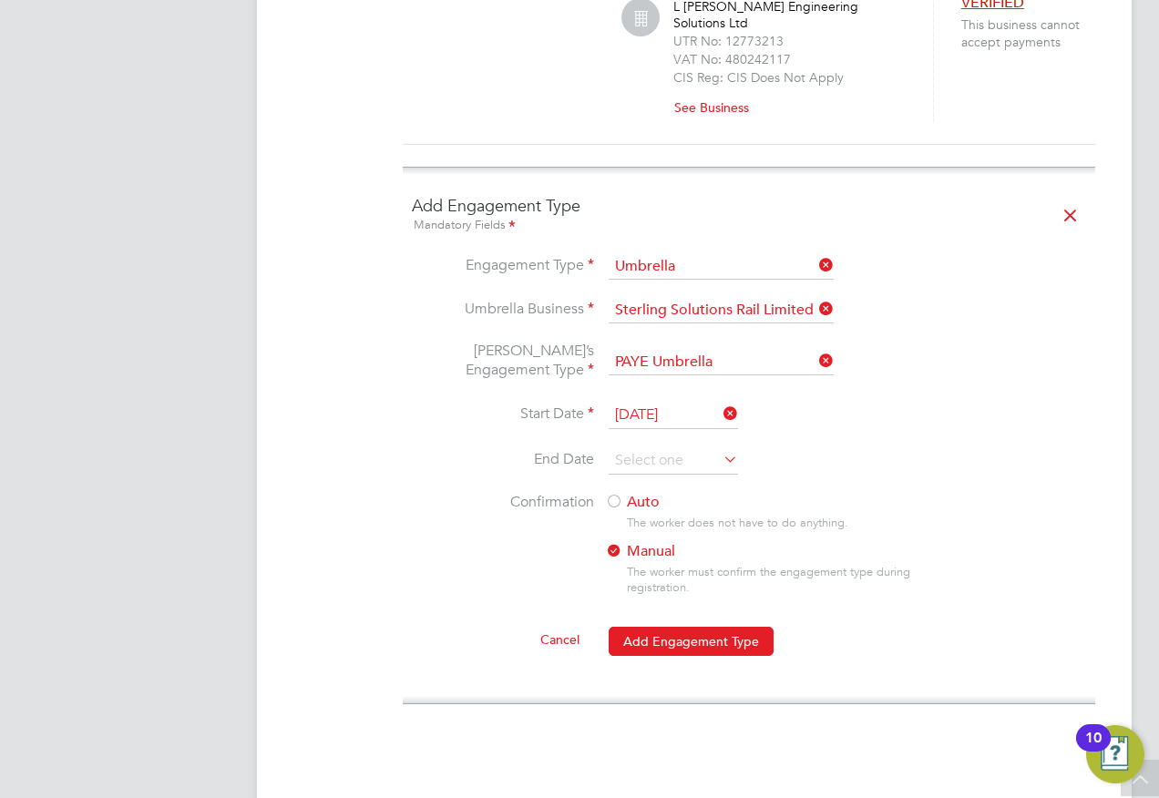
scroll to position [3189, 0]
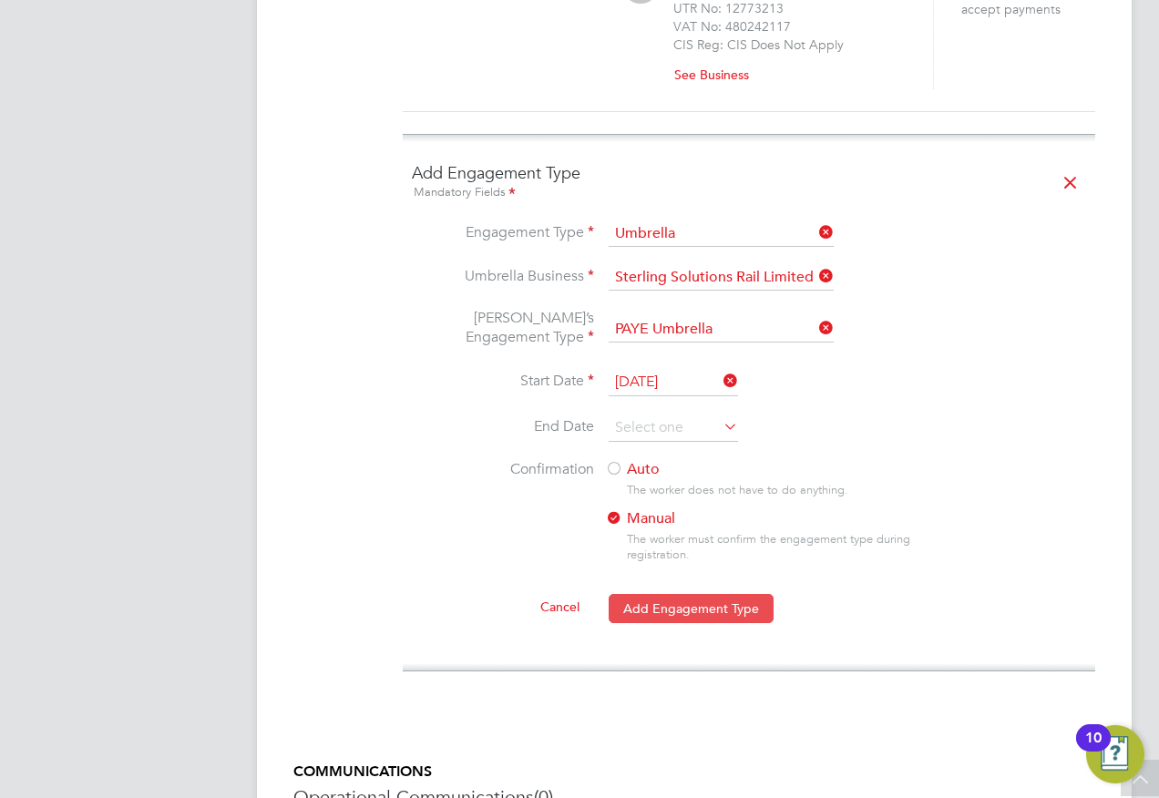
click at [665, 594] on button "Add Engagement Type" at bounding box center [691, 608] width 165 height 29
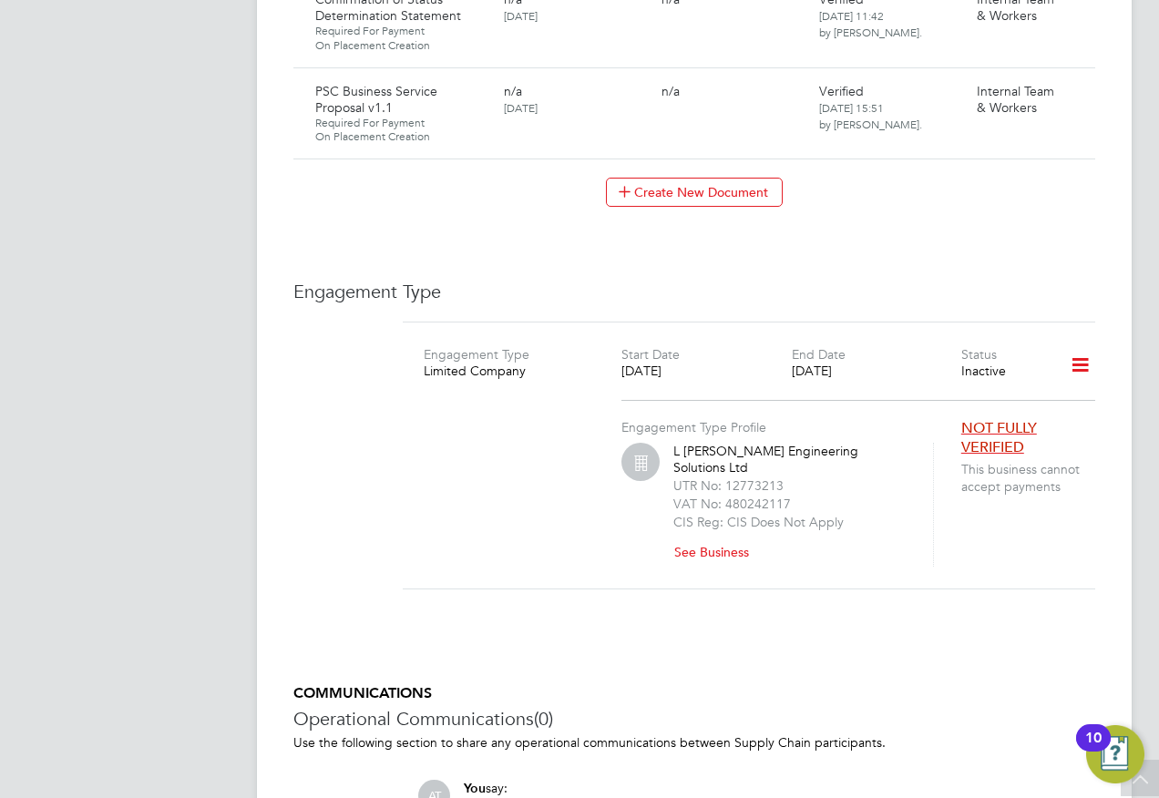
scroll to position [2707, 0]
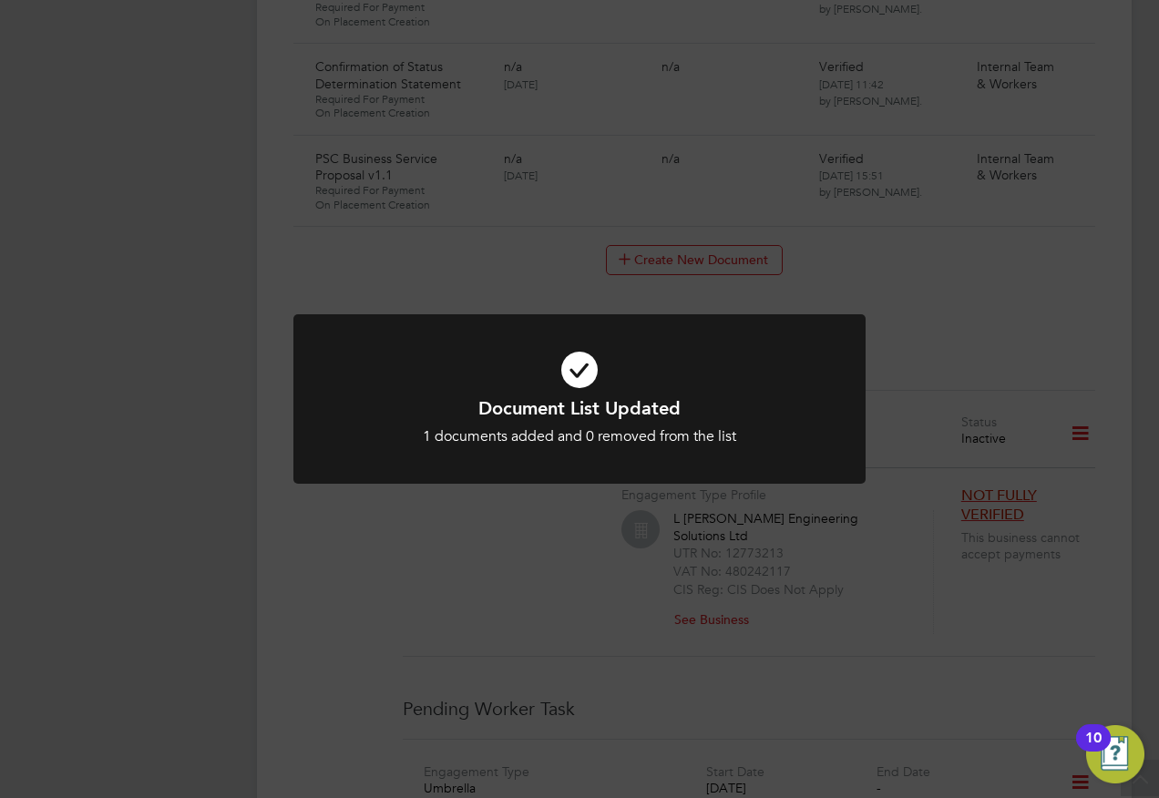
click at [321, 201] on div "Document List Updated 1 documents added and 0 removed from the list Cancel Okay" at bounding box center [579, 399] width 1159 height 798
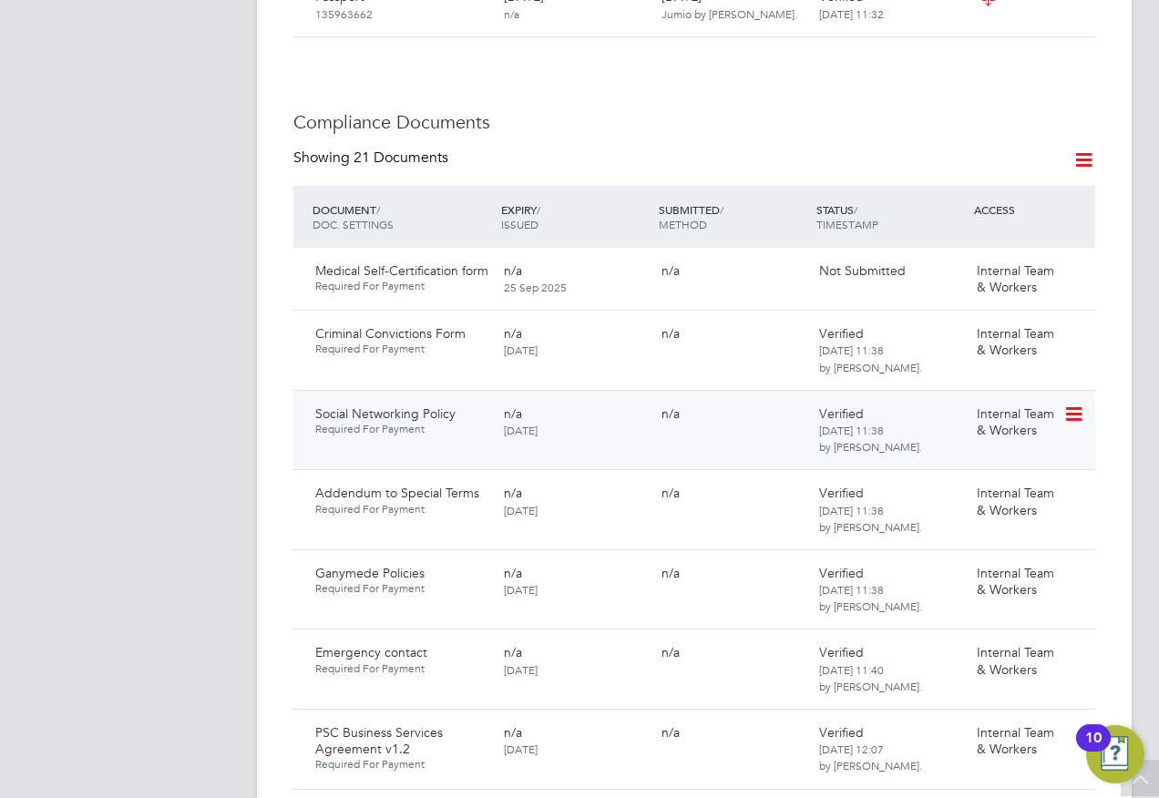
scroll to position [794, 0]
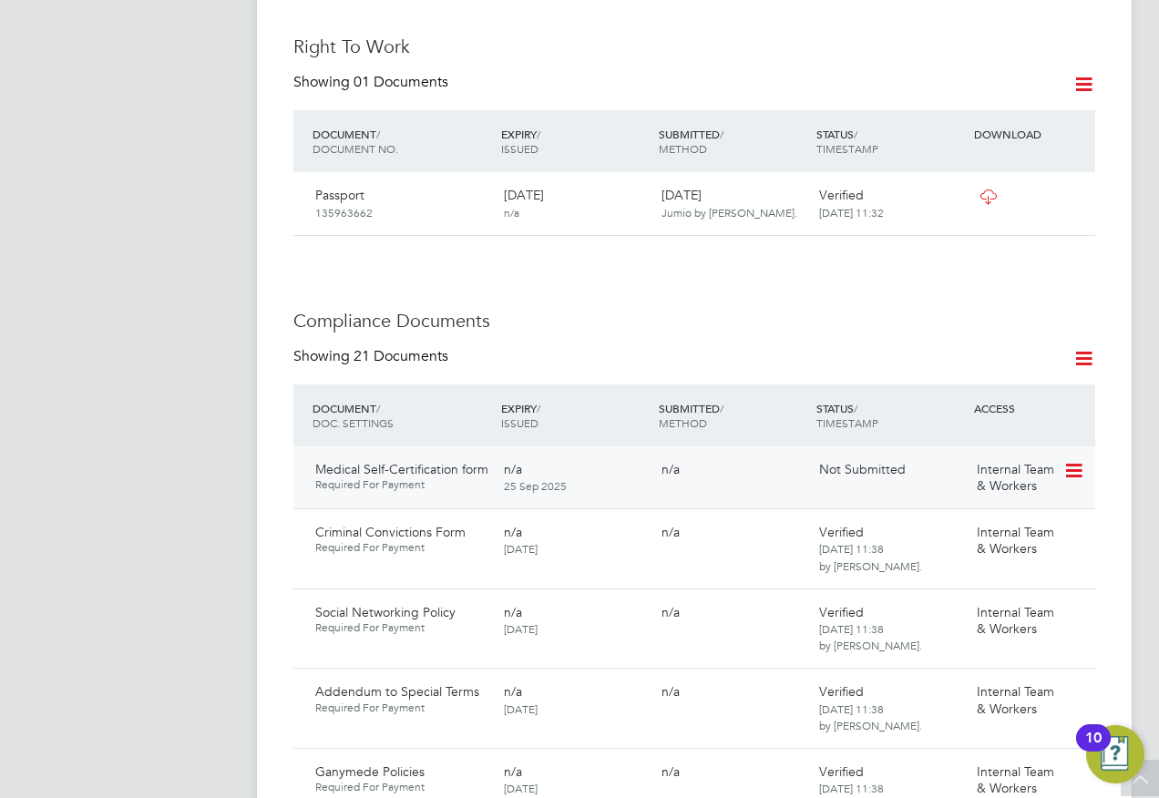
click at [1073, 460] on icon at bounding box center [1072, 471] width 18 height 22
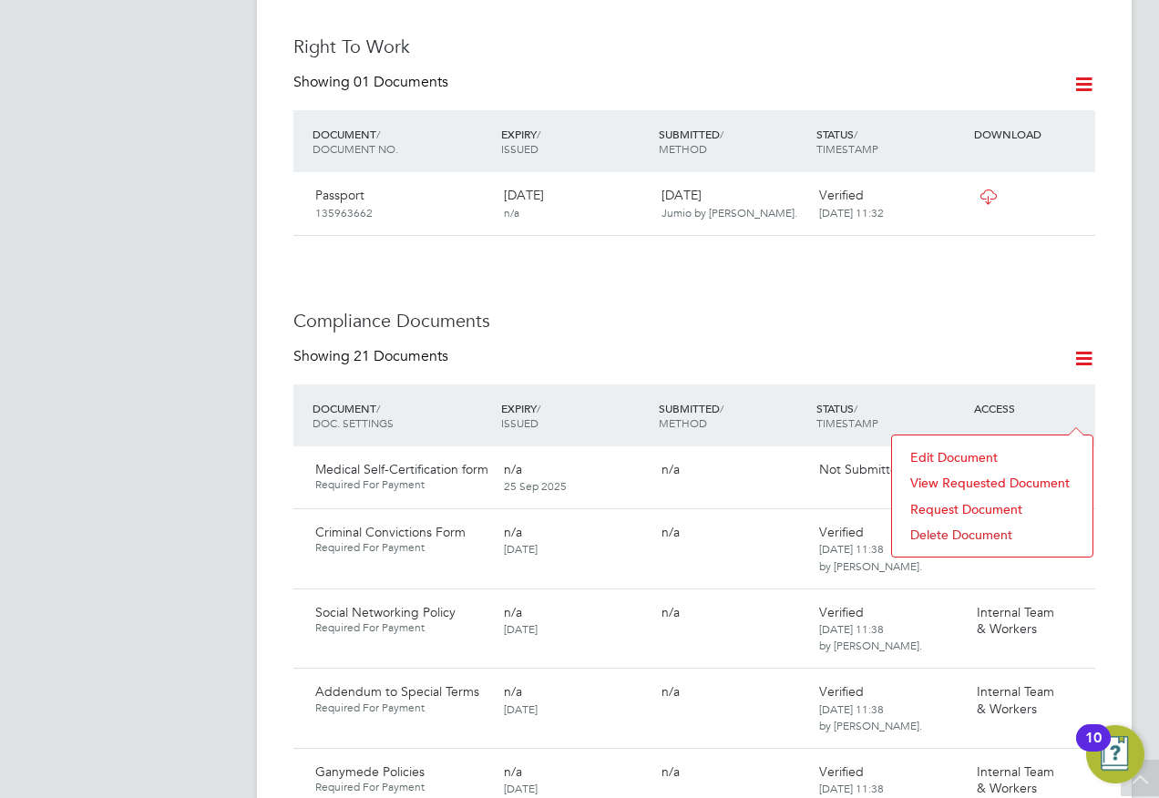
click at [953, 531] on li "Delete Document" at bounding box center [992, 535] width 182 height 26
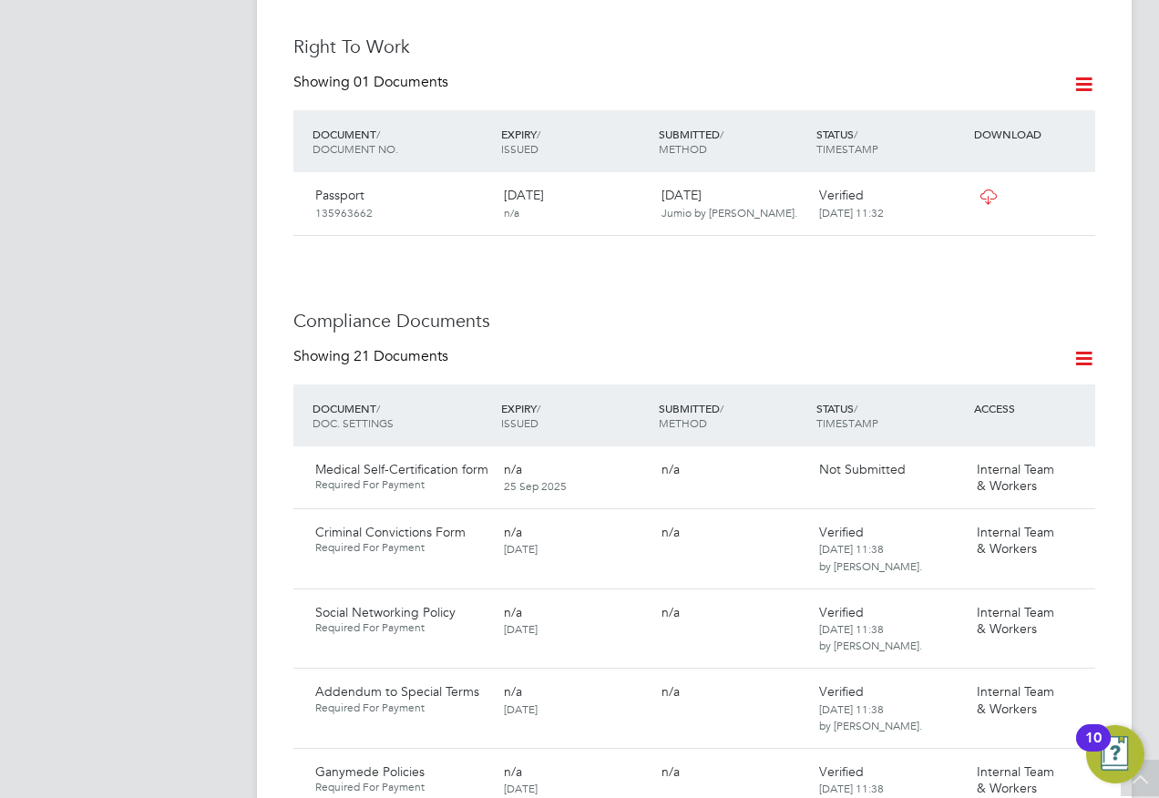
scroll to position [0, 0]
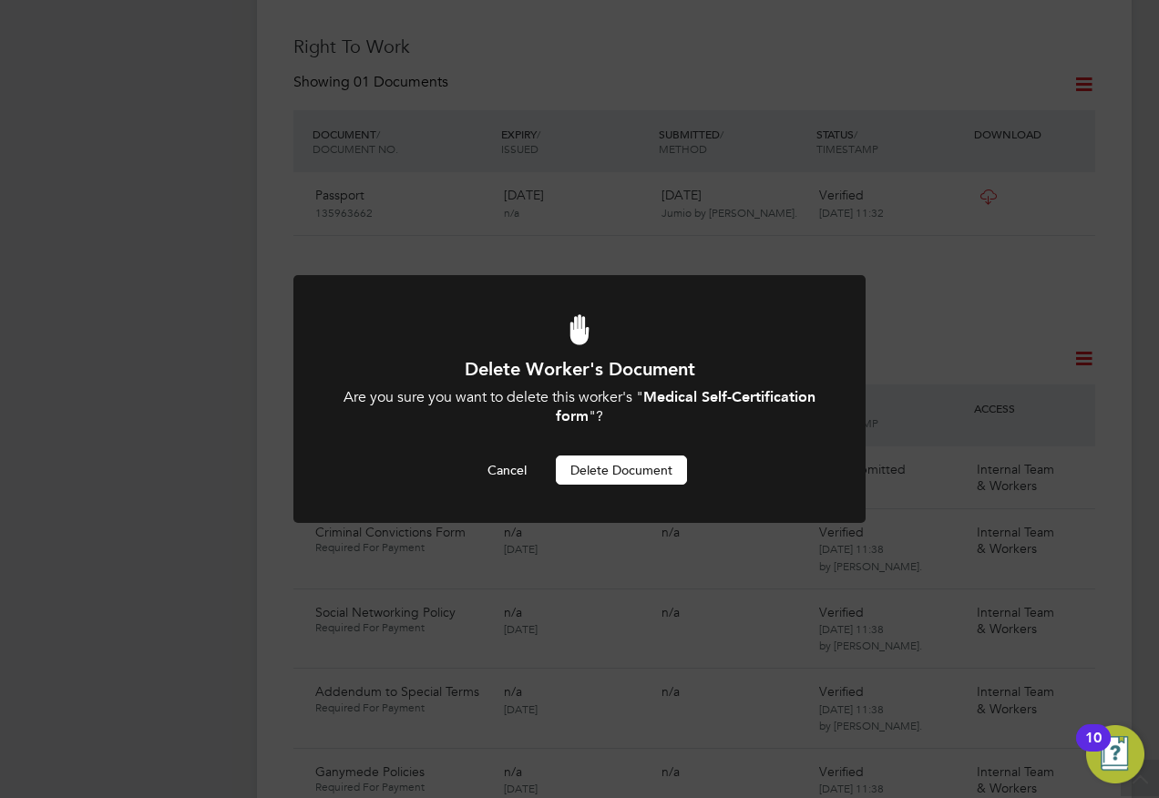
drag, startPoint x: 609, startPoint y: 470, endPoint x: 471, endPoint y: 435, distance: 142.1
click at [609, 471] on button "Delete Document" at bounding box center [621, 470] width 131 height 29
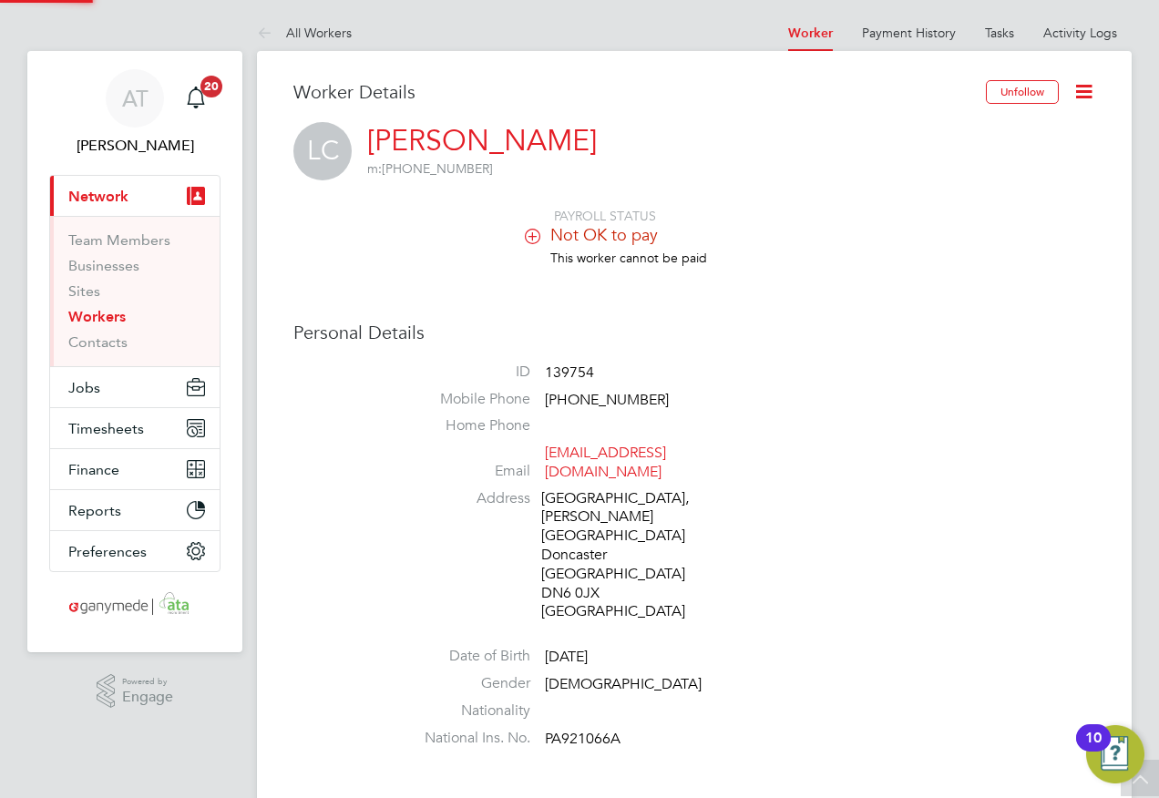
scroll to position [794, 0]
